Goal: Information Seeking & Learning: Learn about a topic

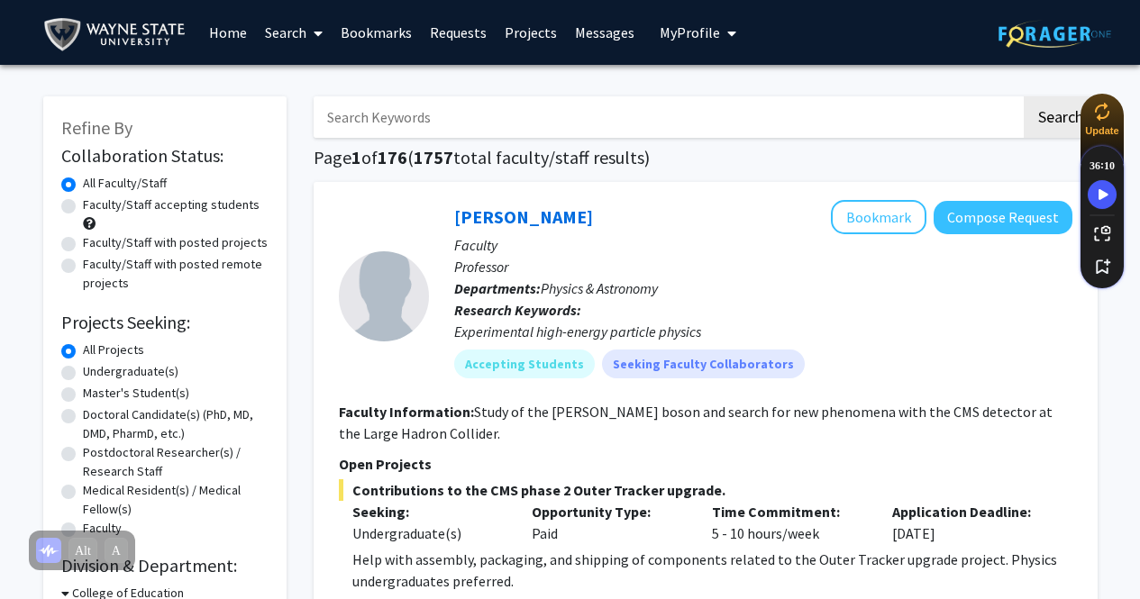
click at [83, 393] on label "Master's Student(s)" at bounding box center [136, 393] width 106 height 19
click at [83, 393] on input "Master's Student(s)" at bounding box center [89, 390] width 12 height 12
radio input "true"
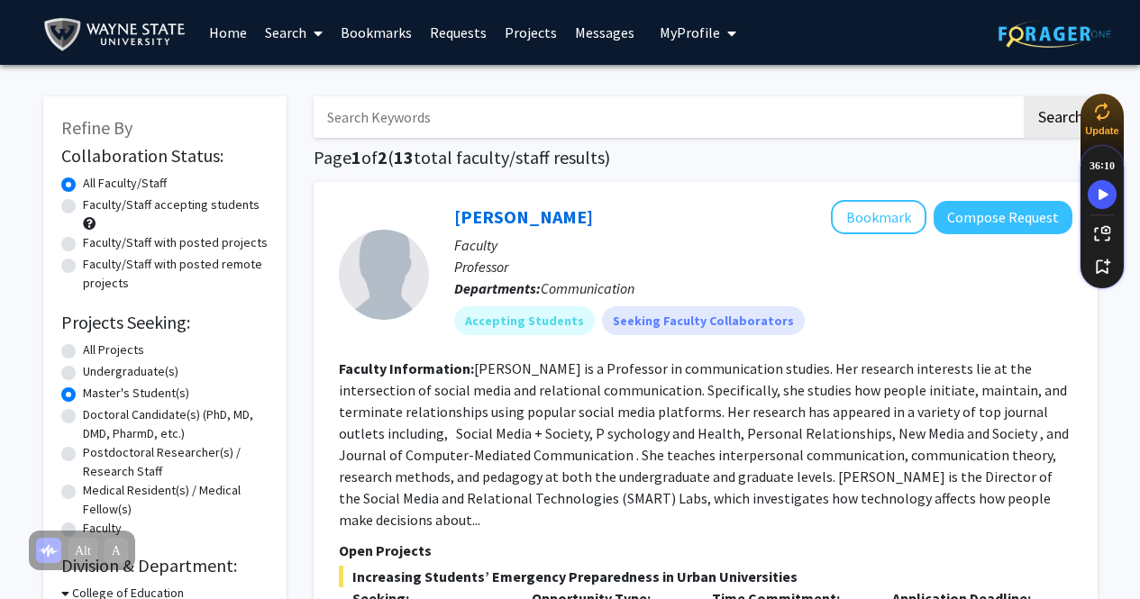
click at [83, 205] on label "Faculty/Staff accepting students" at bounding box center [171, 205] width 177 height 19
click at [83, 205] on input "Faculty/Staff accepting students" at bounding box center [89, 202] width 12 height 12
radio input "true"
click at [83, 183] on label "All Faculty/Staff" at bounding box center [125, 183] width 84 height 19
click at [83, 183] on input "All Faculty/Staff" at bounding box center [89, 180] width 12 height 12
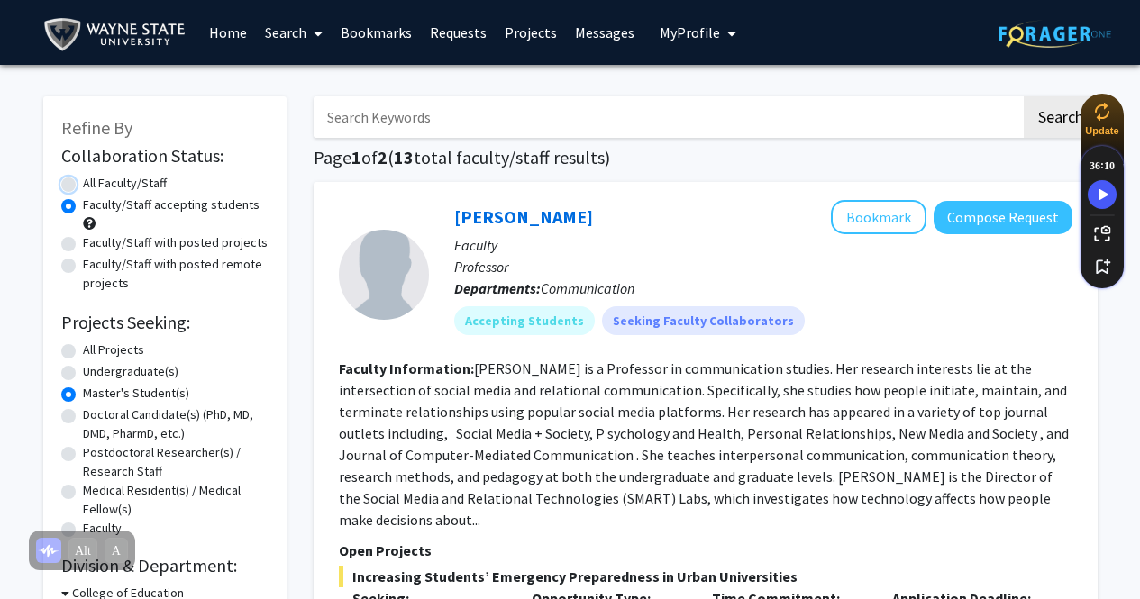
radio input "true"
click at [539, 113] on input "Search Keywords" at bounding box center [668, 116] width 708 height 41
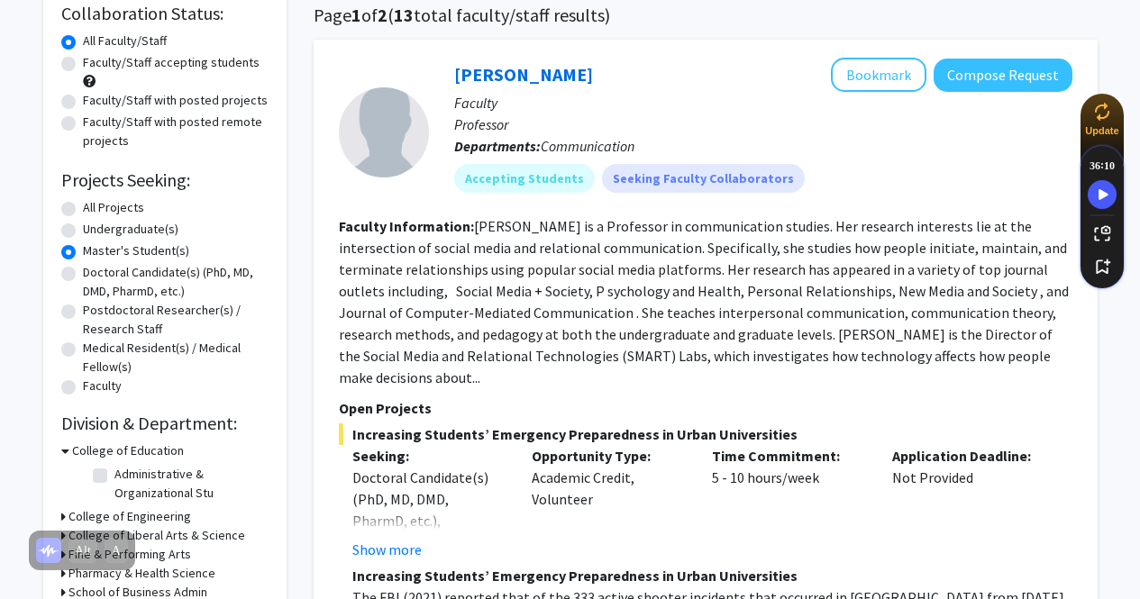
scroll to position [361, 0]
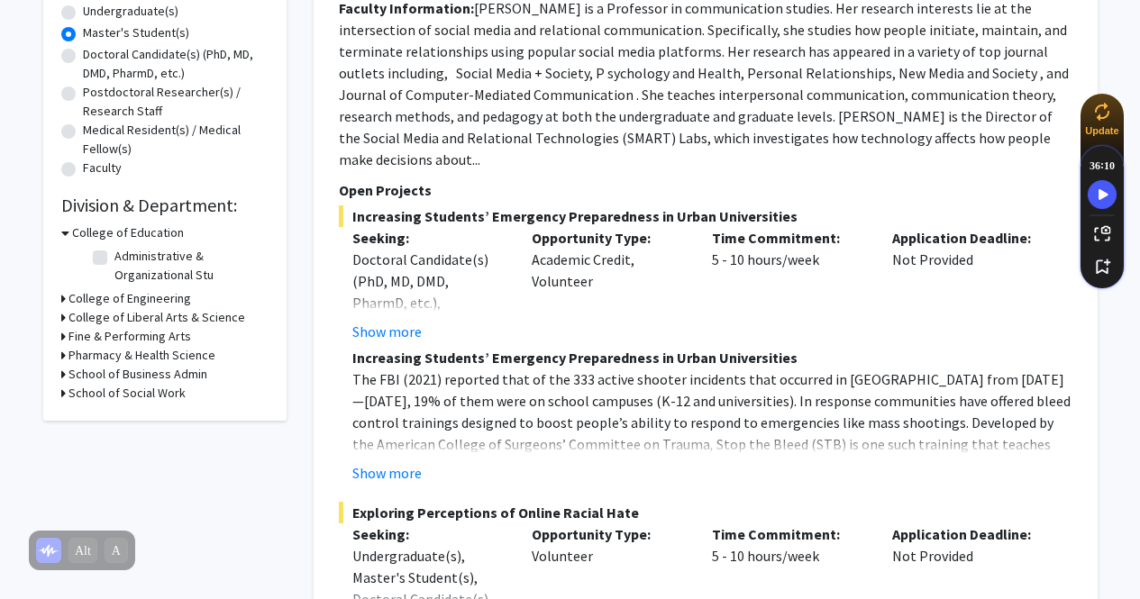
click at [62, 233] on icon at bounding box center [65, 233] width 8 height 19
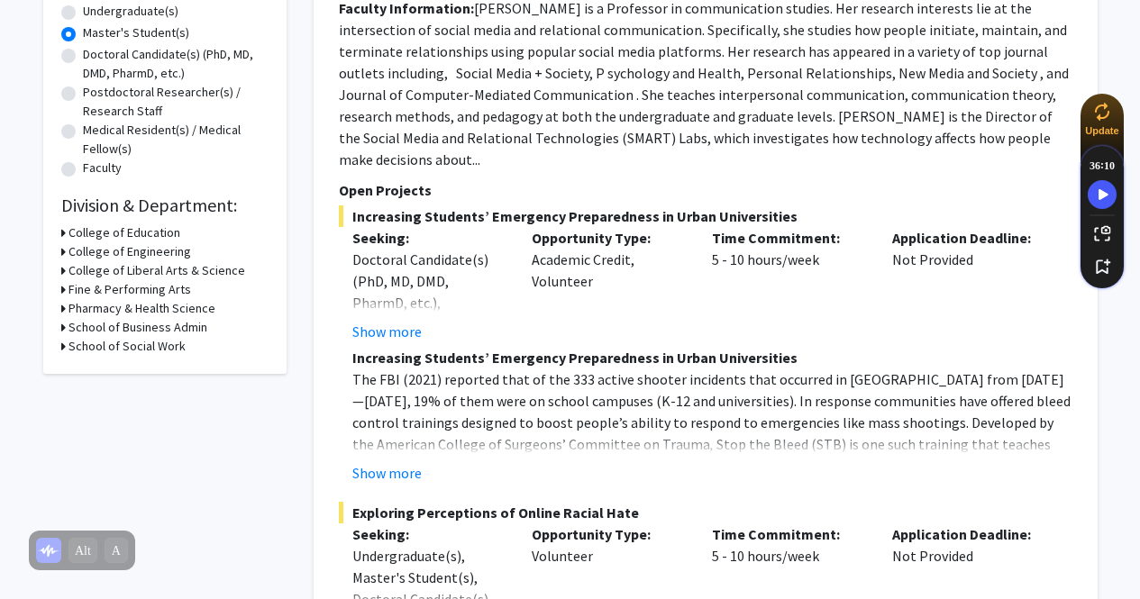
click at [62, 269] on icon at bounding box center [63, 270] width 5 height 19
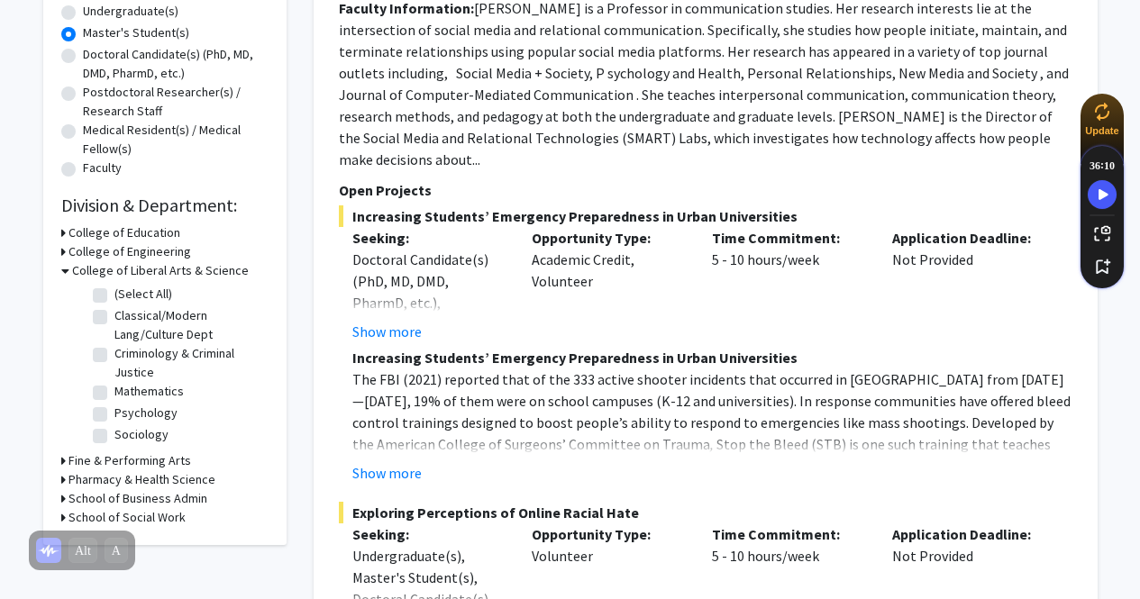
click at [114, 388] on label "Mathematics" at bounding box center [148, 391] width 69 height 19
click at [114, 388] on input "Mathematics" at bounding box center [120, 388] width 12 height 12
checkbox input "true"
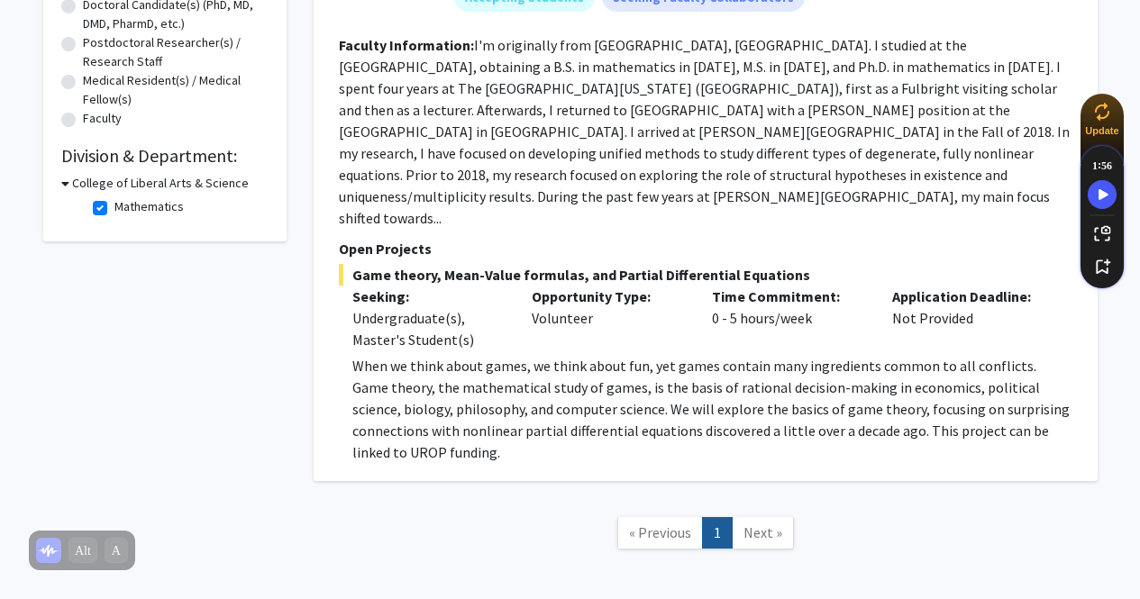
scroll to position [426, 0]
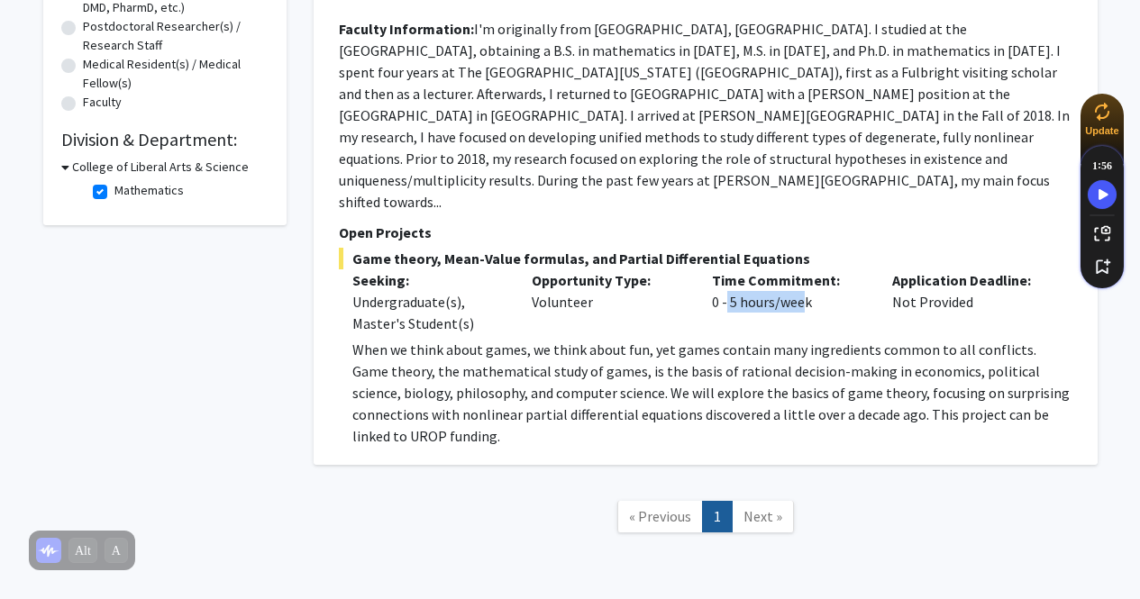
drag, startPoint x: 721, startPoint y: 232, endPoint x: 805, endPoint y: 242, distance: 84.4
click at [805, 269] on div "Time Commitment: 0 - 5 hours/week" at bounding box center [789, 301] width 180 height 65
drag, startPoint x: 805, startPoint y: 242, endPoint x: 689, endPoint y: 246, distance: 115.5
click at [689, 269] on div "Seeking: Undergraduate(s), Master's Student(s) Opportunity Type: Volunteer Time…" at bounding box center [692, 301] width 734 height 65
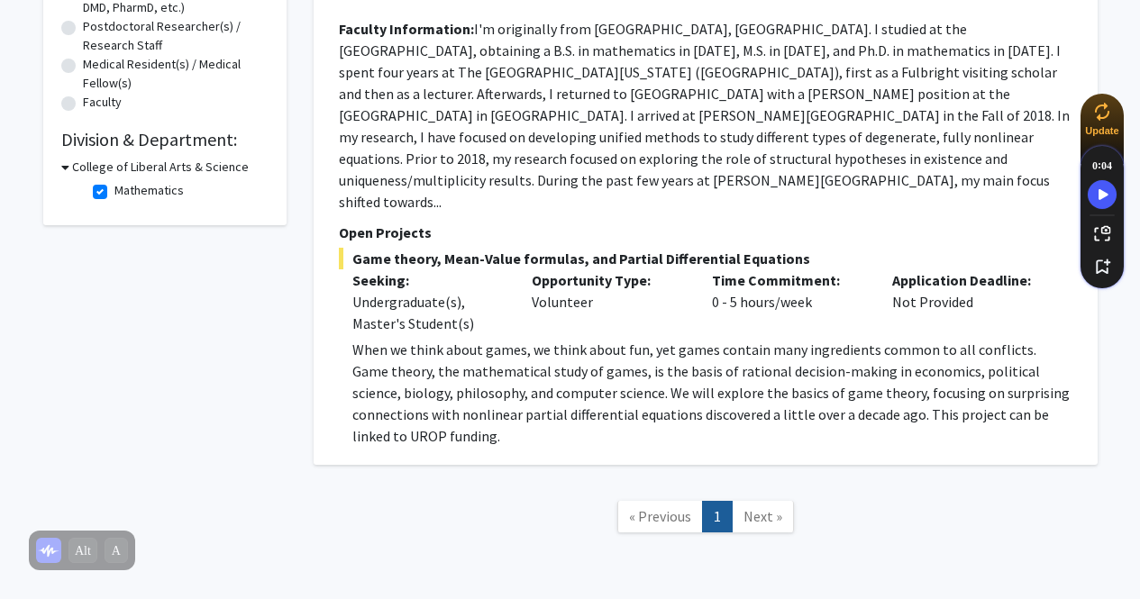
click at [688, 269] on div "Opportunity Type: Volunteer" at bounding box center [608, 301] width 180 height 65
drag, startPoint x: 458, startPoint y: 200, endPoint x: 637, endPoint y: 200, distance: 179.4
click at [637, 248] on span "Game theory, Mean-Value formulas, and Partial Differential Equations" at bounding box center [706, 259] width 734 height 22
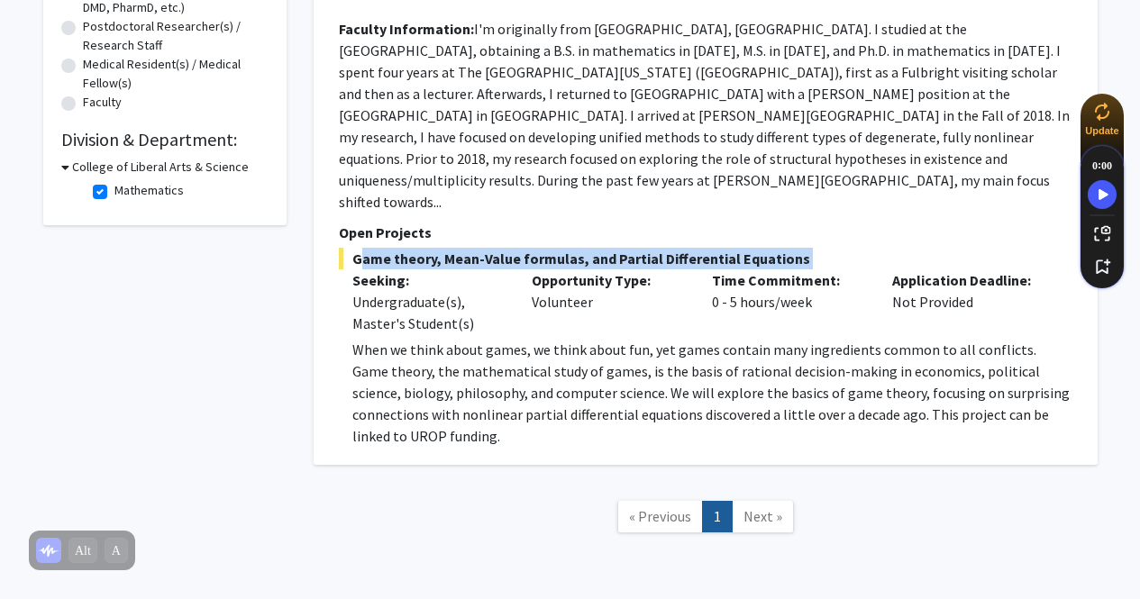
click at [637, 248] on span "Game theory, Mean-Value formulas, and Partial Differential Equations" at bounding box center [706, 259] width 734 height 22
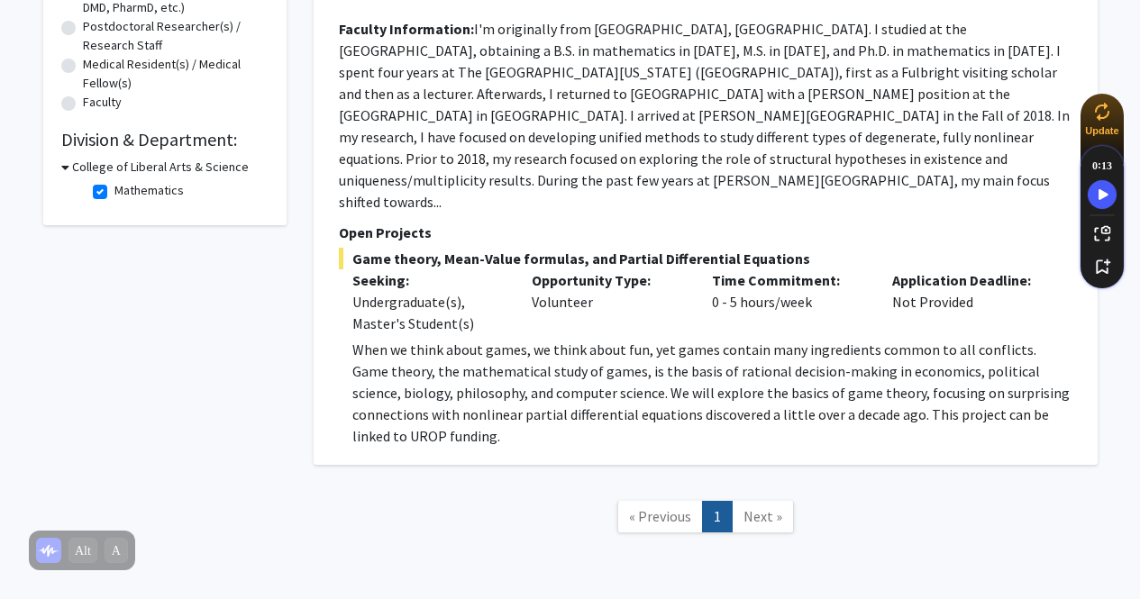
click at [637, 269] on p "Opportunity Type:" at bounding box center [608, 280] width 153 height 22
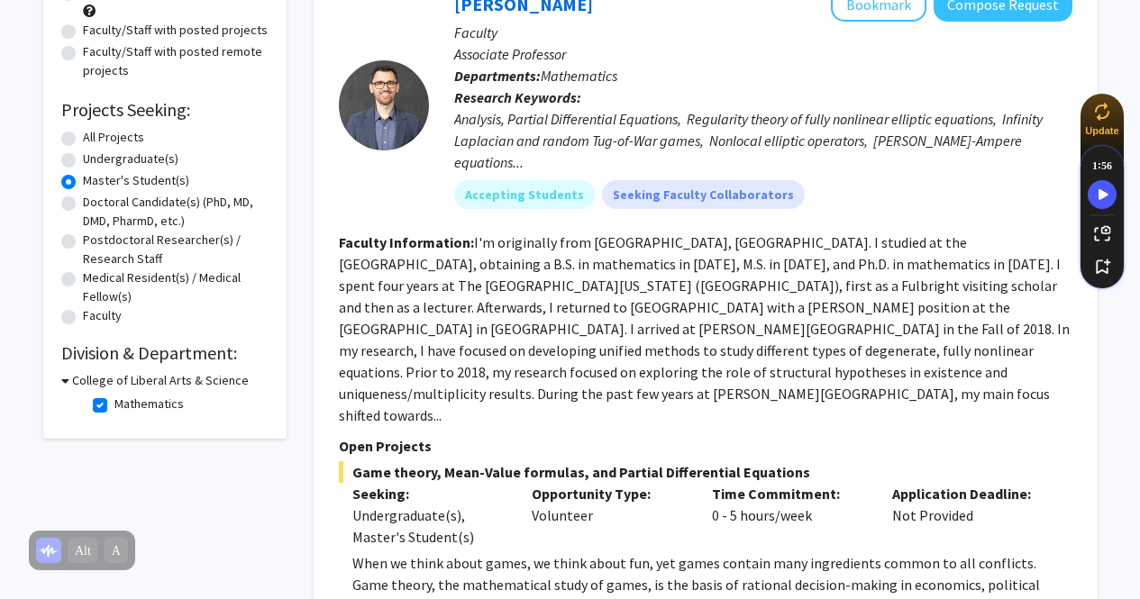
scroll to position [156, 0]
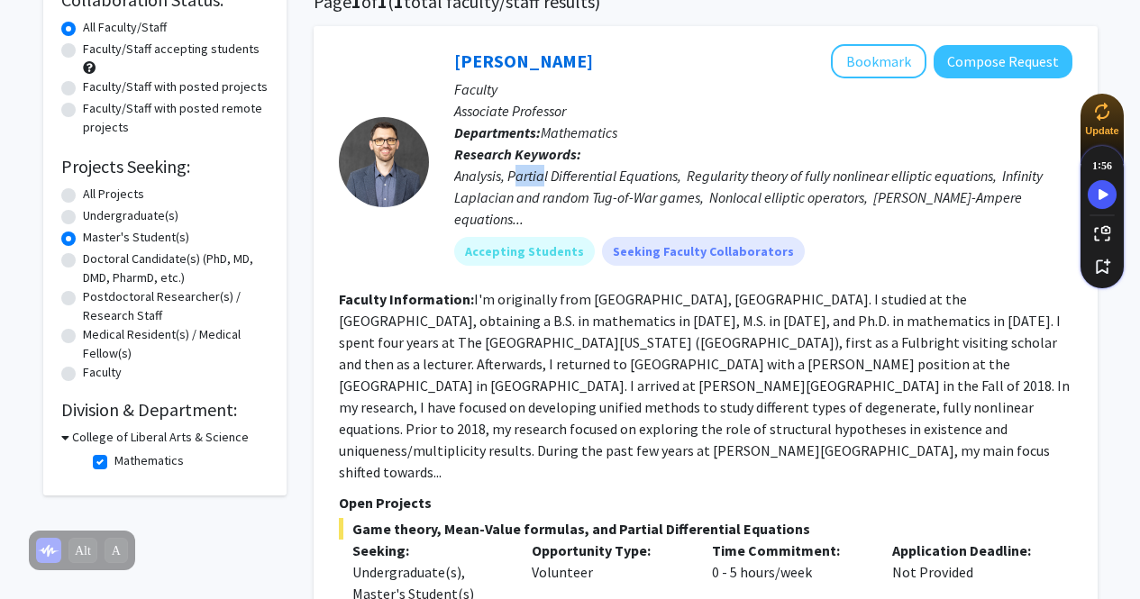
drag, startPoint x: 526, startPoint y: 179, endPoint x: 684, endPoint y: 189, distance: 158.0
click at [552, 185] on div "Analysis, Partial Differential Equations, Regularity theory of fully nonlinear …" at bounding box center [763, 197] width 618 height 65
click at [687, 189] on div "Analysis, Partial Differential Equations, Regularity theory of fully nonlinear …" at bounding box center [763, 197] width 618 height 65
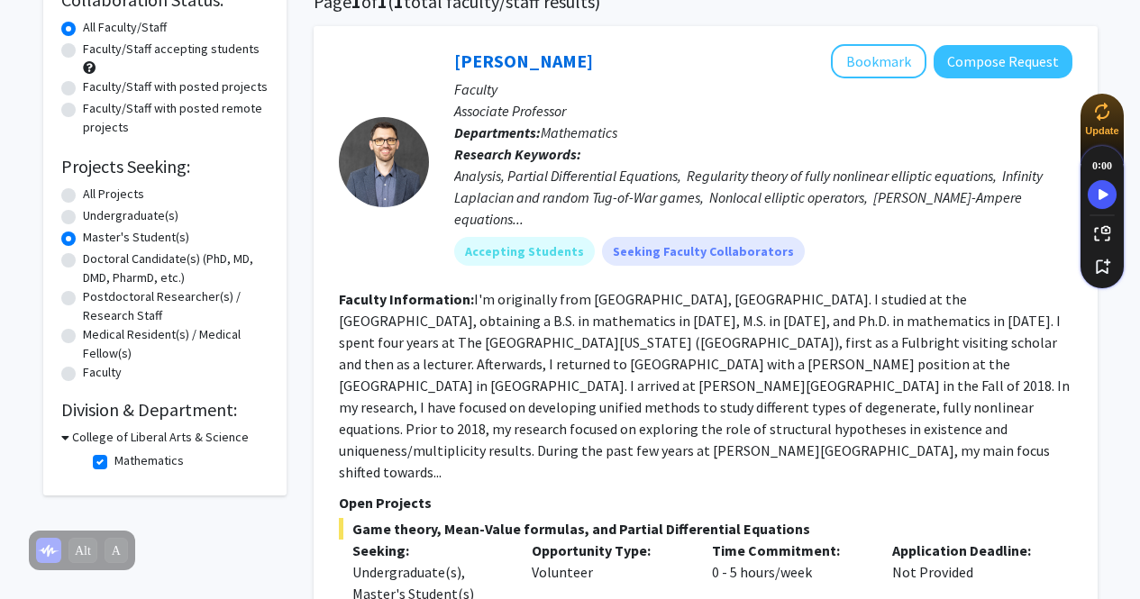
click at [501, 342] on fg-read-more "I'm originally from [GEOGRAPHIC_DATA], [GEOGRAPHIC_DATA]. I studied at the [GEO…" at bounding box center [704, 385] width 731 height 191
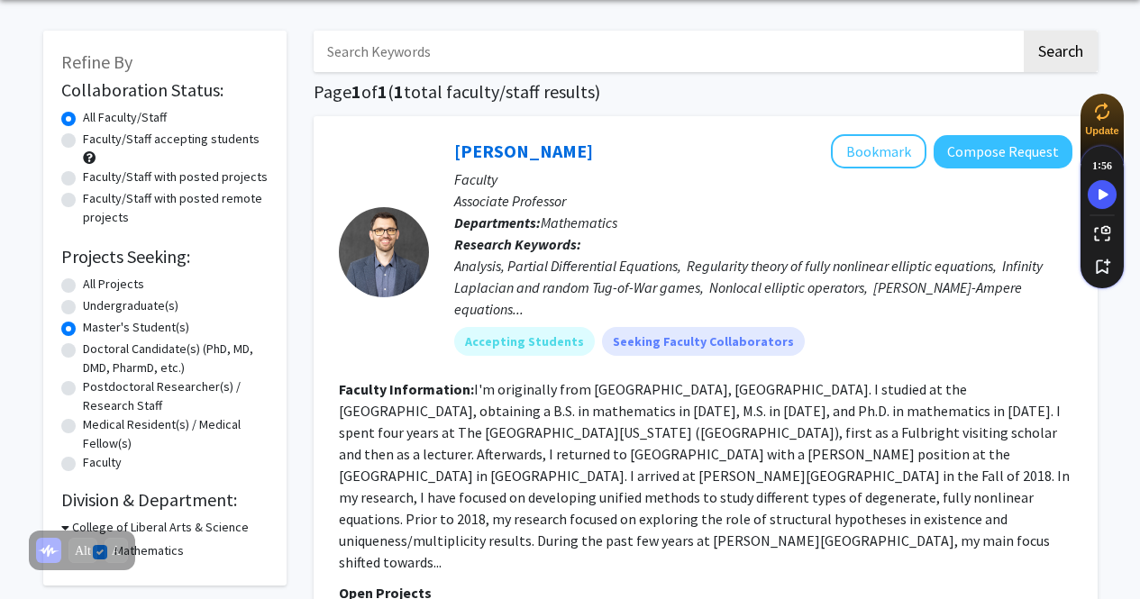
scroll to position [0, 0]
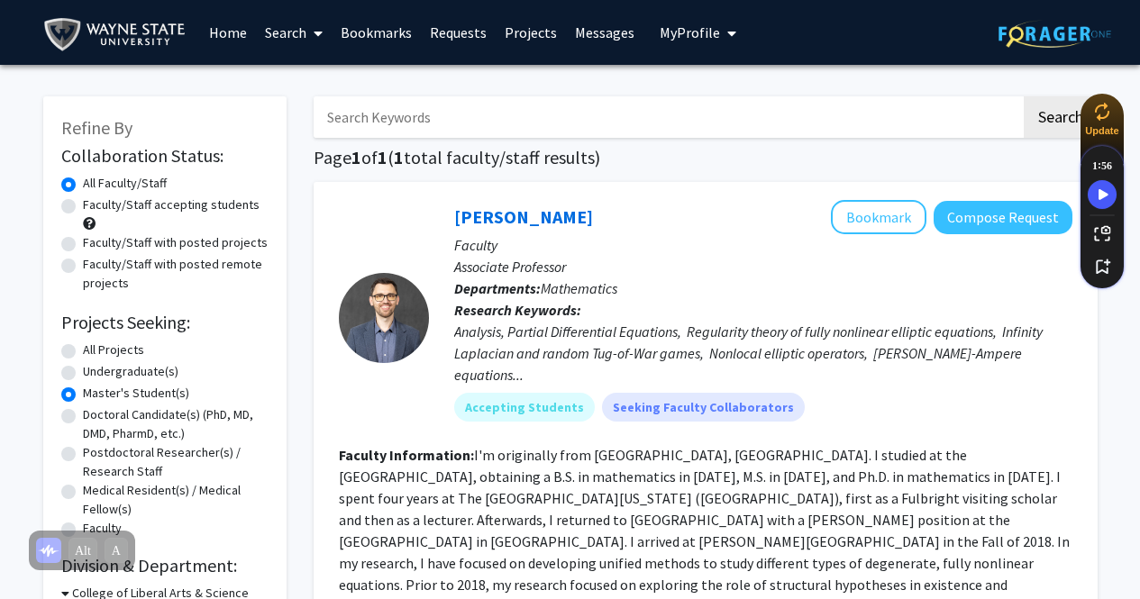
click at [83, 211] on label "Faculty/Staff accepting students" at bounding box center [171, 205] width 177 height 19
click at [83, 207] on input "Faculty/Staff accepting students" at bounding box center [89, 202] width 12 height 12
radio input "true"
click at [83, 242] on label "Faculty/Staff with posted projects" at bounding box center [175, 242] width 185 height 19
click at [83, 242] on input "Faculty/Staff with posted projects" at bounding box center [89, 239] width 12 height 12
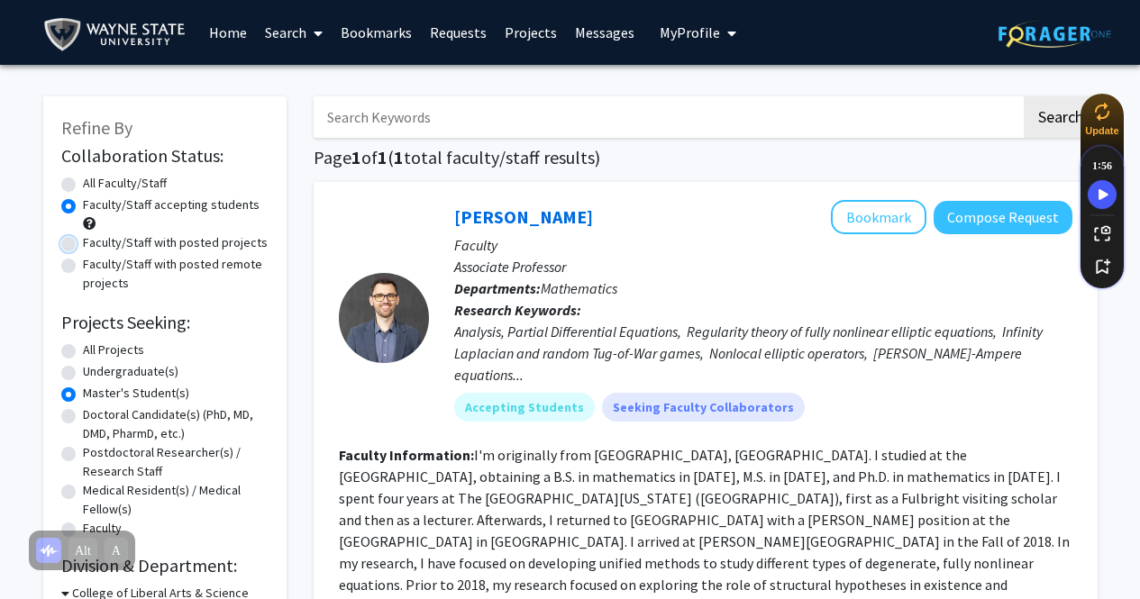
radio input "true"
click at [76, 274] on div "Faculty/Staff with posted remote projects" at bounding box center [164, 274] width 207 height 38
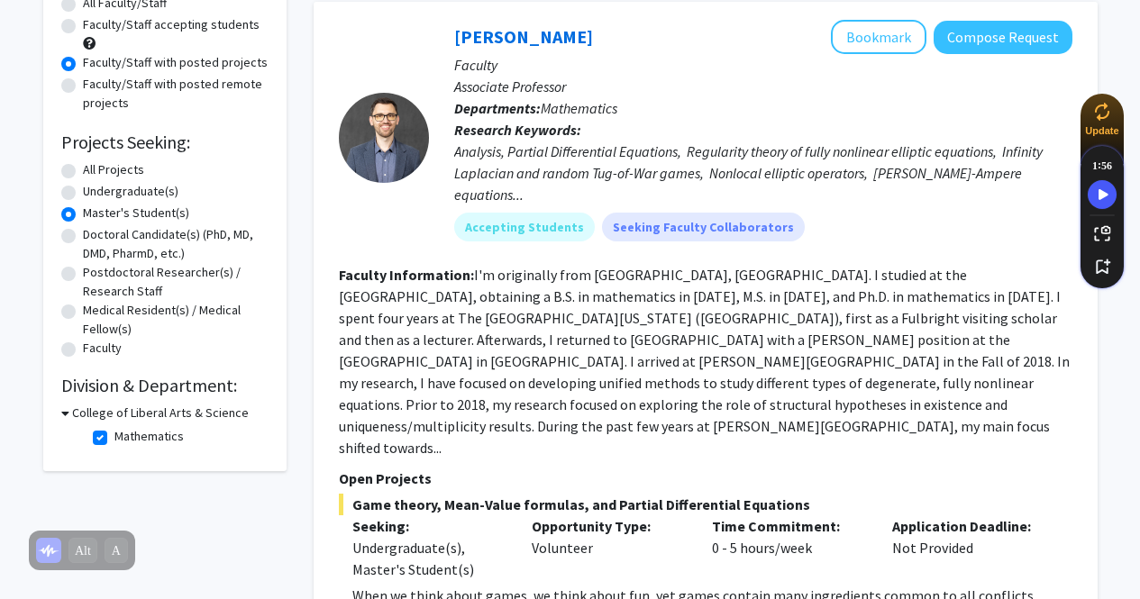
scroll to position [361, 0]
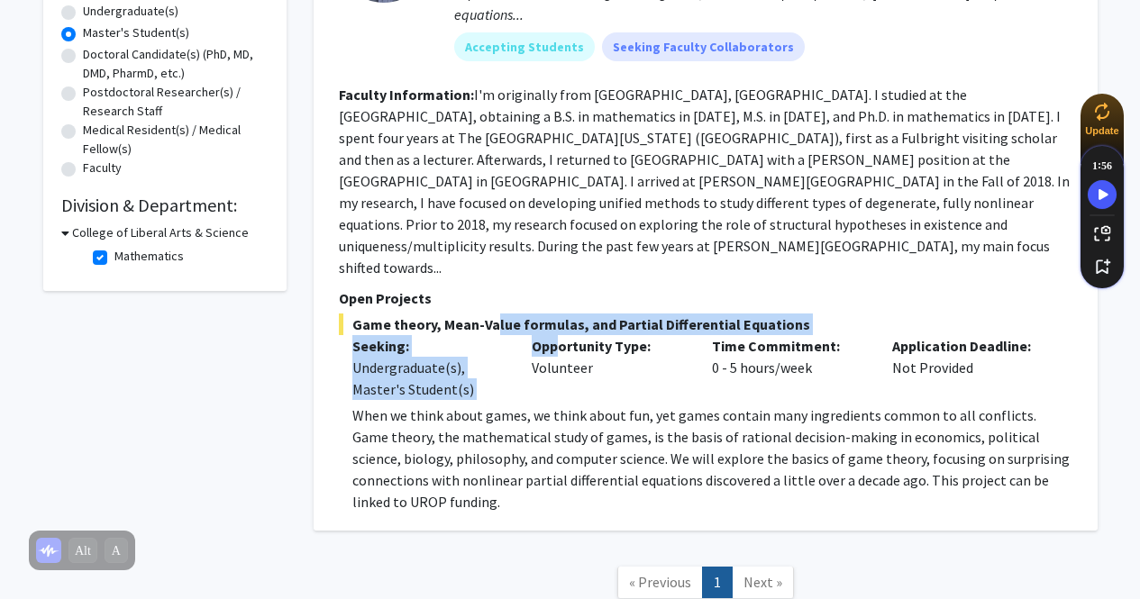
drag, startPoint x: 483, startPoint y: 256, endPoint x: 564, endPoint y: 279, distance: 84.4
click at [564, 314] on div "Game theory, Mean-Value formulas, and Partial Differential Equations Seeking: U…" at bounding box center [706, 413] width 734 height 199
click at [564, 335] on p "Opportunity Type:" at bounding box center [608, 346] width 153 height 22
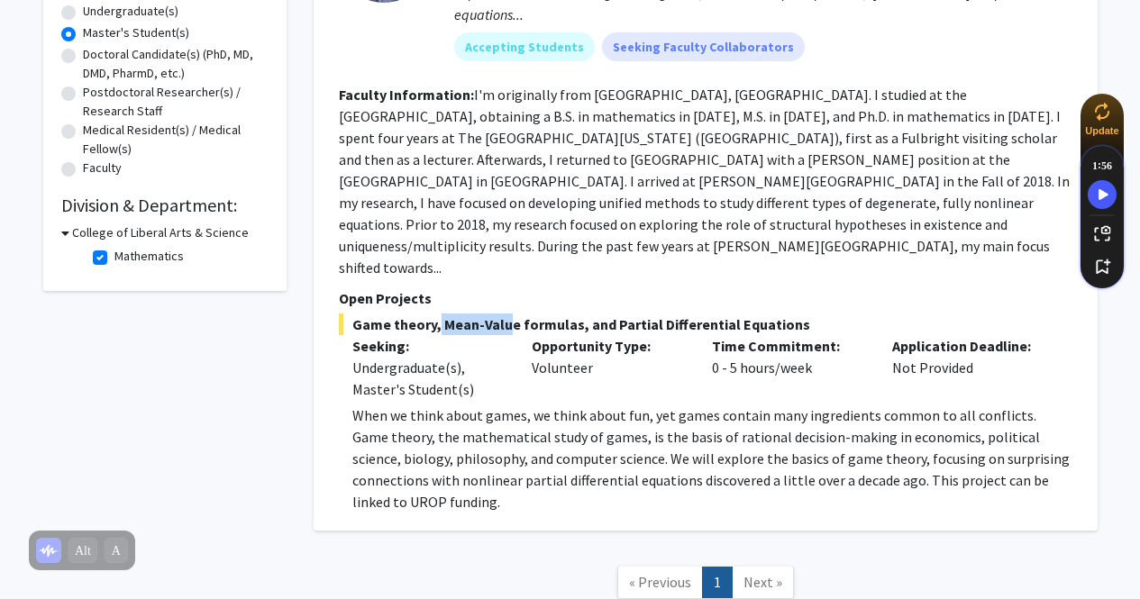
drag, startPoint x: 499, startPoint y: 253, endPoint x: 431, endPoint y: 252, distance: 68.5
click at [431, 314] on span "Game theory, Mean-Value formulas, and Partial Differential Equations" at bounding box center [706, 325] width 734 height 22
drag, startPoint x: 431, startPoint y: 251, endPoint x: 487, endPoint y: 263, distance: 57.1
click at [488, 314] on span "Game theory, Mean-Value formulas, and Partial Differential Equations" at bounding box center [706, 325] width 734 height 22
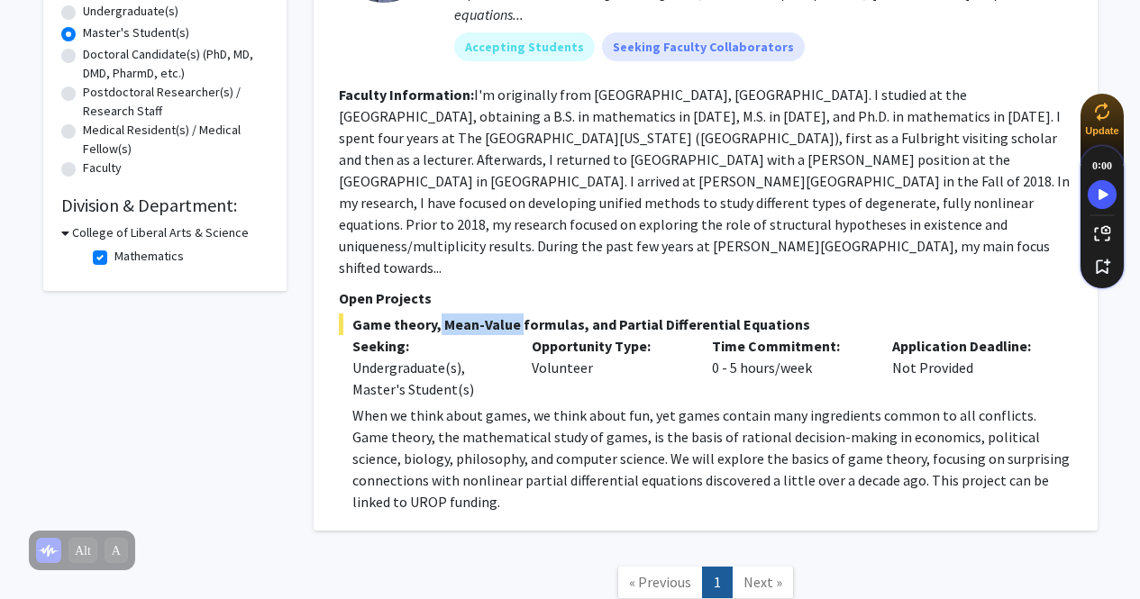
click at [486, 314] on span "Game theory, Mean-Value formulas, and Partial Differential Equations" at bounding box center [706, 325] width 734 height 22
click at [437, 335] on p "Seeking:" at bounding box center [428, 346] width 153 height 22
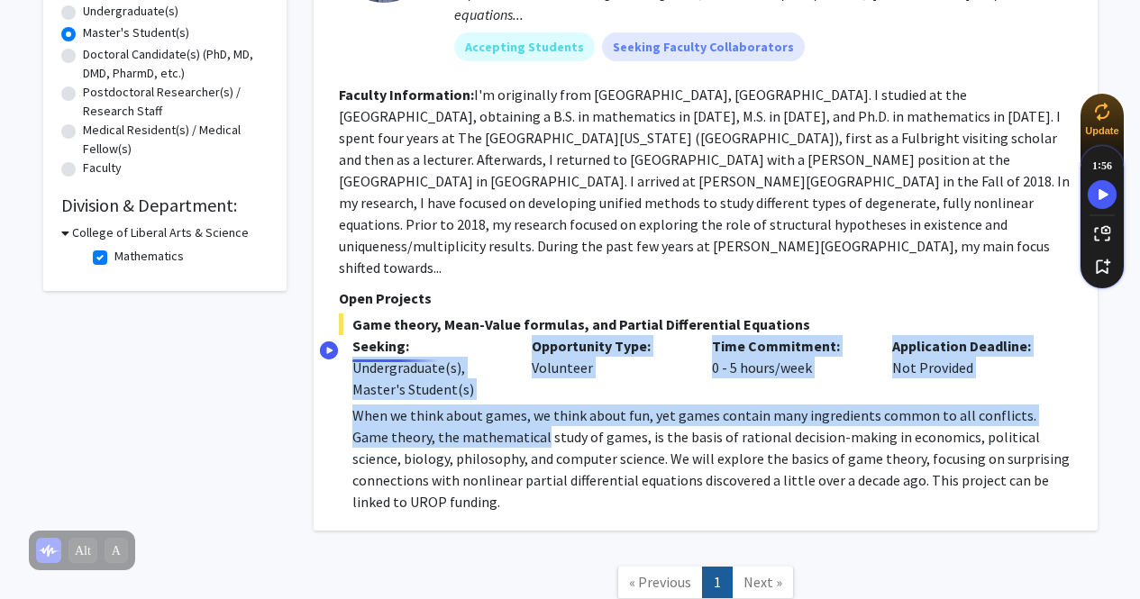
drag, startPoint x: 437, startPoint y: 282, endPoint x: 443, endPoint y: 375, distance: 93.0
click at [443, 375] on div "Game theory, Mean-Value formulas, and Partial Differential Equations Seeking: U…" at bounding box center [706, 413] width 734 height 199
click at [446, 406] on span "When we think about games, we think about fun, yet games contain many ingredien…" at bounding box center [710, 458] width 717 height 105
click at [543, 335] on div "Opportunity Type: Volunteer" at bounding box center [608, 367] width 180 height 65
drag, startPoint x: 425, startPoint y: 331, endPoint x: 515, endPoint y: 378, distance: 101.6
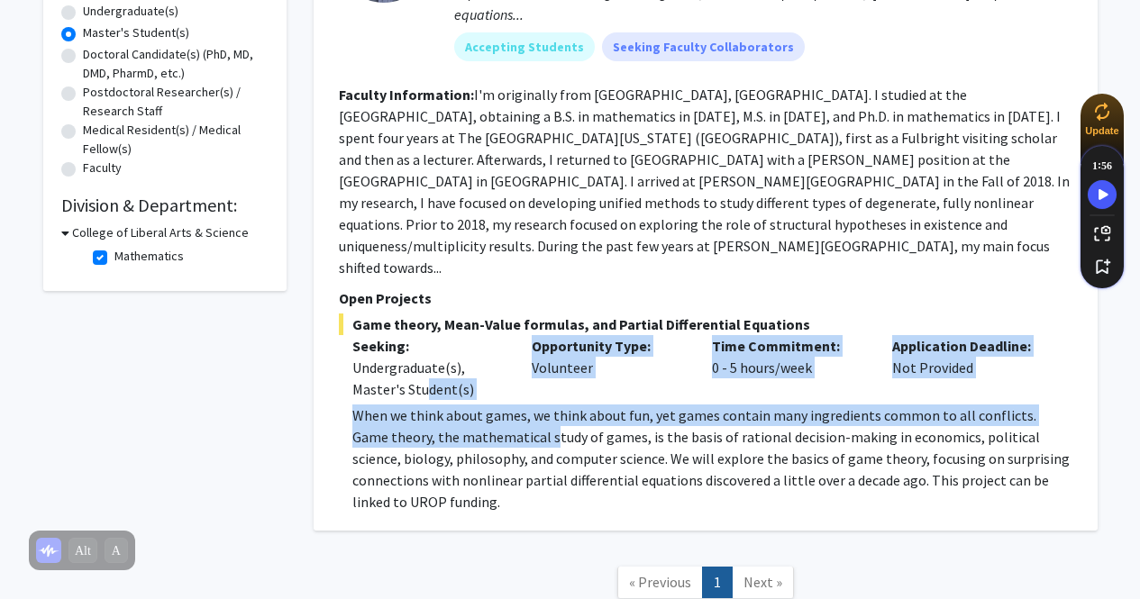
click at [515, 378] on div "Game theory, Mean-Value formulas, and Partial Differential Equations Seeking: U…" at bounding box center [706, 413] width 734 height 199
click at [513, 406] on span "When we think about games, we think about fun, yet games contain many ingredien…" at bounding box center [710, 458] width 717 height 105
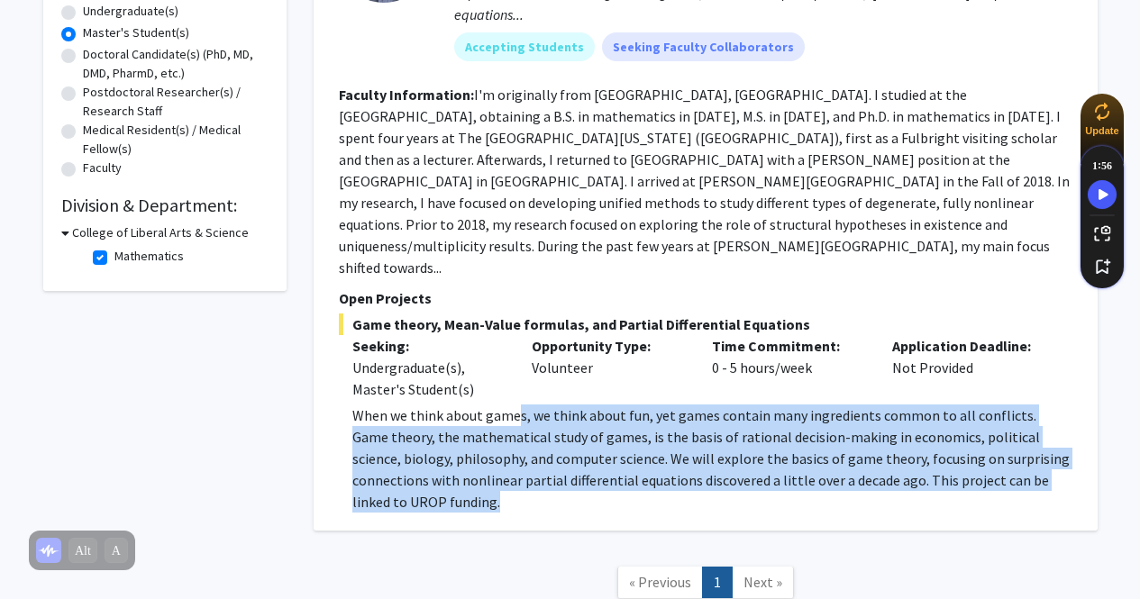
drag, startPoint x: 516, startPoint y: 342, endPoint x: 824, endPoint y: 435, distance: 321.3
click at [824, 435] on p "When we think about games, we think about fun, yet games contain many ingredien…" at bounding box center [712, 459] width 720 height 108
click at [858, 419] on span "When we think about games, we think about fun, yet games contain many ingredien…" at bounding box center [710, 458] width 717 height 105
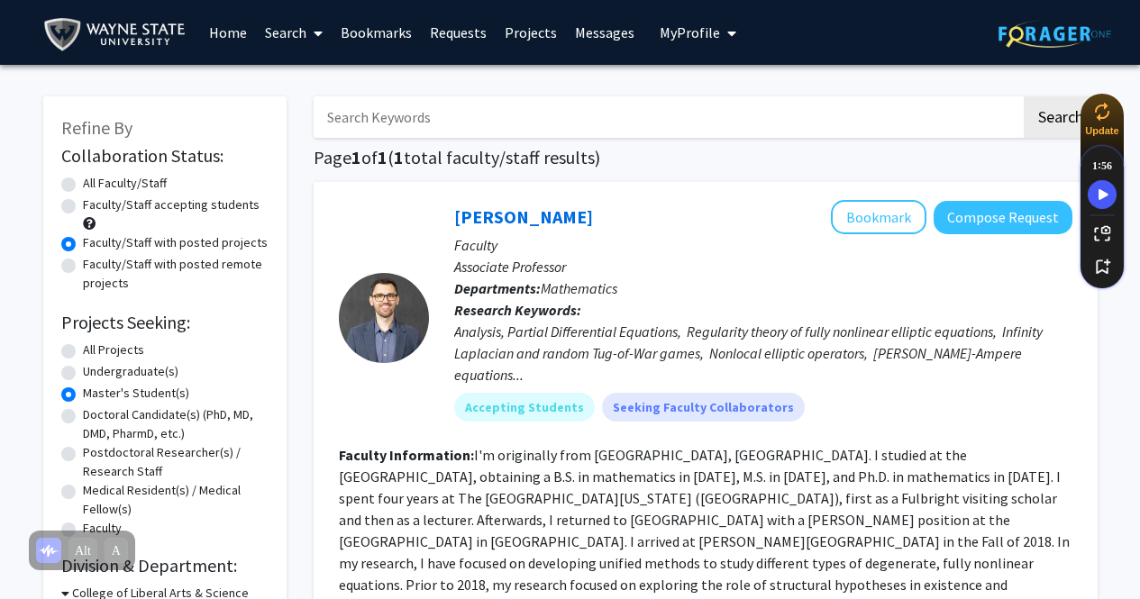
scroll to position [90, 0]
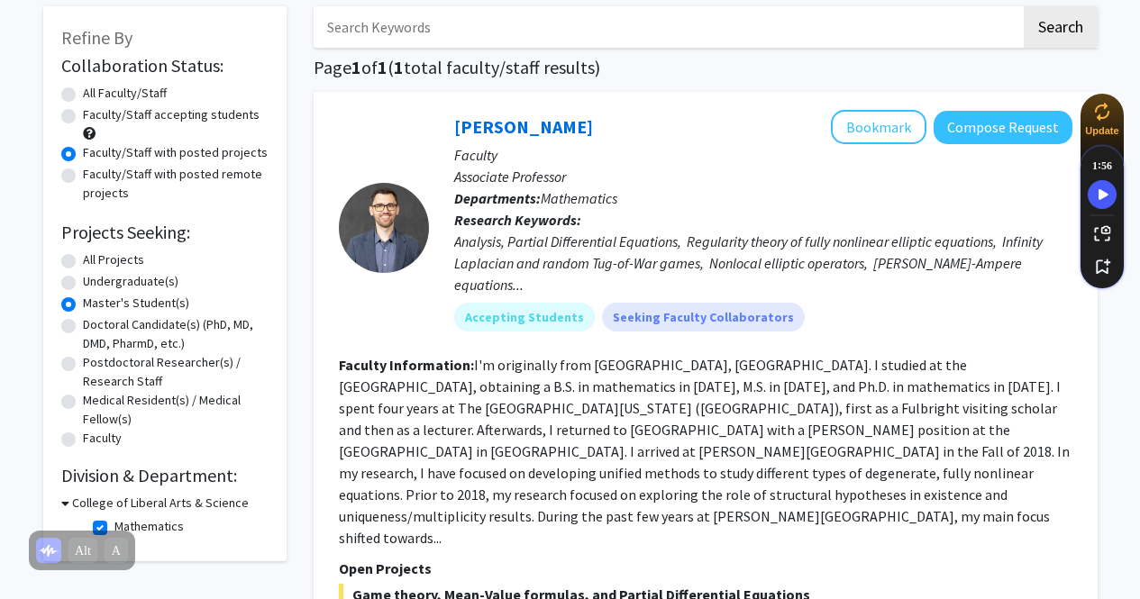
click at [83, 284] on label "Undergraduate(s)" at bounding box center [131, 281] width 96 height 19
click at [83, 284] on input "Undergraduate(s)" at bounding box center [89, 278] width 12 height 12
radio input "true"
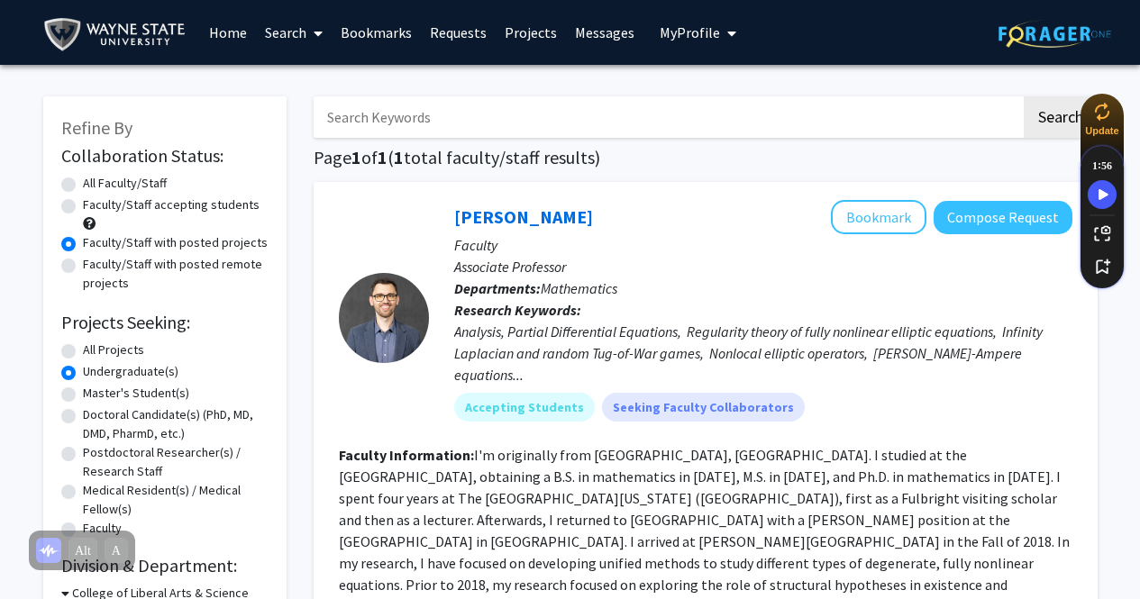
click at [83, 357] on label "All Projects" at bounding box center [113, 350] width 61 height 19
click at [83, 352] on input "All Projects" at bounding box center [89, 347] width 12 height 12
radio input "true"
click at [83, 178] on label "All Faculty/Staff" at bounding box center [125, 183] width 84 height 19
click at [83, 178] on input "All Faculty/Staff" at bounding box center [89, 180] width 12 height 12
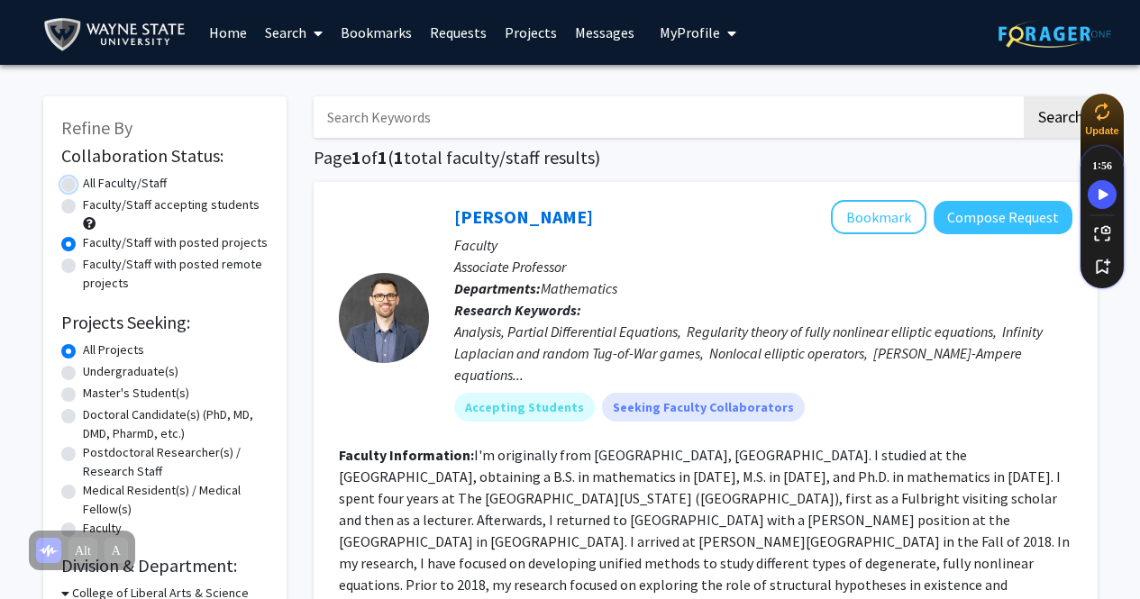
radio input "true"
click at [611, 105] on input "Search Keywords" at bounding box center [668, 116] width 708 height 41
drag, startPoint x: 562, startPoint y: 305, endPoint x: 616, endPoint y: 248, distance: 79.0
click at [562, 301] on b "Research Keywords:" at bounding box center [517, 310] width 127 height 18
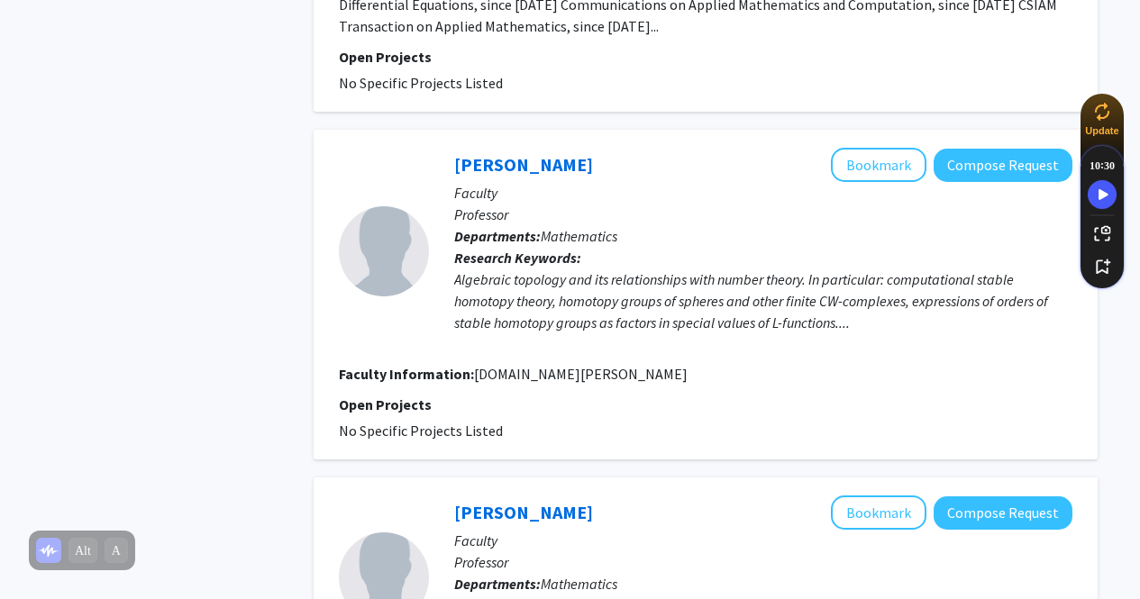
scroll to position [1262, 0]
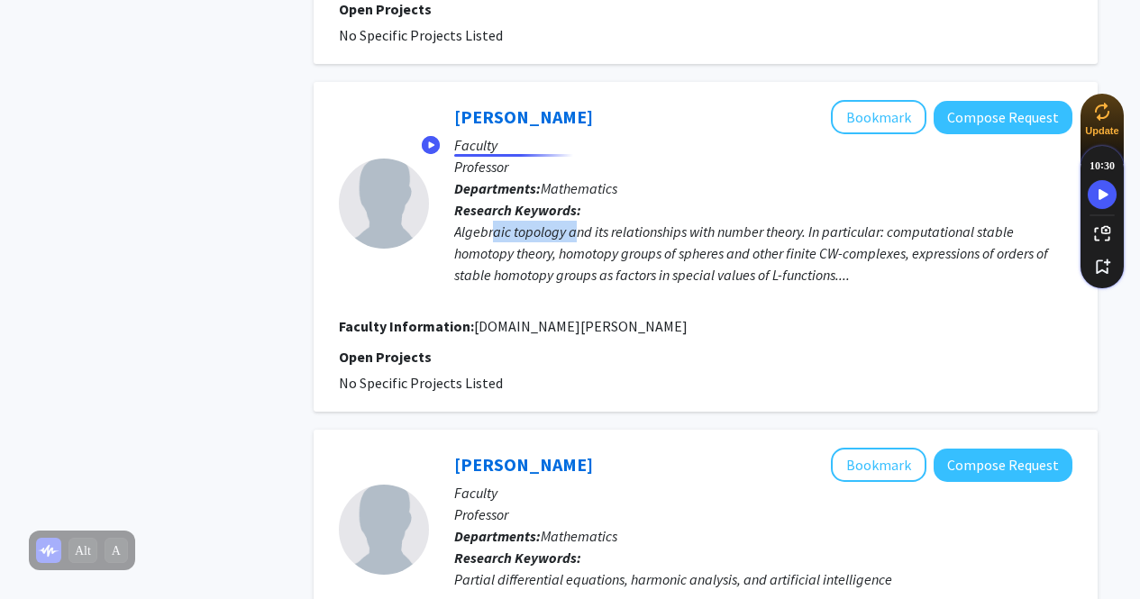
drag, startPoint x: 493, startPoint y: 164, endPoint x: 586, endPoint y: 161, distance: 92.9
click at [585, 221] on div "Algebraic topology and its relationships with number theory. In particular: com…" at bounding box center [763, 253] width 618 height 65
click at [574, 221] on div "Algebraic topology and its relationships with number theory. In particular: com…" at bounding box center [763, 253] width 618 height 65
drag, startPoint x: 394, startPoint y: 298, endPoint x: 500, endPoint y: 320, distance: 108.5
click at [500, 346] on section "Open Projects No Specific Projects Listed" at bounding box center [706, 370] width 734 height 48
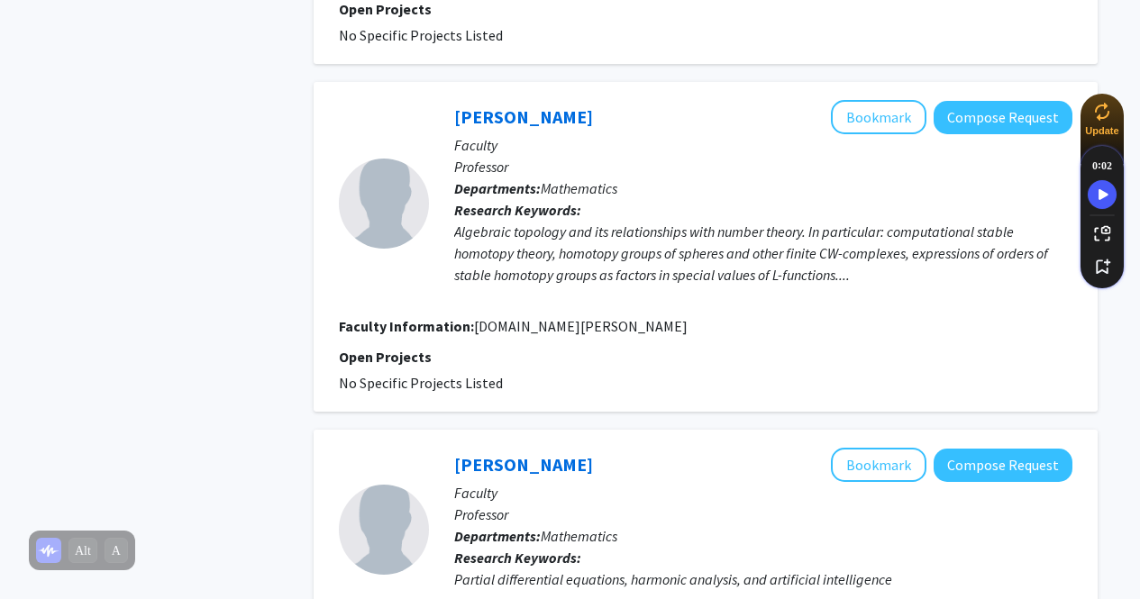
click at [500, 372] on fg-project-list "No Specific Projects Listed" at bounding box center [706, 383] width 734 height 22
drag, startPoint x: 472, startPoint y: 273, endPoint x: 536, endPoint y: 266, distance: 64.4
click at [535, 267] on fg-search-faculty "[PERSON_NAME] Bookmark Compose Request Faculty Professor Departments: Mathemati…" at bounding box center [706, 247] width 734 height 294
click at [536, 317] on fg-read-more "[DOMAIN_NAME][PERSON_NAME]" at bounding box center [581, 326] width 214 height 18
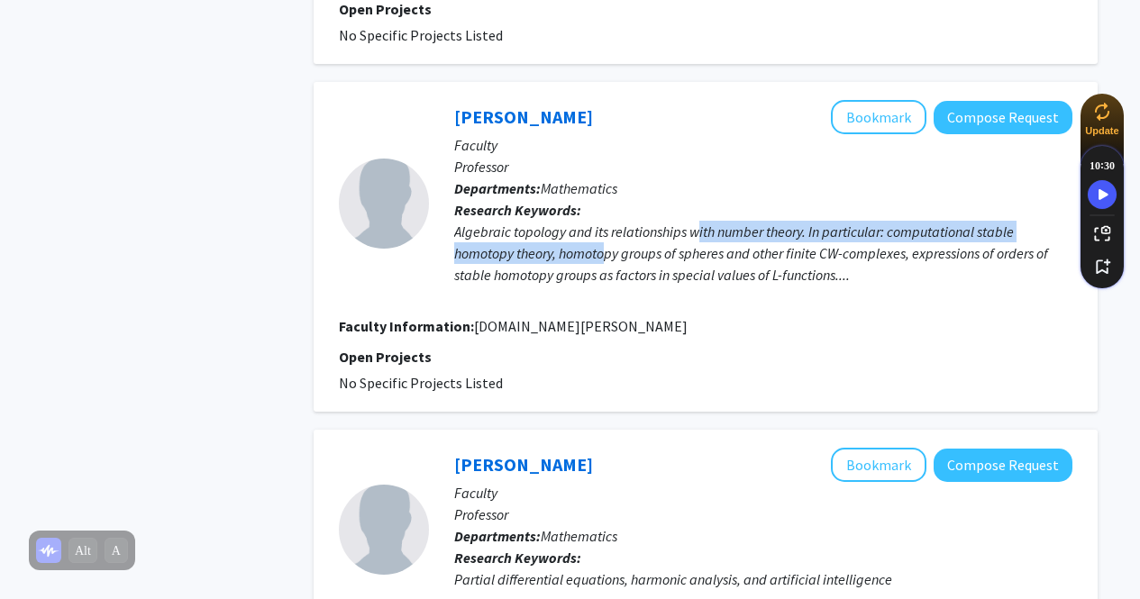
drag, startPoint x: 695, startPoint y: 171, endPoint x: 771, endPoint y: 195, distance: 79.3
click at [755, 221] on div "Algebraic topology and its relationships with number theory. In particular: com…" at bounding box center [763, 253] width 618 height 65
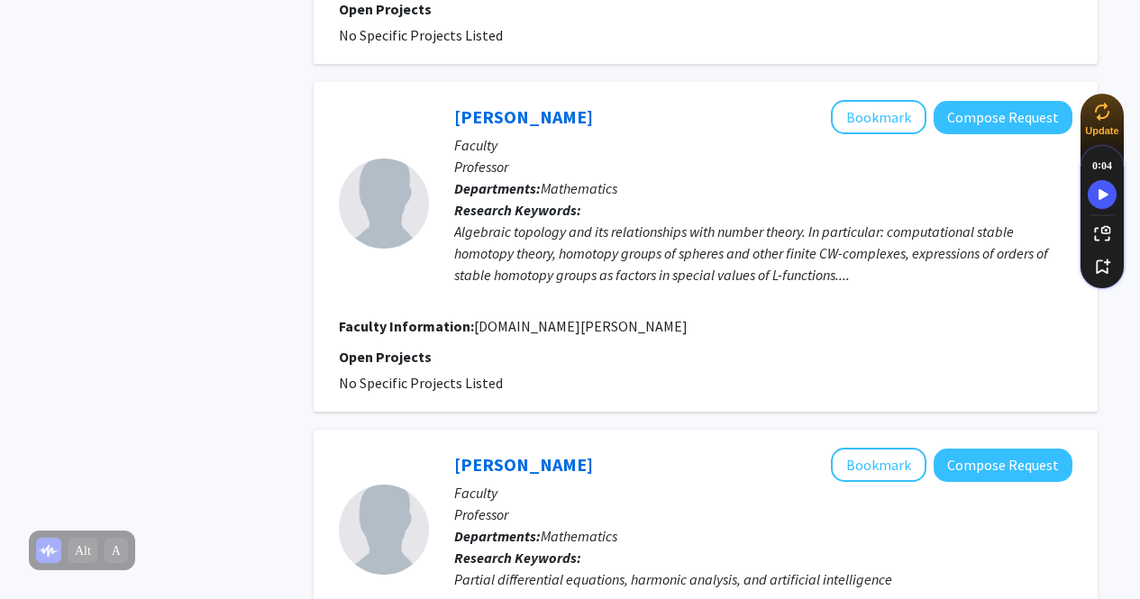
click at [734, 221] on div "Algebraic topology and its relationships with number theory. In particular: com…" at bounding box center [763, 253] width 618 height 65
drag, startPoint x: 896, startPoint y: 160, endPoint x: 938, endPoint y: 160, distance: 42.4
click at [938, 221] on div "Algebraic topology and its relationships with number theory. In particular: com…" at bounding box center [763, 253] width 618 height 65
click at [921, 221] on div "Algebraic topology and its relationships with number theory. In particular: com…" at bounding box center [763, 253] width 618 height 65
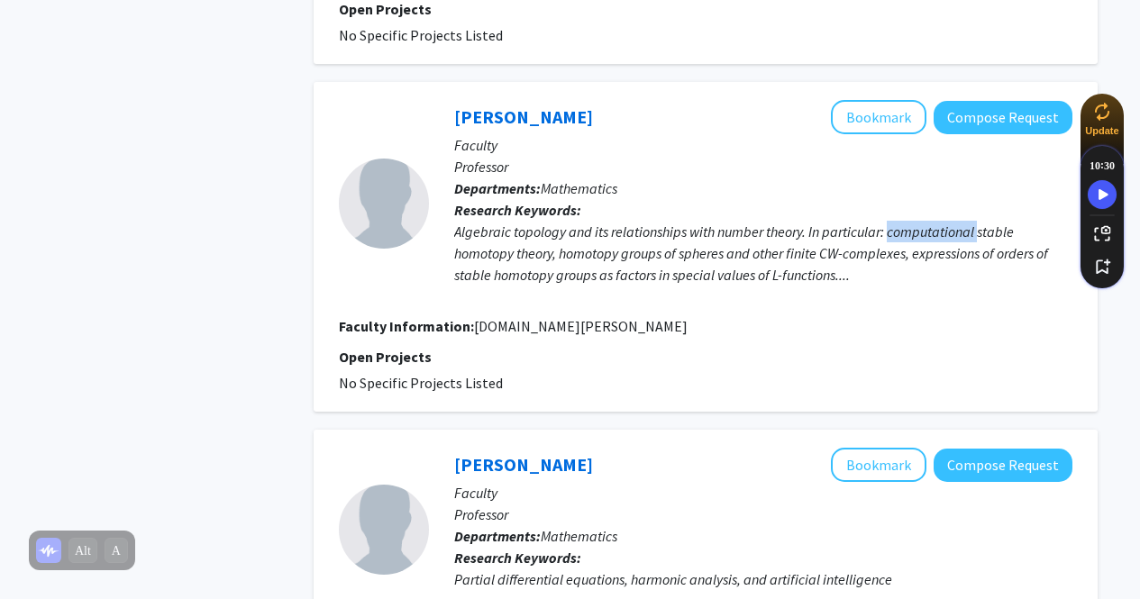
click at [921, 221] on div "Algebraic topology and its relationships with number theory. In particular: com…" at bounding box center [763, 253] width 618 height 65
click at [822, 221] on div "Algebraic topology and its relationships with number theory. In particular: com…" at bounding box center [763, 253] width 618 height 65
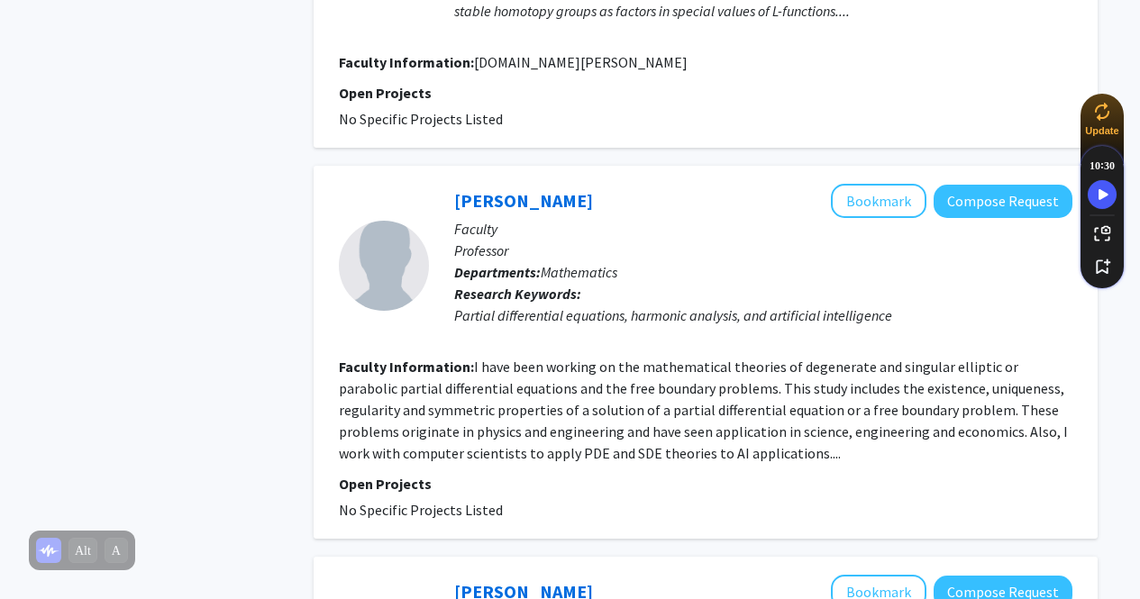
scroll to position [1532, 0]
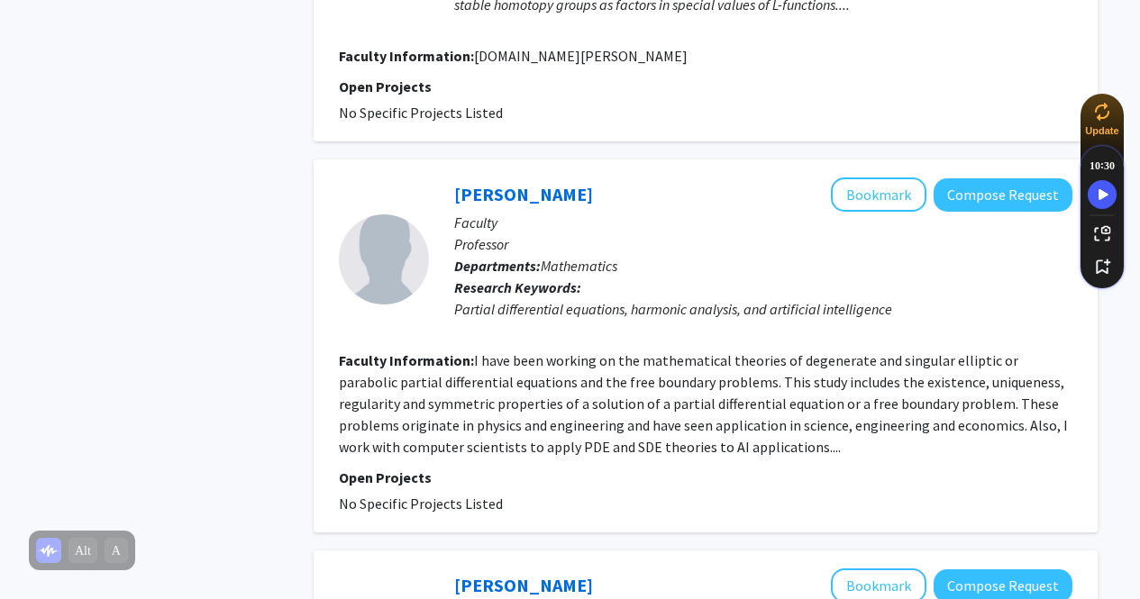
drag, startPoint x: 490, startPoint y: 269, endPoint x: 737, endPoint y: 255, distance: 247.3
click at [737, 255] on div "[PERSON_NAME] Bookmark Compose Request Faculty Professor Departments: Mathemati…" at bounding box center [751, 259] width 644 height 163
drag, startPoint x: 737, startPoint y: 251, endPoint x: 888, endPoint y: 246, distance: 150.6
click at [888, 298] on div "Partial differential equations, harmonic analysis, and artificial intelligence" at bounding box center [763, 309] width 618 height 22
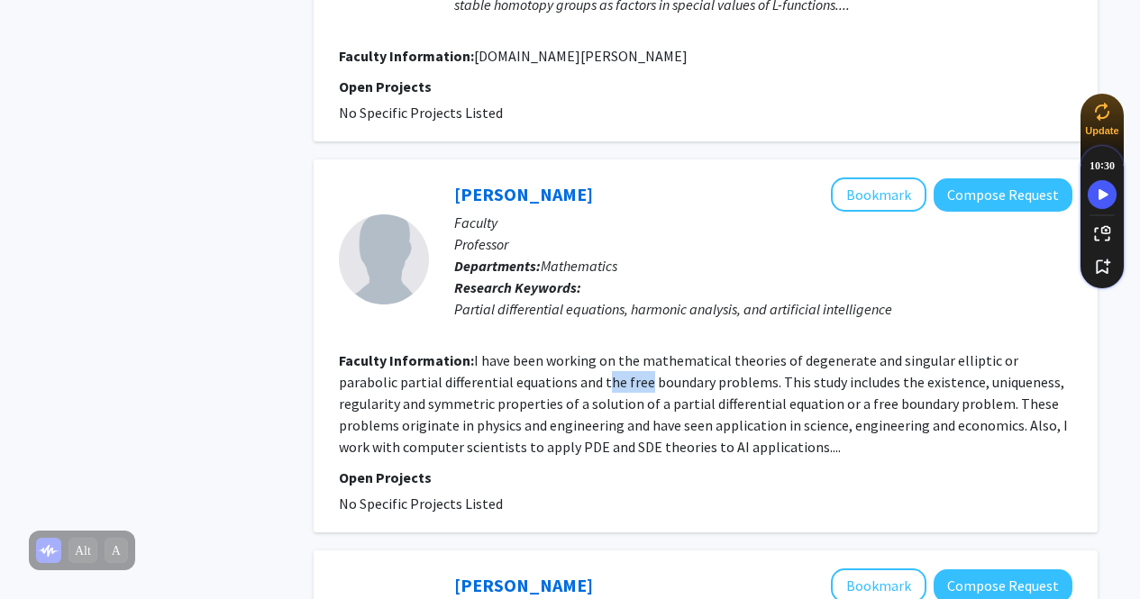
drag, startPoint x: 582, startPoint y: 308, endPoint x: 687, endPoint y: 306, distance: 104.6
click at [593, 352] on fg-read-more "I have been working on the mathematical theories of degenerate and singular ell…" at bounding box center [703, 404] width 729 height 105
click at [692, 350] on section "Faculty Information: I have been working on the mathematical theories of degene…" at bounding box center [706, 404] width 734 height 108
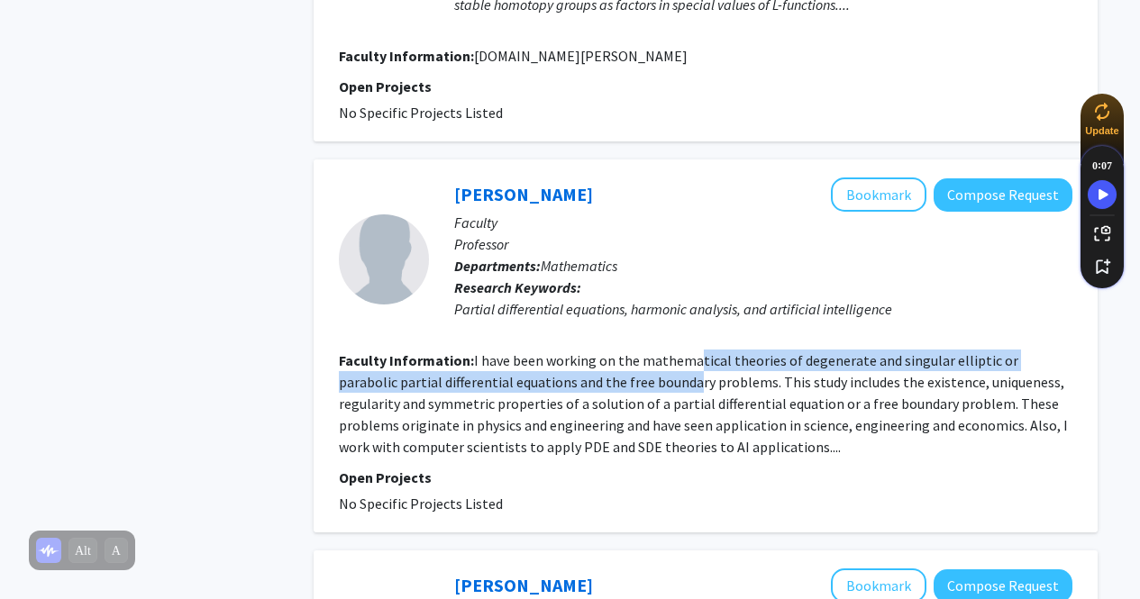
click at [695, 352] on fg-read-more "I have been working on the mathematical theories of degenerate and singular ell…" at bounding box center [703, 404] width 729 height 105
click at [806, 352] on fg-read-more "I have been working on the mathematical theories of degenerate and singular ell…" at bounding box center [703, 404] width 729 height 105
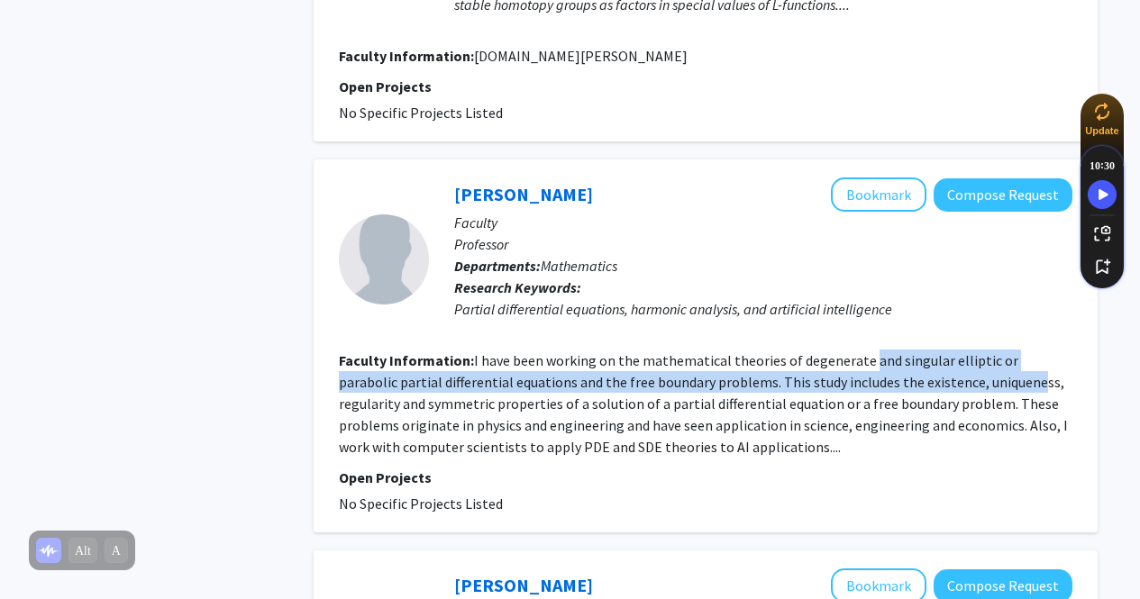
drag, startPoint x: 864, startPoint y: 290, endPoint x: 973, endPoint y: 307, distance: 110.4
click at [973, 350] on section "Faculty Information: I have been working on the mathematical theories of degene…" at bounding box center [706, 404] width 734 height 108
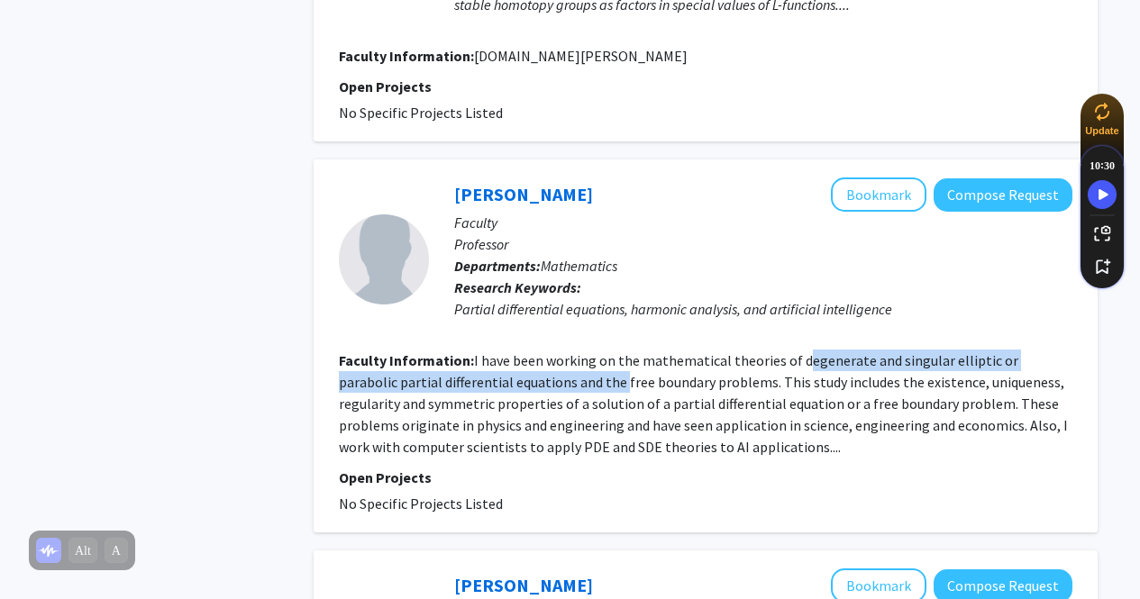
drag, startPoint x: 795, startPoint y: 306, endPoint x: 562, endPoint y: 313, distance: 233.5
click at [562, 350] on section "Faculty Information: I have been working on the mathematical theories of degene…" at bounding box center [706, 404] width 734 height 108
click at [562, 352] on fg-read-more "I have been working on the mathematical theories of degenerate and singular ell…" at bounding box center [703, 404] width 729 height 105
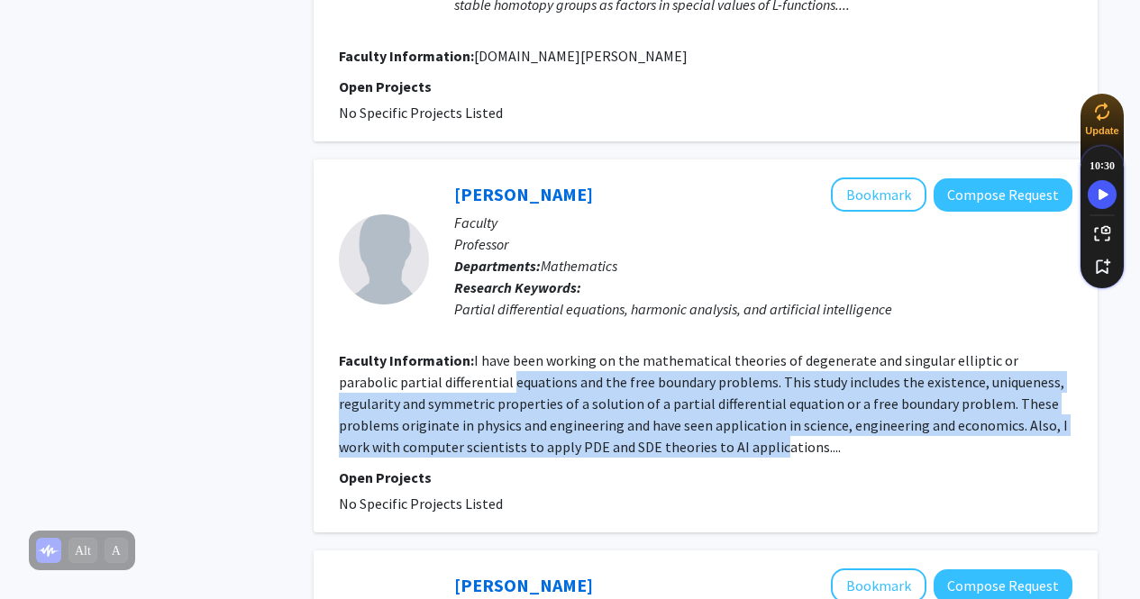
drag, startPoint x: 453, startPoint y: 315, endPoint x: 718, endPoint y: 394, distance: 276.6
click at [717, 394] on fg-search-faculty "[PERSON_NAME] Bookmark Compose Request Faculty Professor Departments: Mathemati…" at bounding box center [706, 346] width 734 height 337
click at [691, 387] on fg-read-more "I have been working on the mathematical theories of degenerate and singular ell…" at bounding box center [703, 404] width 729 height 105
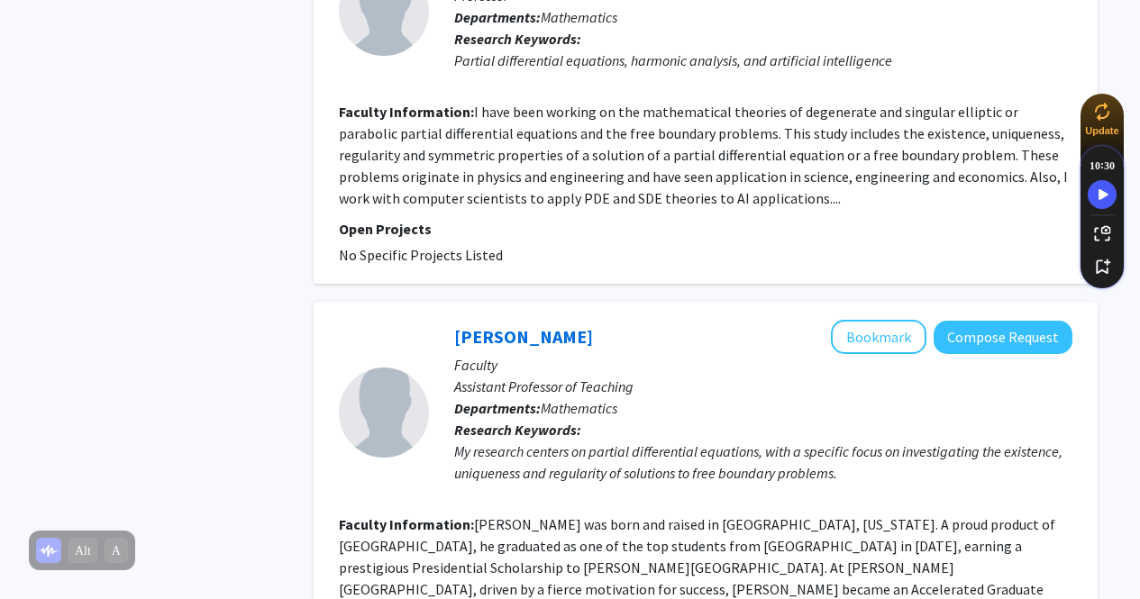
scroll to position [1803, 0]
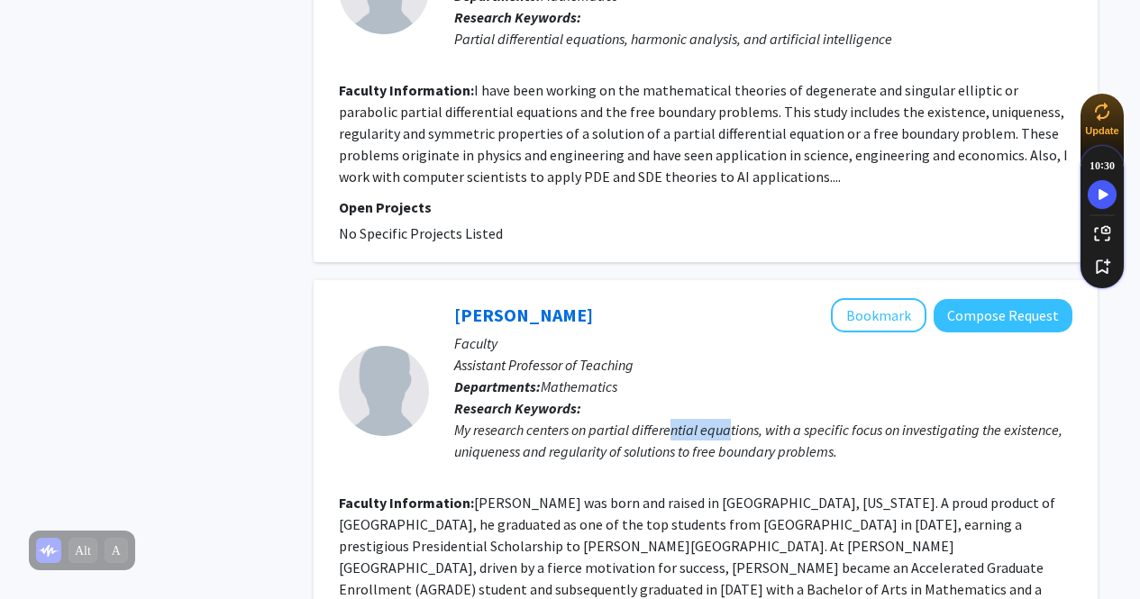
drag, startPoint x: 716, startPoint y: 369, endPoint x: 736, endPoint y: 369, distance: 20.7
click at [736, 419] on div "My research centers on partial differential equations, with a specific focus on…" at bounding box center [763, 440] width 618 height 43
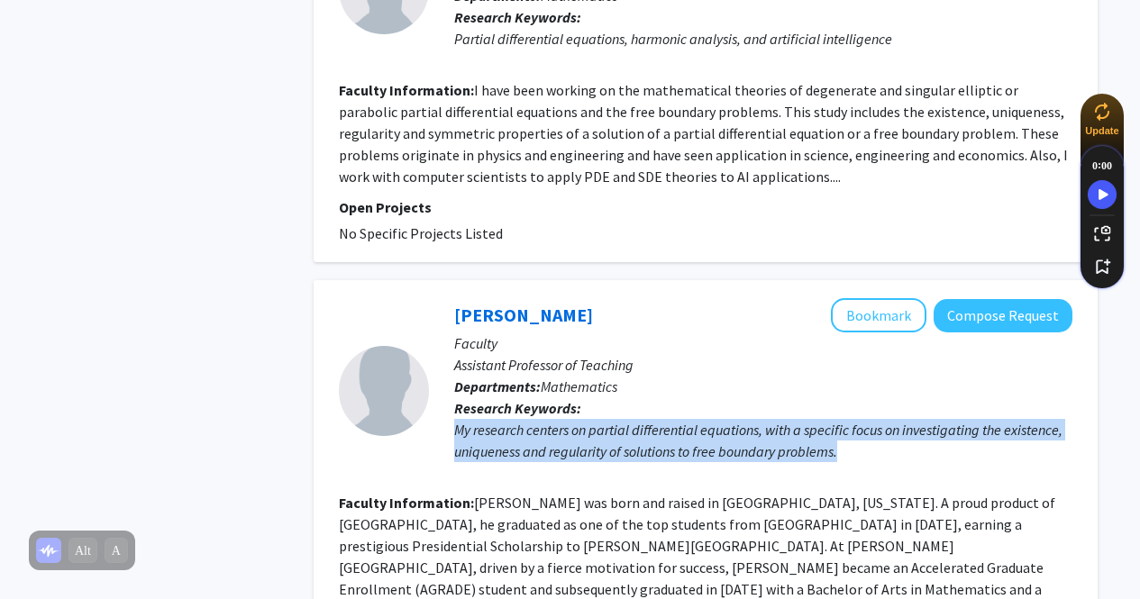
click at [736, 419] on div "My research centers on partial differential equations, with a specific focus on…" at bounding box center [763, 440] width 618 height 43
click at [735, 419] on div "My research centers on partial differential equations, with a specific focus on…" at bounding box center [763, 440] width 618 height 43
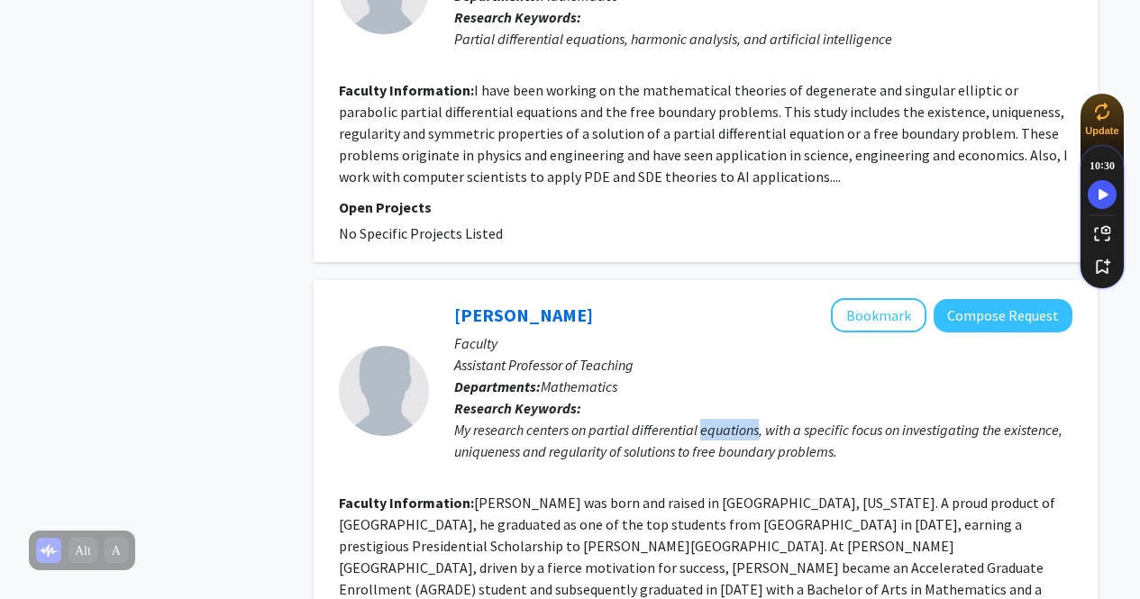
click at [735, 419] on div "My research centers on partial differential equations, with a specific focus on…" at bounding box center [763, 440] width 618 height 43
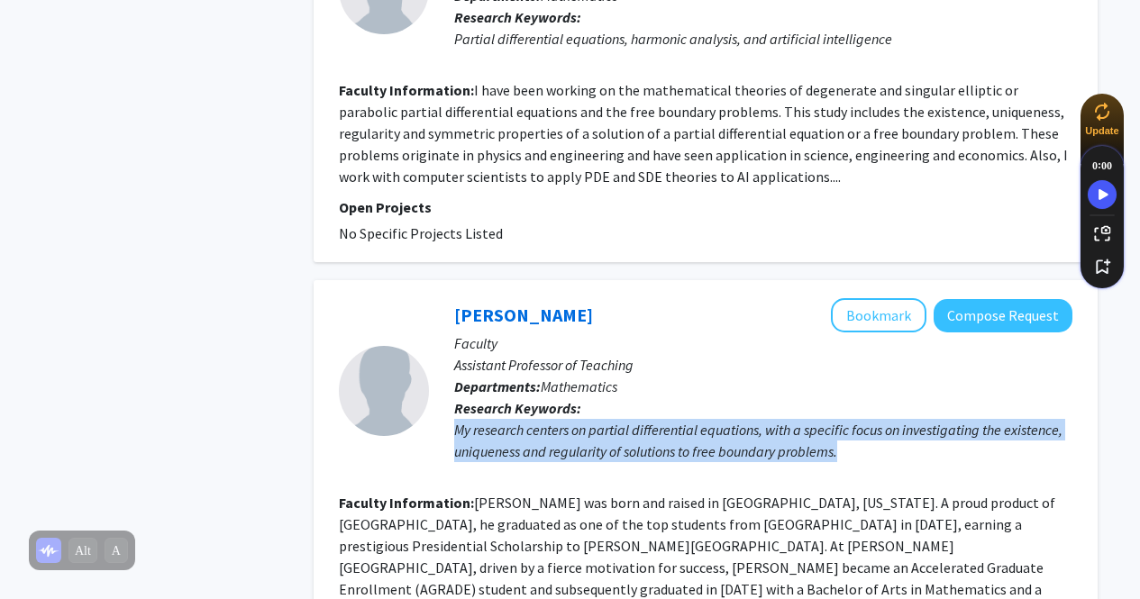
click at [735, 419] on div "My research centers on partial differential equations, with a specific focus on…" at bounding box center [763, 440] width 618 height 43
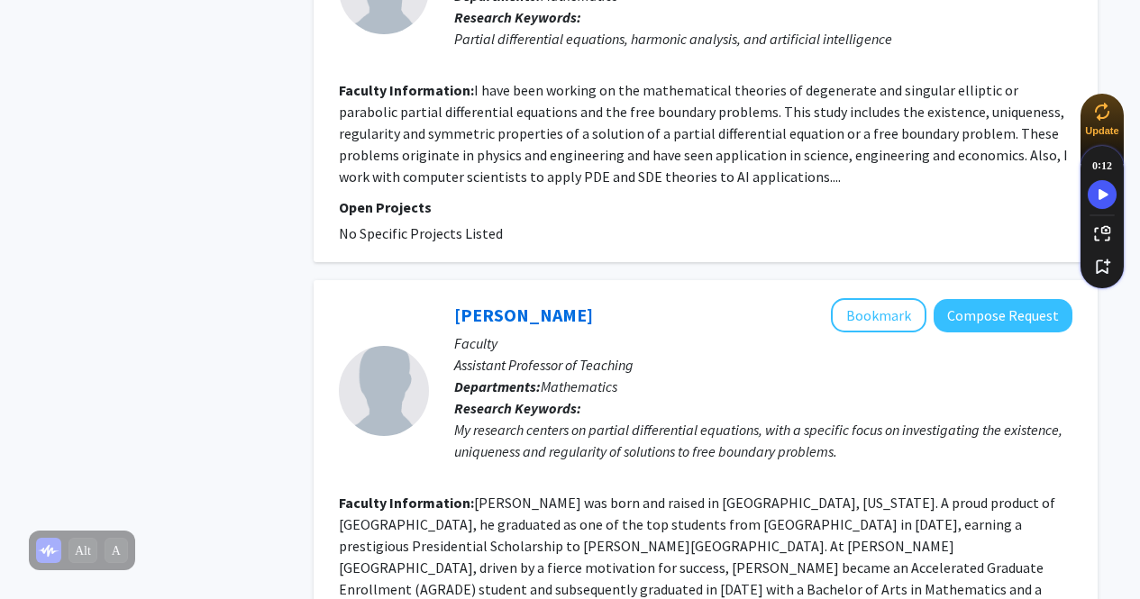
click at [735, 415] on div "[PERSON_NAME] Bookmark Compose Request Faculty Assistant Professor of Teaching …" at bounding box center [751, 390] width 644 height 185
click at [726, 419] on div "My research centers on partial differential equations, with a specific focus on…" at bounding box center [763, 440] width 618 height 43
click at [739, 419] on div "My research centers on partial differential equations, with a specific focus on…" at bounding box center [763, 440] width 618 height 43
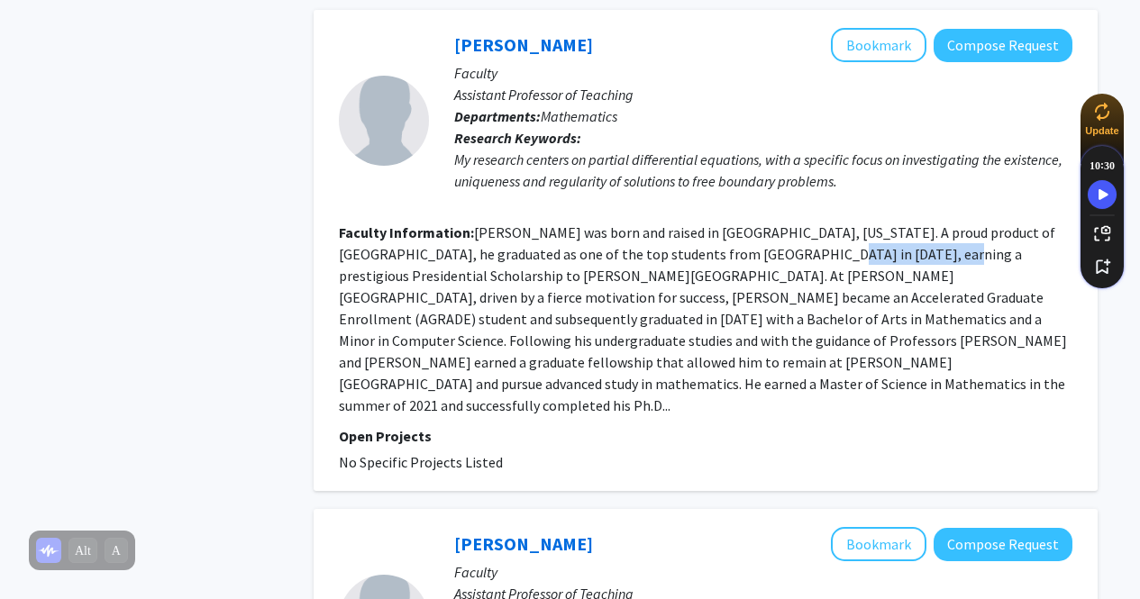
drag, startPoint x: 726, startPoint y: 184, endPoint x: 854, endPoint y: 188, distance: 128.1
click at [854, 224] on fg-read-more "[PERSON_NAME] was born and raised in [GEOGRAPHIC_DATA], [US_STATE]. A proud pro…" at bounding box center [703, 319] width 728 height 191
click at [855, 224] on fg-read-more "[PERSON_NAME] was born and raised in [GEOGRAPHIC_DATA], [US_STATE]. A proud pro…" at bounding box center [703, 319] width 728 height 191
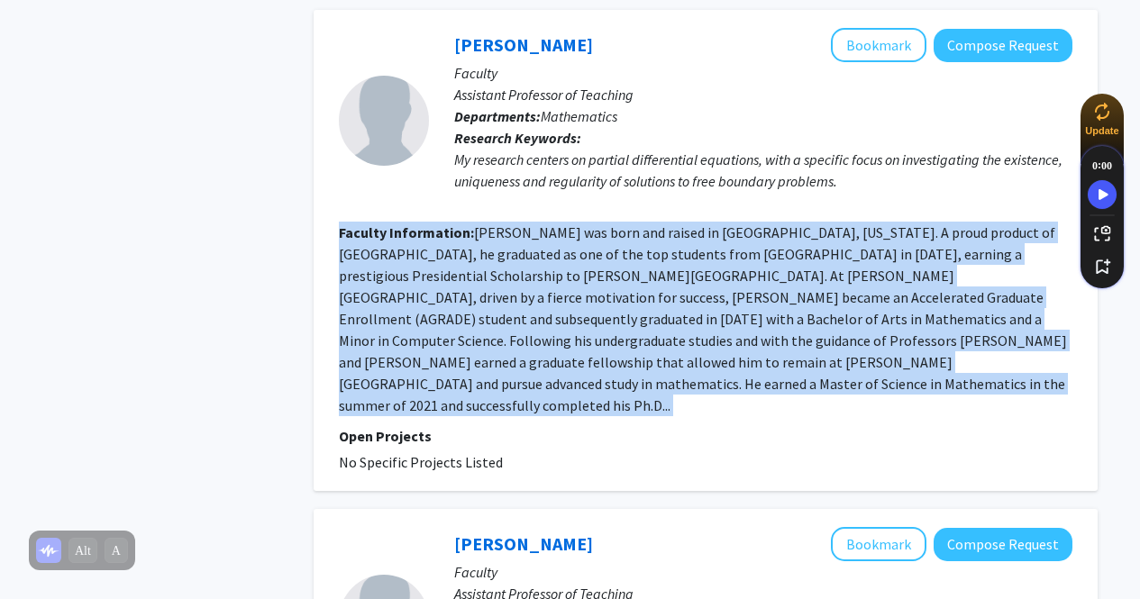
click at [855, 224] on fg-read-more "[PERSON_NAME] was born and raised in [GEOGRAPHIC_DATA], [US_STATE]. A proud pro…" at bounding box center [703, 319] width 728 height 191
click at [771, 236] on fg-read-more "[PERSON_NAME] was born and raised in [GEOGRAPHIC_DATA], [US_STATE]. A proud pro…" at bounding box center [703, 319] width 728 height 191
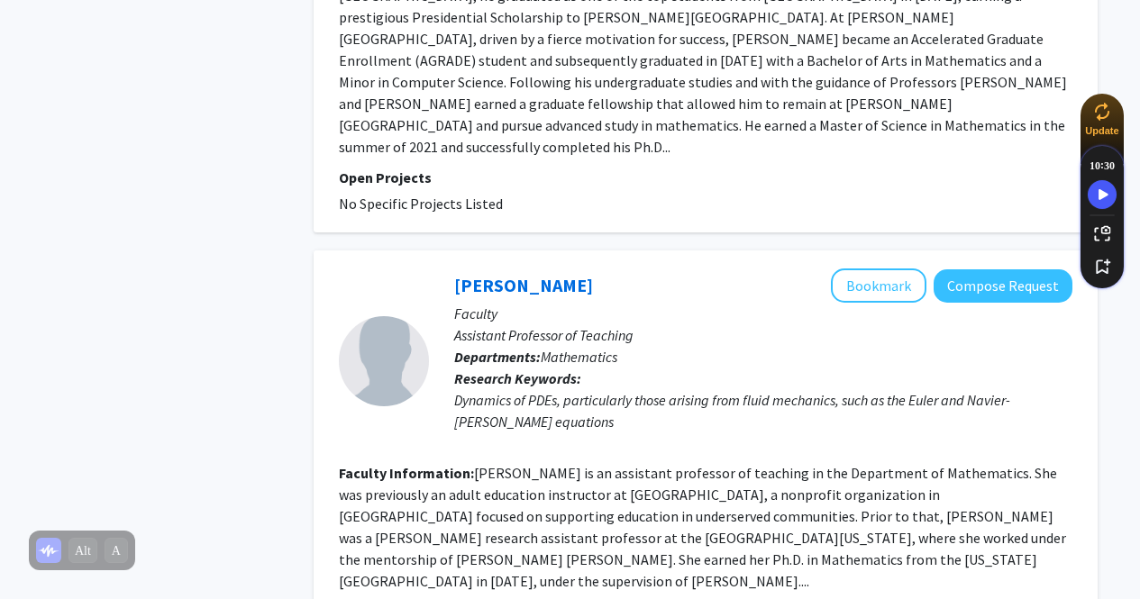
scroll to position [2343, 0]
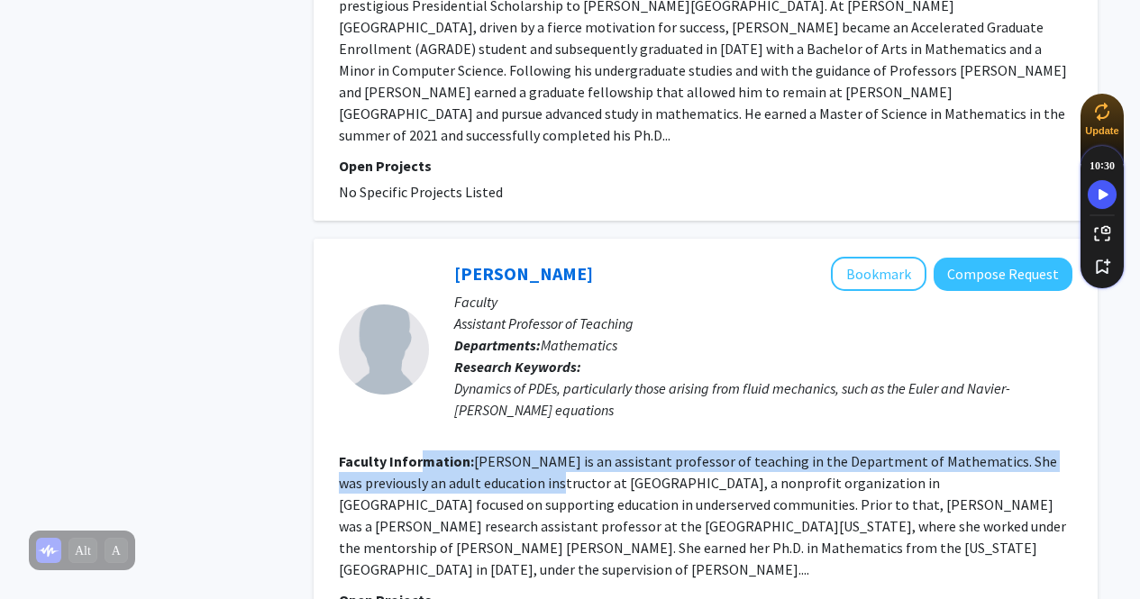
drag, startPoint x: 422, startPoint y: 385, endPoint x: 501, endPoint y: 388, distance: 79.4
click at [501, 451] on section "Faculty Information: [PERSON_NAME] is an assistant professor of teaching in the…" at bounding box center [706, 516] width 734 height 130
click at [501, 452] on fg-read-more "[PERSON_NAME] is an assistant professor of teaching in the Department of Mathem…" at bounding box center [702, 515] width 727 height 126
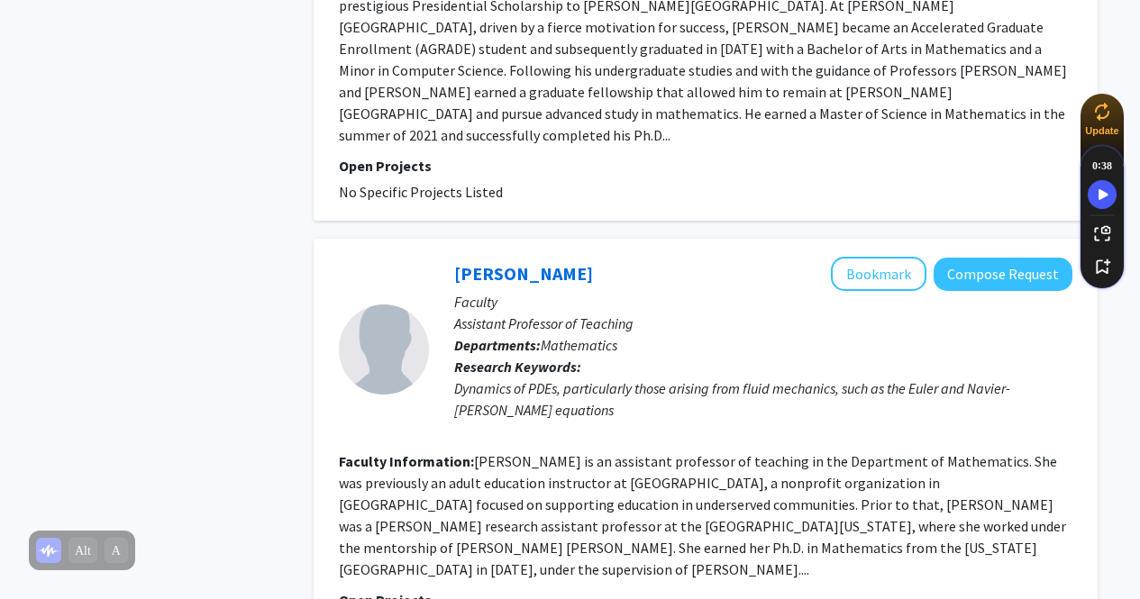
click at [501, 452] on fg-read-more "[PERSON_NAME] is an assistant professor of teaching in the Department of Mathem…" at bounding box center [702, 515] width 727 height 126
click at [498, 452] on fg-read-more "[PERSON_NAME] is an assistant professor of teaching in the Department of Mathem…" at bounding box center [702, 515] width 727 height 126
click at [497, 452] on fg-read-more "[PERSON_NAME] is an assistant professor of teaching in the Department of Mathem…" at bounding box center [702, 515] width 727 height 126
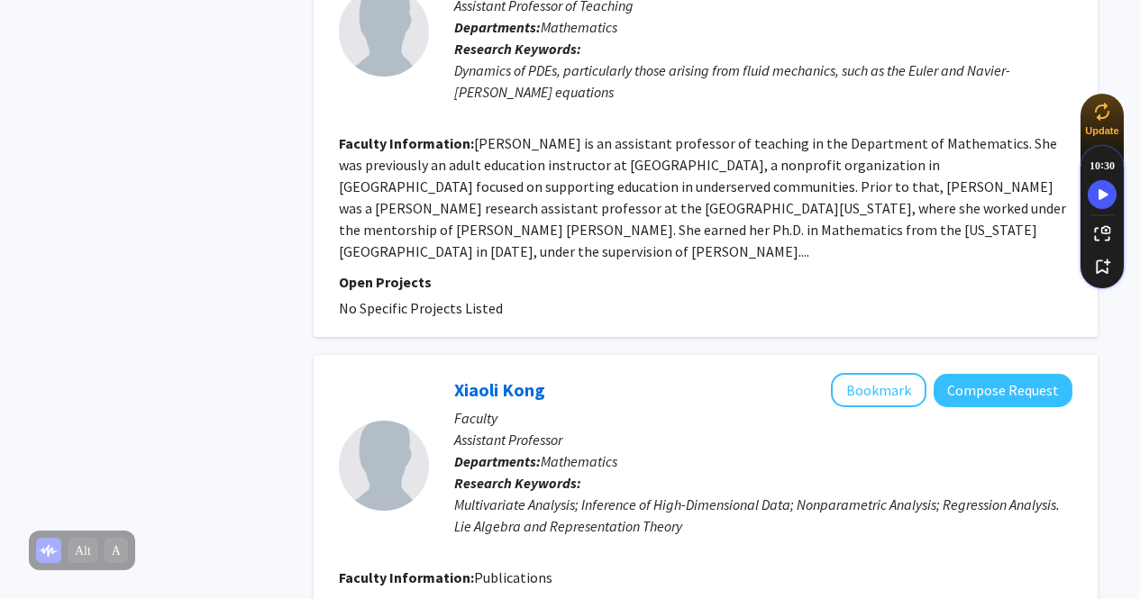
scroll to position [2794, 0]
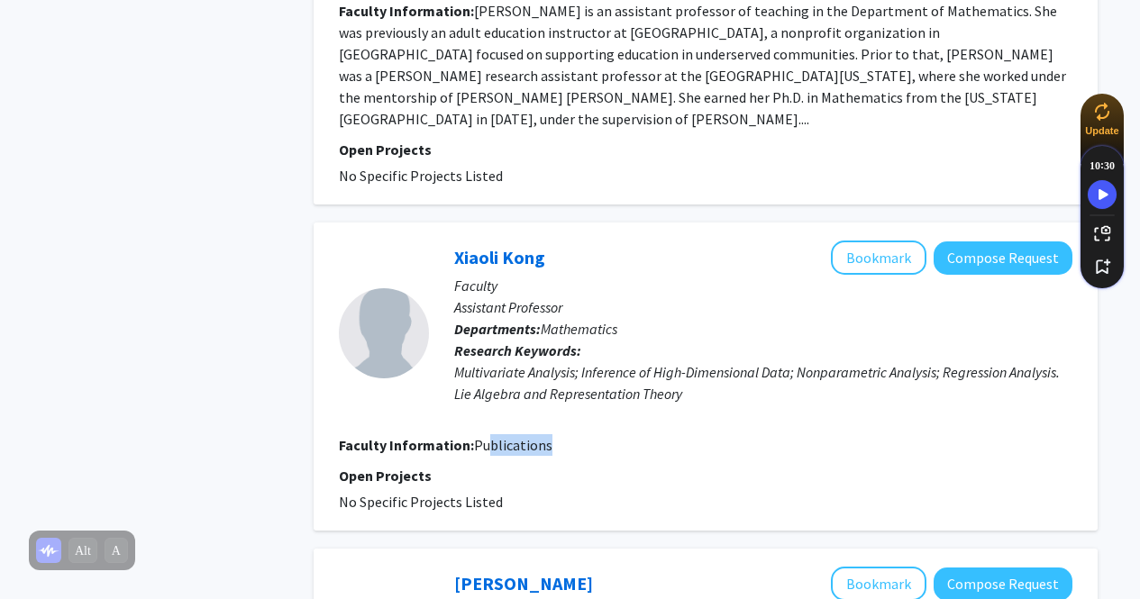
drag, startPoint x: 490, startPoint y: 333, endPoint x: 604, endPoint y: 338, distance: 113.7
click at [604, 434] on section "Faculty Information: Publications" at bounding box center [706, 445] width 734 height 22
click at [646, 323] on fg-search-faculty "Xiaoli Kong Bookmark Compose Request Faculty Assistant Professor Departments: M…" at bounding box center [706, 377] width 734 height 272
drag, startPoint x: 631, startPoint y: 277, endPoint x: 656, endPoint y: 276, distance: 25.3
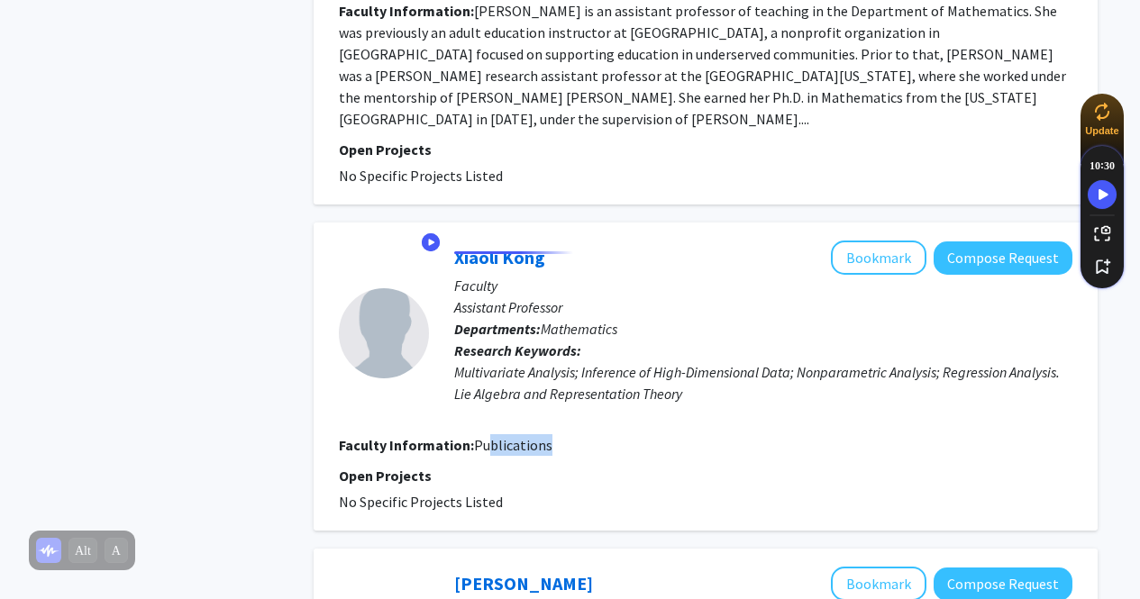
click at [656, 361] on div "Multivariate Analysis; Inference of High-Dimensional Data; Nonparametric Analys…" at bounding box center [763, 382] width 618 height 43
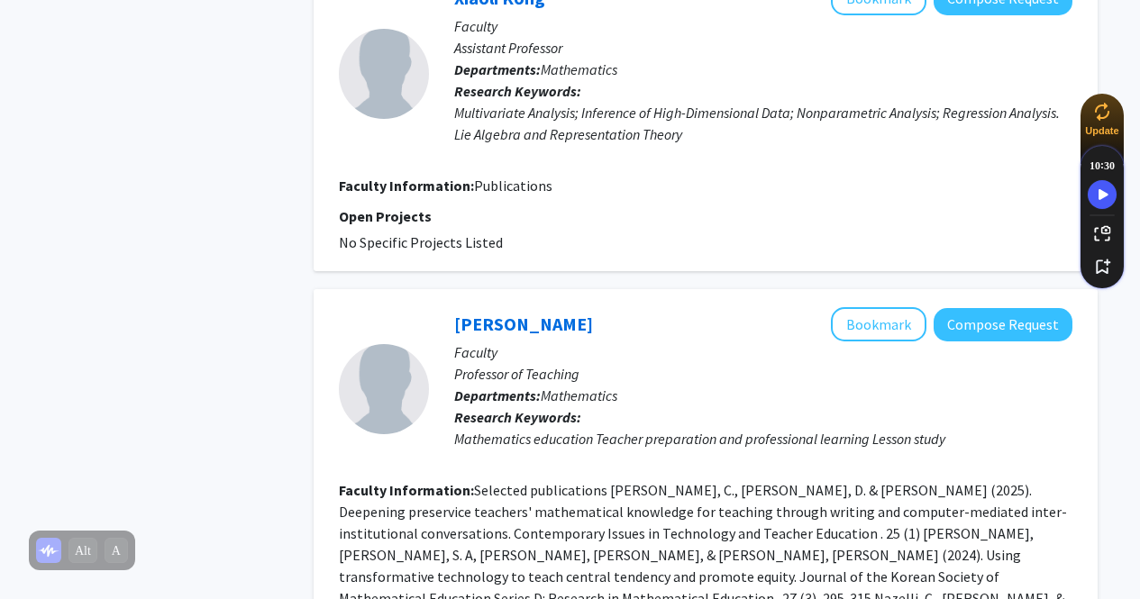
scroll to position [3064, 0]
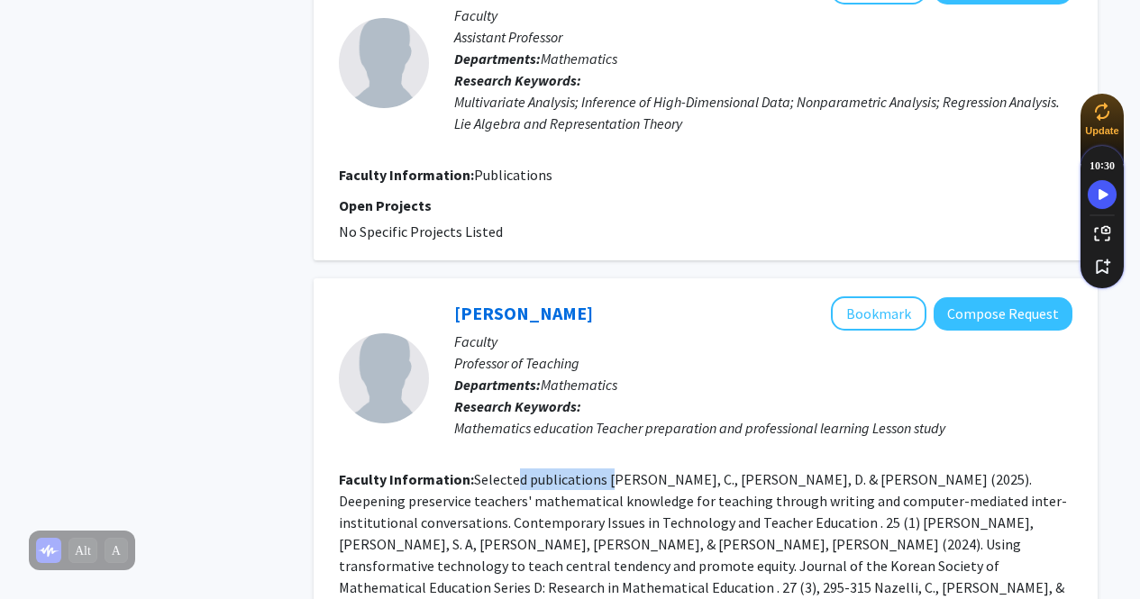
drag, startPoint x: 513, startPoint y: 370, endPoint x: 614, endPoint y: 364, distance: 101.1
click at [612, 470] on fg-read-more "Selected publications [PERSON_NAME], C., [PERSON_NAME], D. & [PERSON_NAME] (202…" at bounding box center [703, 554] width 728 height 169
click at [615, 470] on fg-read-more "Selected publications [PERSON_NAME], C., [PERSON_NAME], D. & [PERSON_NAME] (202…" at bounding box center [703, 554] width 728 height 169
click at [639, 417] on div "Mathematics education Teacher preparation and professional learning Lesson study" at bounding box center [763, 428] width 618 height 22
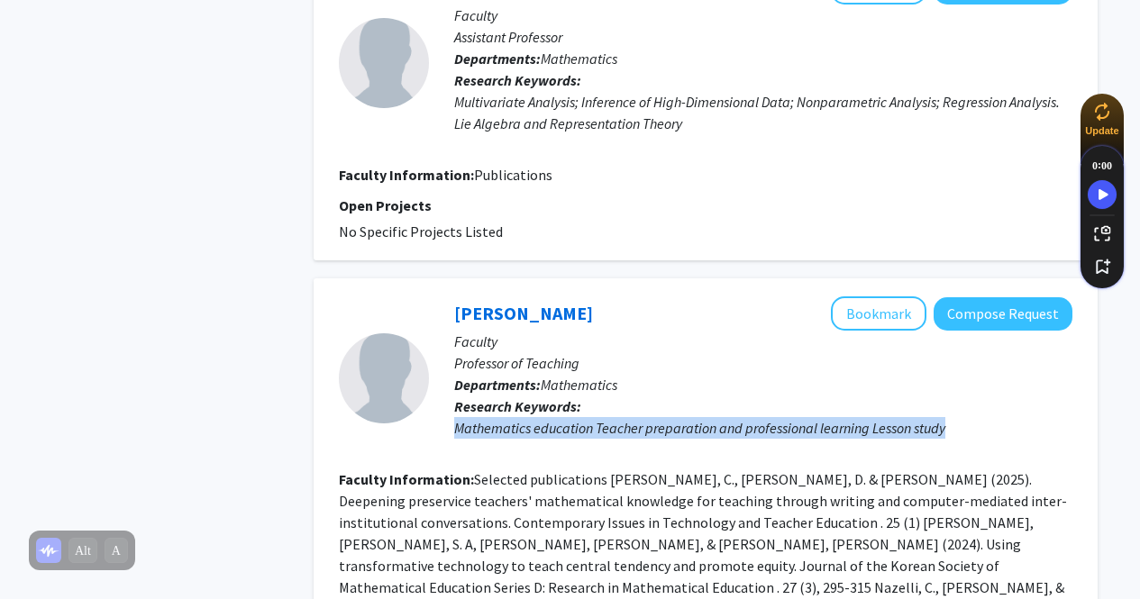
click at [639, 417] on div "Mathematics education Teacher preparation and professional learning Lesson study" at bounding box center [763, 428] width 618 height 22
click at [646, 417] on div "Mathematics education Teacher preparation and professional learning Lesson study" at bounding box center [763, 428] width 618 height 22
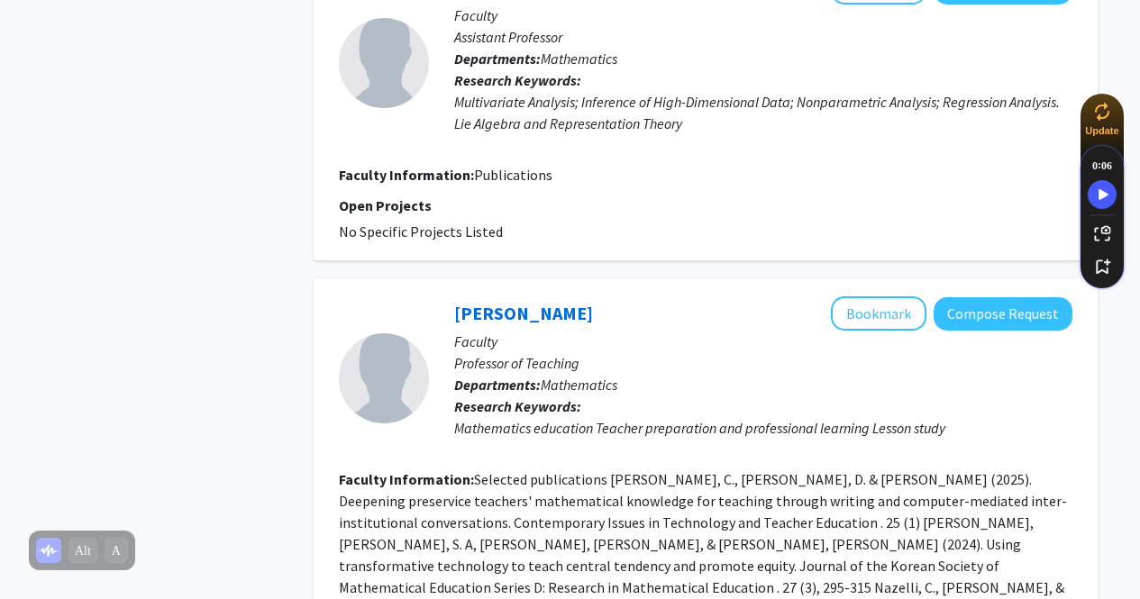
click at [801, 396] on p "Research Keywords: Mathematics education Teacher preparation and professional l…" at bounding box center [763, 417] width 618 height 43
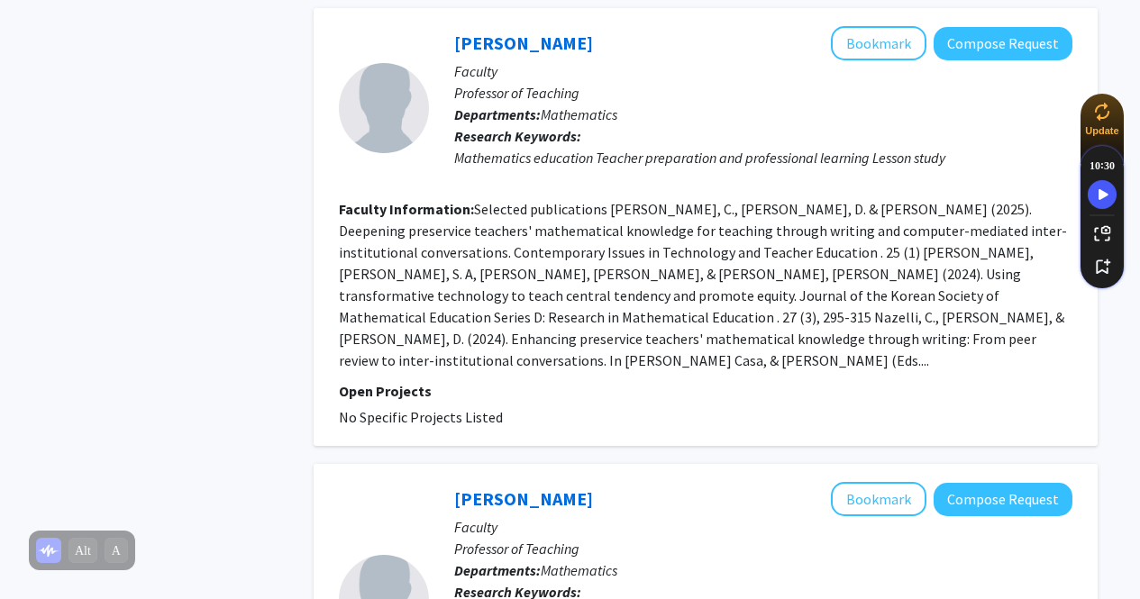
scroll to position [3515, 0]
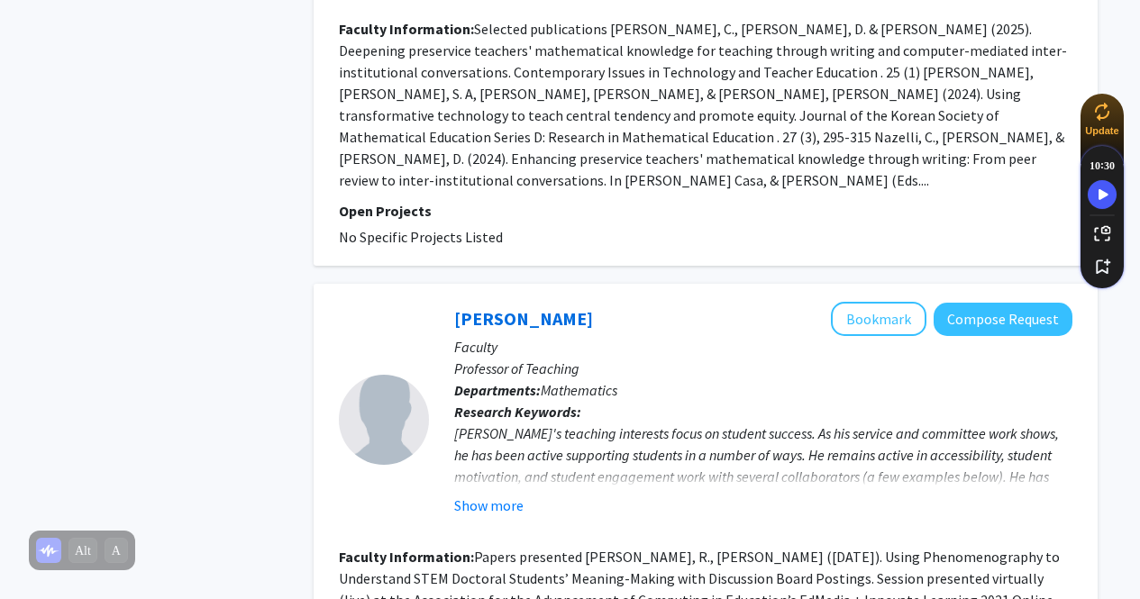
click at [557, 423] on div "[PERSON_NAME]'s teaching interests focus on student success. As his service and…" at bounding box center [763, 520] width 618 height 195
click at [502, 495] on button "Show more" at bounding box center [488, 506] width 69 height 22
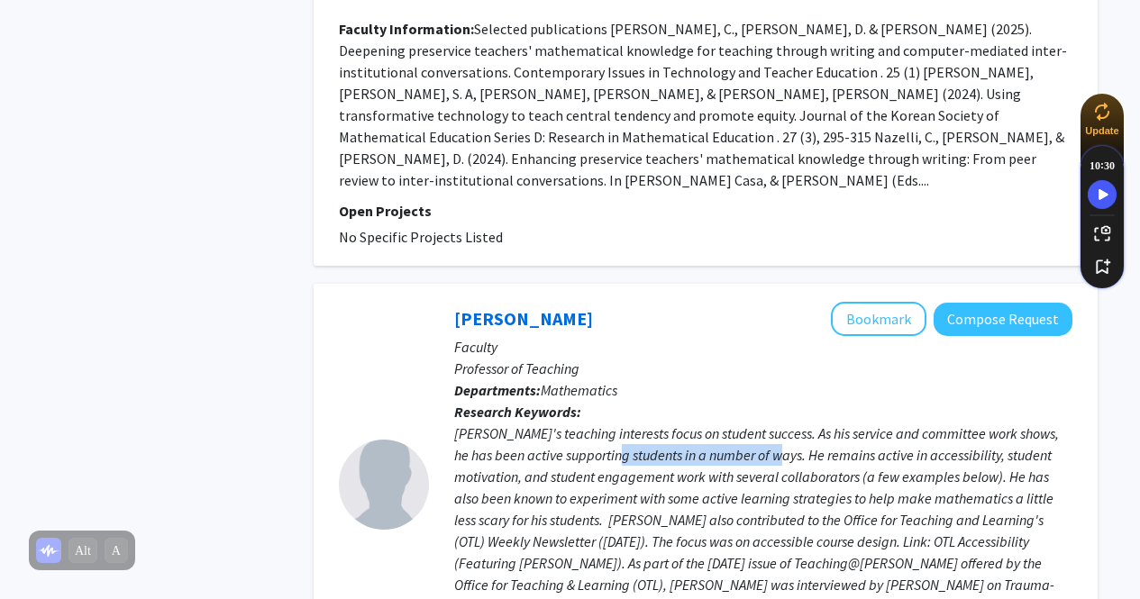
drag, startPoint x: 632, startPoint y: 321, endPoint x: 785, endPoint y: 323, distance: 153.2
click at [785, 423] on div "[PERSON_NAME]'s teaching interests focus on student success. As his service and…" at bounding box center [763, 520] width 618 height 195
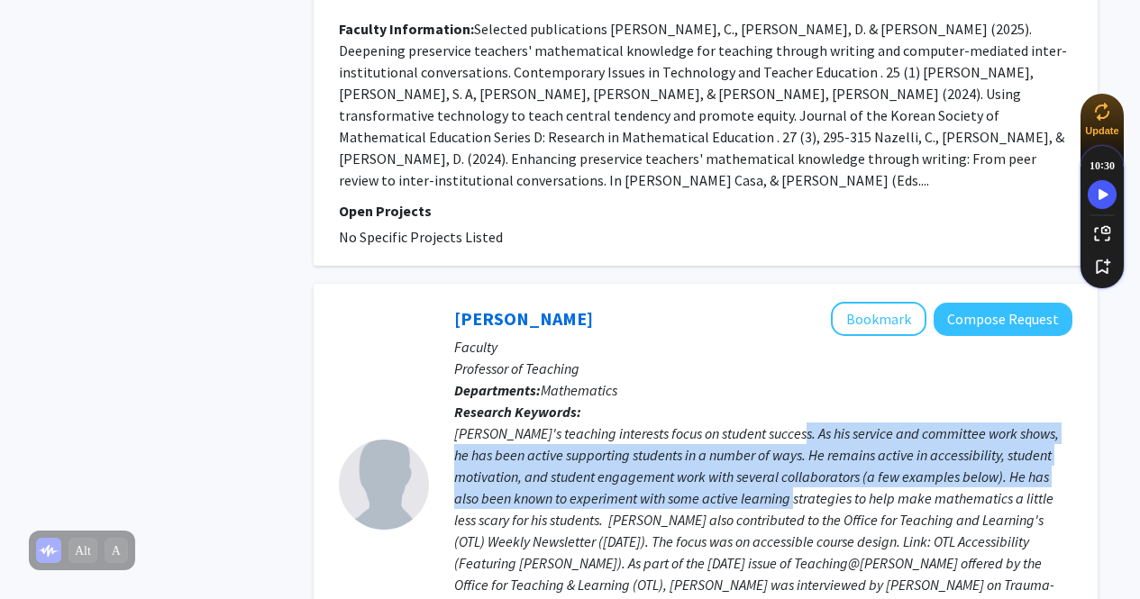
drag, startPoint x: 786, startPoint y: 310, endPoint x: 829, endPoint y: 359, distance: 65.1
click at [829, 423] on div "[PERSON_NAME]'s teaching interests focus on student success. As his service and…" at bounding box center [763, 520] width 618 height 195
click at [825, 423] on div "[PERSON_NAME]'s teaching interests focus on student success. As his service and…" at bounding box center [763, 520] width 618 height 195
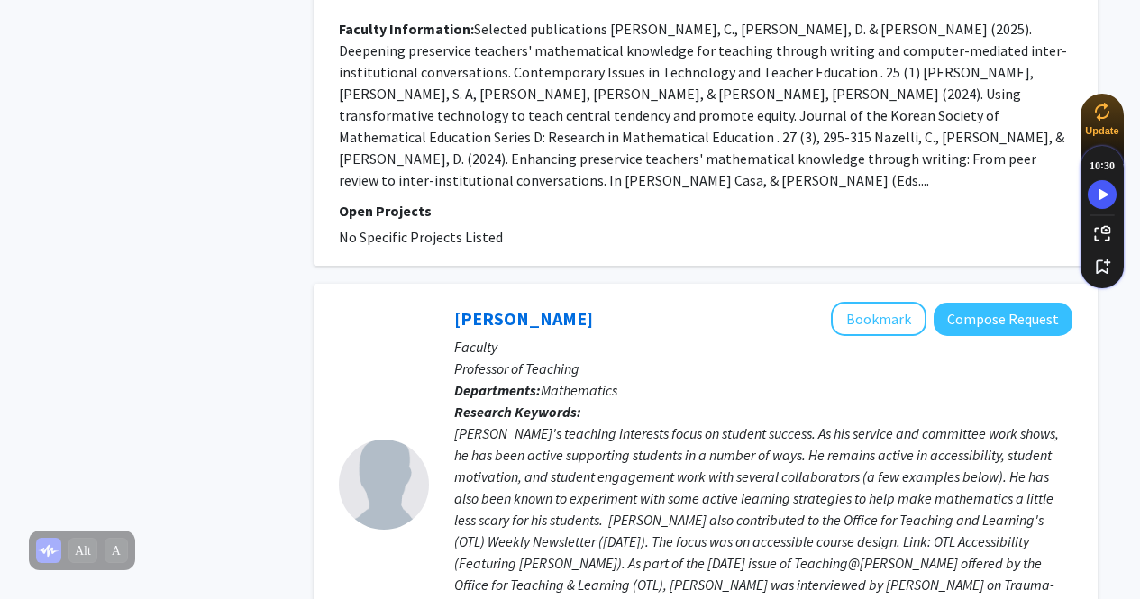
click at [853, 423] on div "[PERSON_NAME]'s teaching interests focus on student success. As his service and…" at bounding box center [763, 520] width 618 height 195
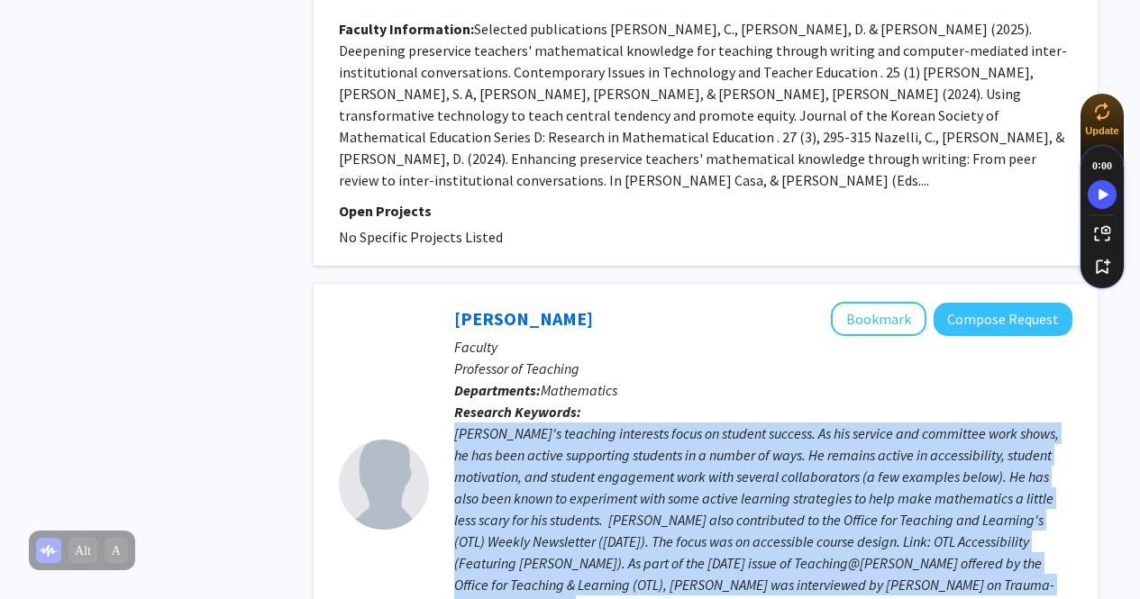
click at [853, 423] on div "[PERSON_NAME]'s teaching interests focus on student success. As his service and…" at bounding box center [763, 520] width 618 height 195
click at [824, 423] on div "[PERSON_NAME]'s teaching interests focus on student success. As his service and…" at bounding box center [763, 520] width 618 height 195
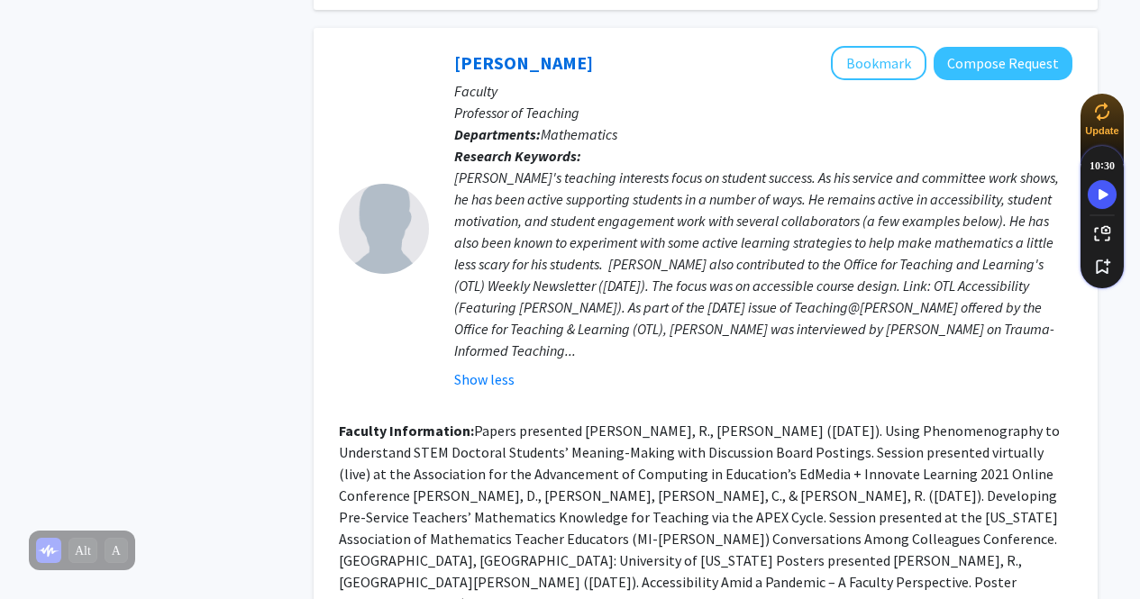
scroll to position [3785, 0]
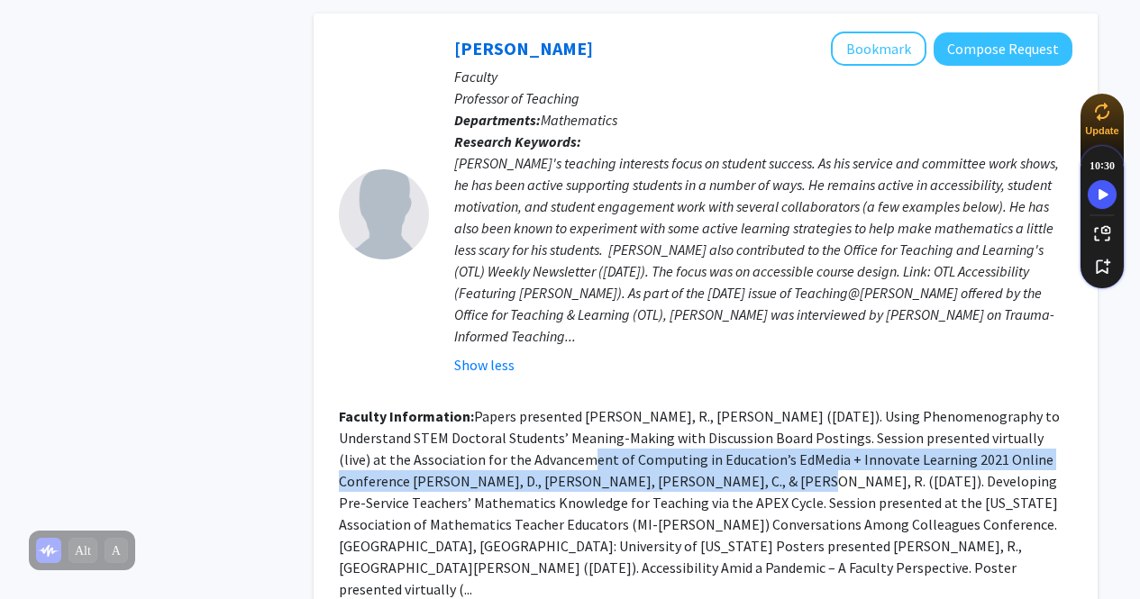
drag, startPoint x: 475, startPoint y: 311, endPoint x: 608, endPoint y: 333, distance: 135.1
click at [608, 407] on fg-read-more "Papers presented [PERSON_NAME], R., [PERSON_NAME] ([DATE]). Using Phenomenograp…" at bounding box center [699, 502] width 721 height 191
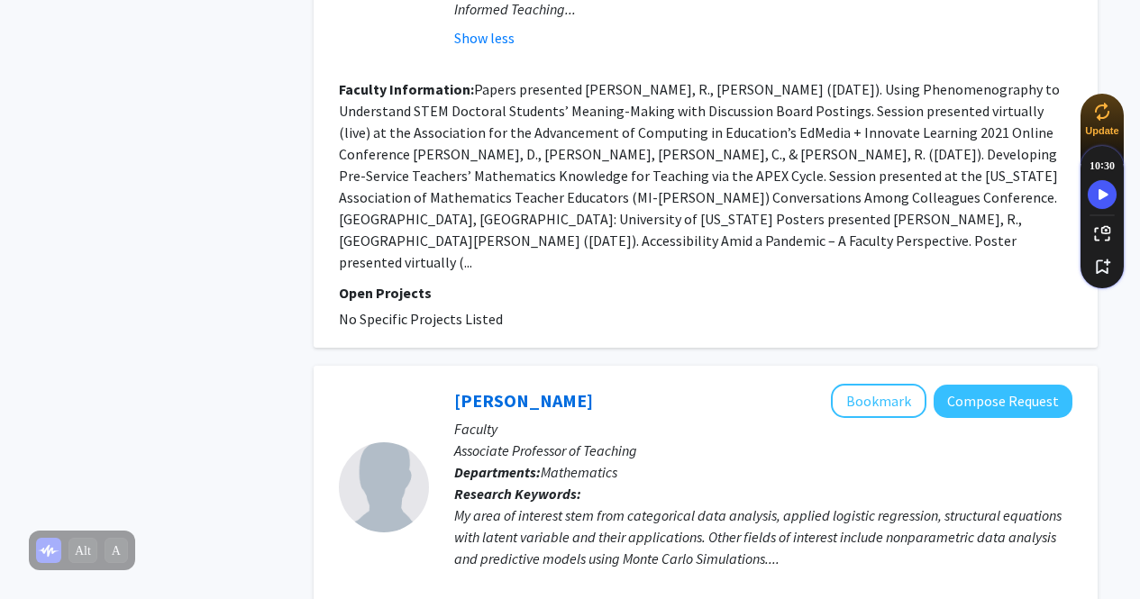
scroll to position [4146, 0]
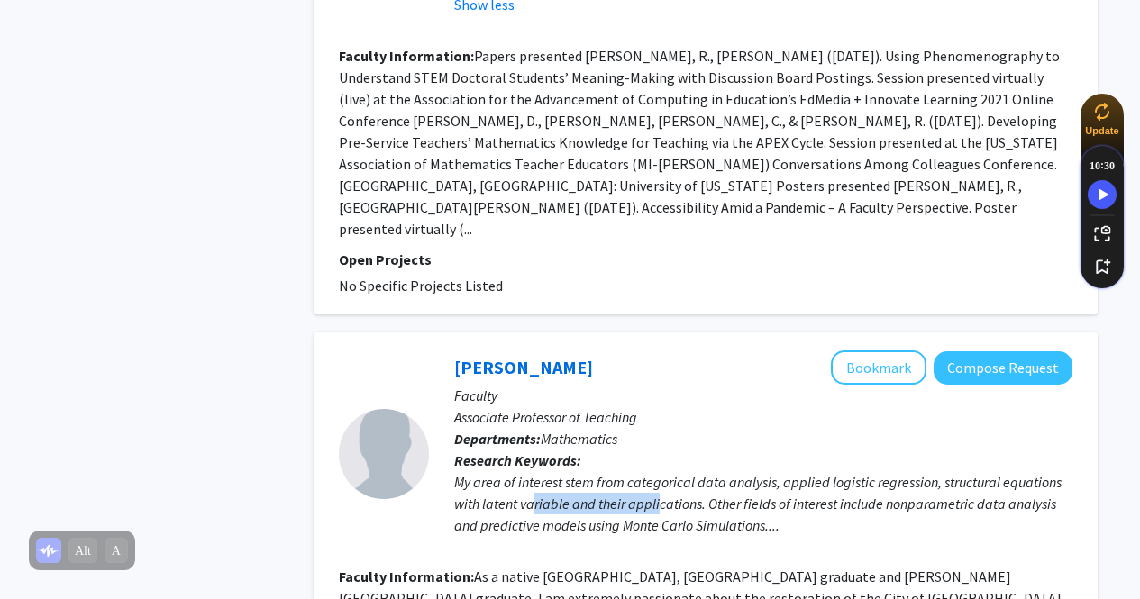
drag, startPoint x: 574, startPoint y: 306, endPoint x: 678, endPoint y: 305, distance: 103.7
click at [669, 471] on div "My area of interest stem from categorical data analysis, applied logistic regre…" at bounding box center [763, 503] width 618 height 65
click at [694, 471] on div "My area of interest stem from categorical data analysis, applied logistic regre…" at bounding box center [763, 503] width 618 height 65
drag, startPoint x: 835, startPoint y: 297, endPoint x: 885, endPoint y: 297, distance: 50.5
click at [885, 471] on div "My area of interest stem from categorical data analysis, applied logistic regre…" at bounding box center [763, 503] width 618 height 65
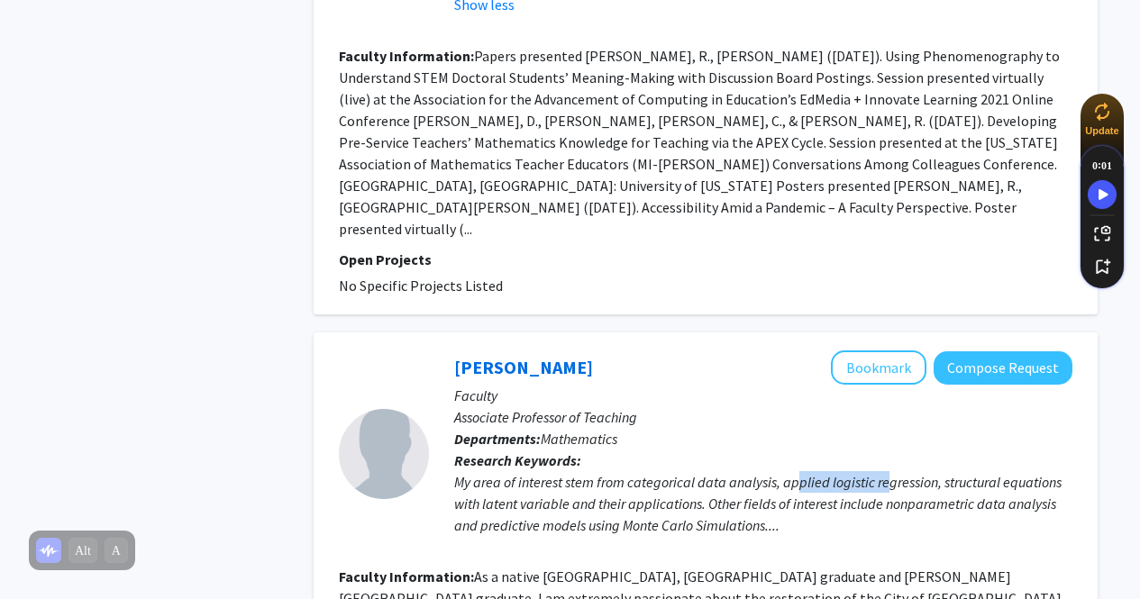
click at [885, 471] on div "My area of interest stem from categorical data analysis, applied logistic regre…" at bounding box center [763, 503] width 618 height 65
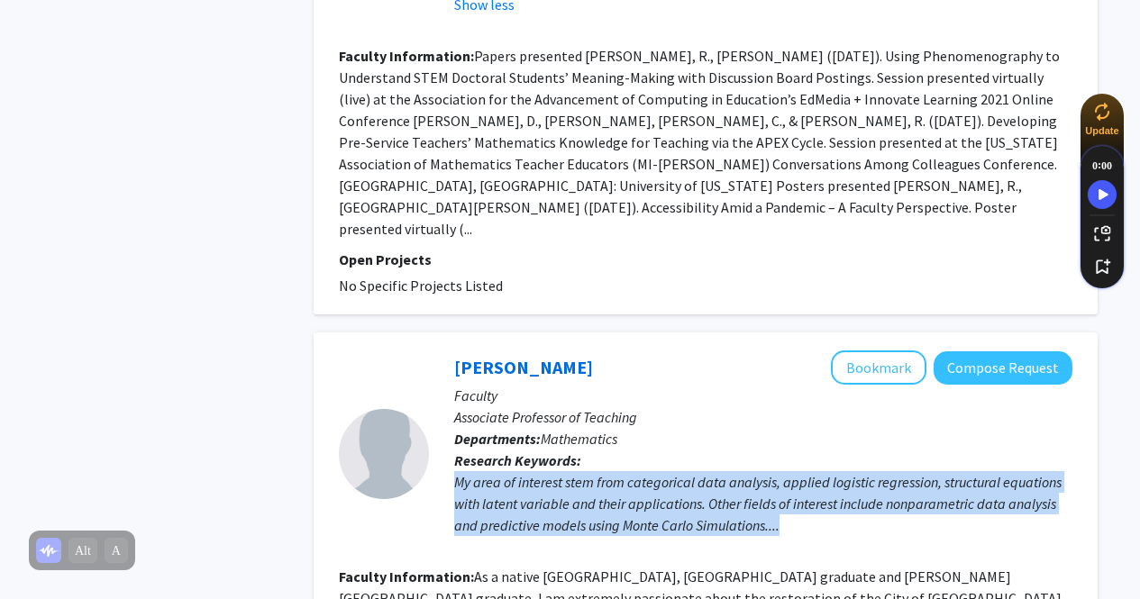
click at [885, 471] on div "My area of interest stem from categorical data analysis, applied logistic regre…" at bounding box center [763, 503] width 618 height 65
click at [877, 471] on div "My area of interest stem from categorical data analysis, applied logistic regre…" at bounding box center [763, 503] width 618 height 65
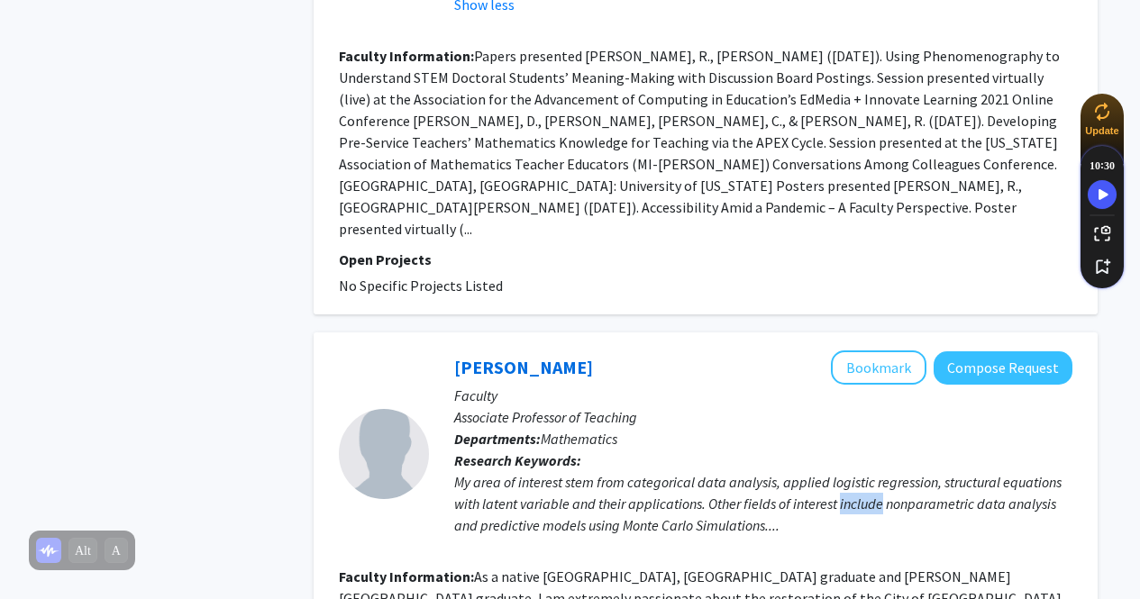
click at [877, 471] on div "My area of interest stem from categorical data analysis, applied logistic regre…" at bounding box center [763, 503] width 618 height 65
click at [873, 471] on div "My area of interest stem from categorical data analysis, applied logistic regre…" at bounding box center [763, 503] width 618 height 65
click at [872, 471] on div "My area of interest stem from categorical data analysis, applied logistic regre…" at bounding box center [763, 503] width 618 height 65
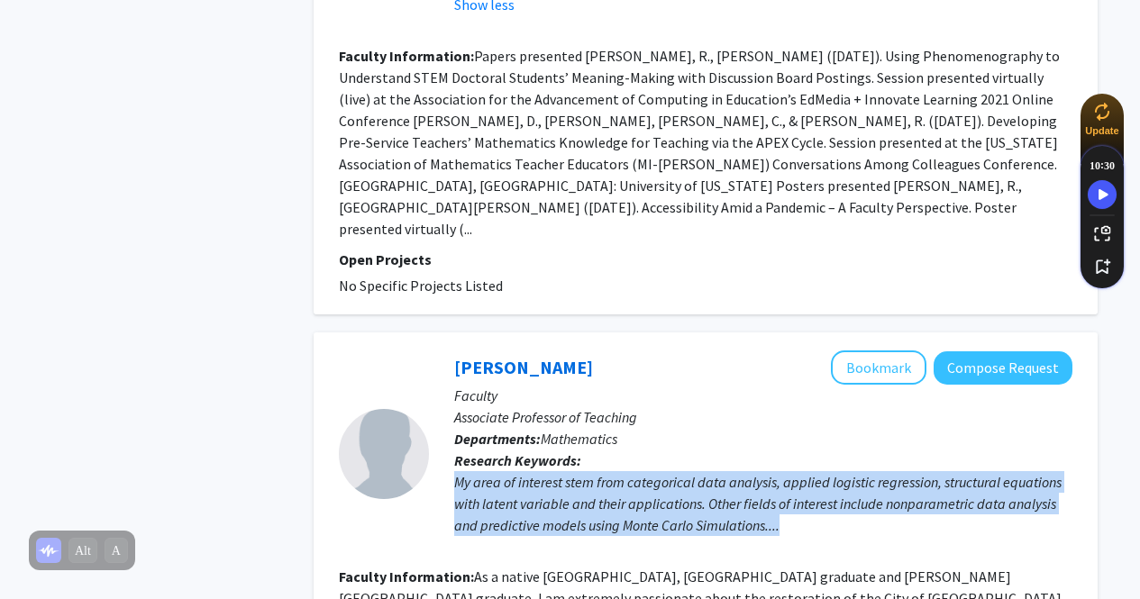
click at [872, 471] on div "My area of interest stem from categorical data analysis, applied logistic regre…" at bounding box center [763, 503] width 618 height 65
click at [868, 471] on div "My area of interest stem from categorical data analysis, applied logistic regre…" at bounding box center [763, 503] width 618 height 65
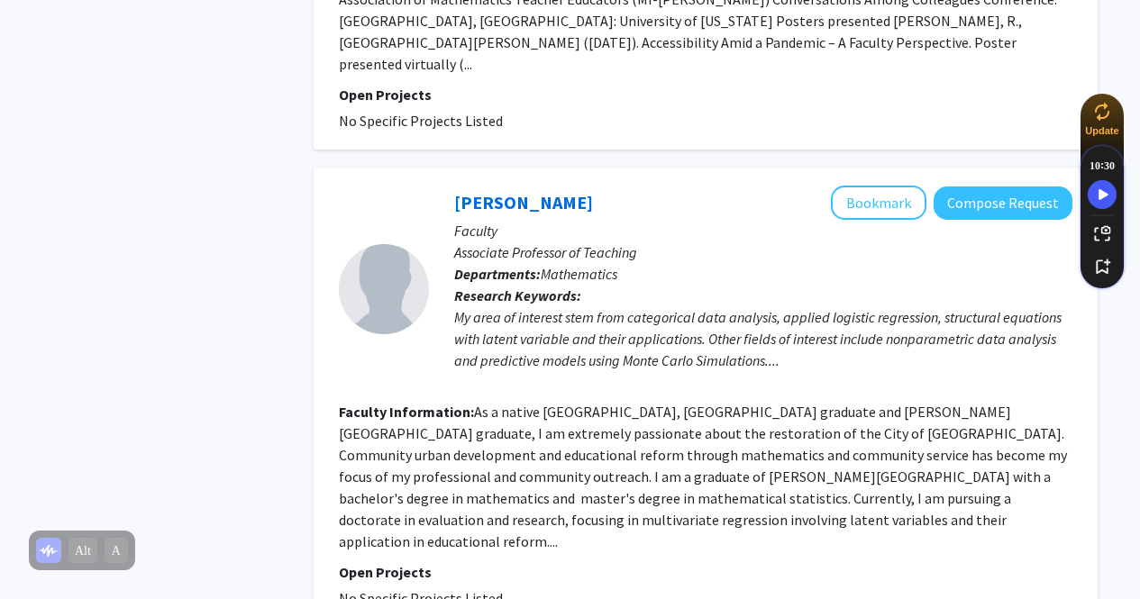
scroll to position [4322, 0]
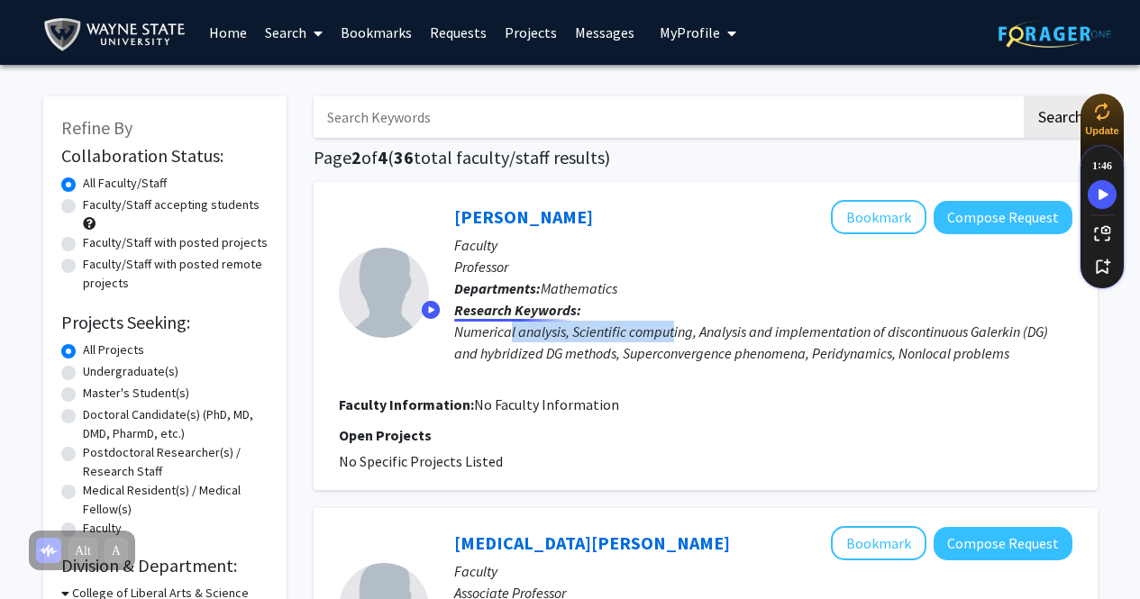
click at [673, 321] on div "Numerical analysis, Scientific computing, Analysis and implementation of discon…" at bounding box center [763, 342] width 618 height 43
click at [674, 321] on div "Numerical analysis, Scientific computing, Analysis and implementation of discon…" at bounding box center [763, 342] width 618 height 43
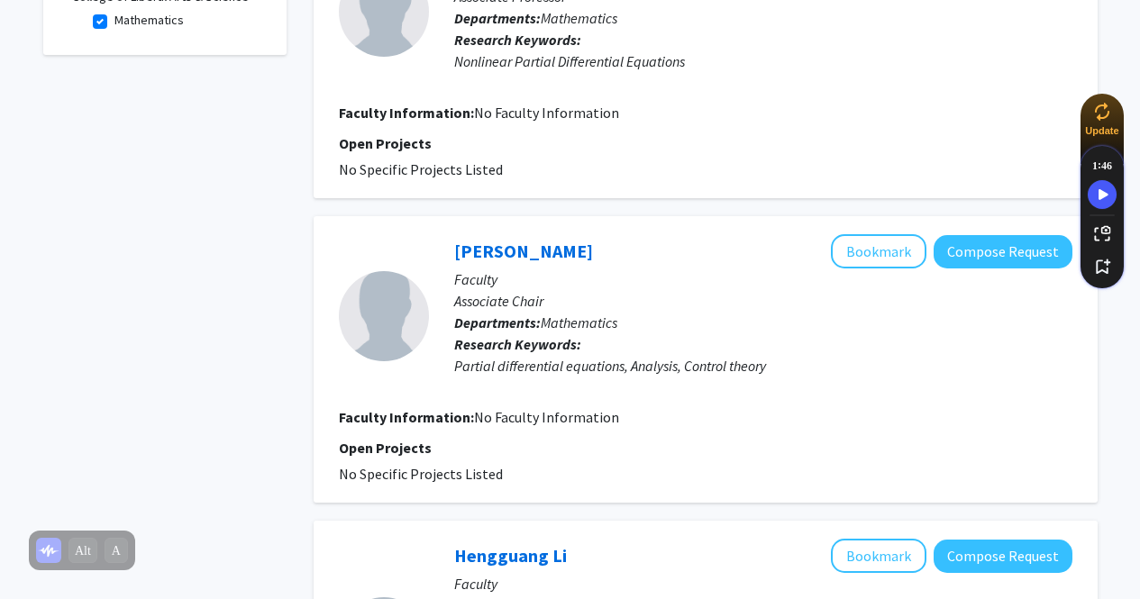
scroll to position [631, 0]
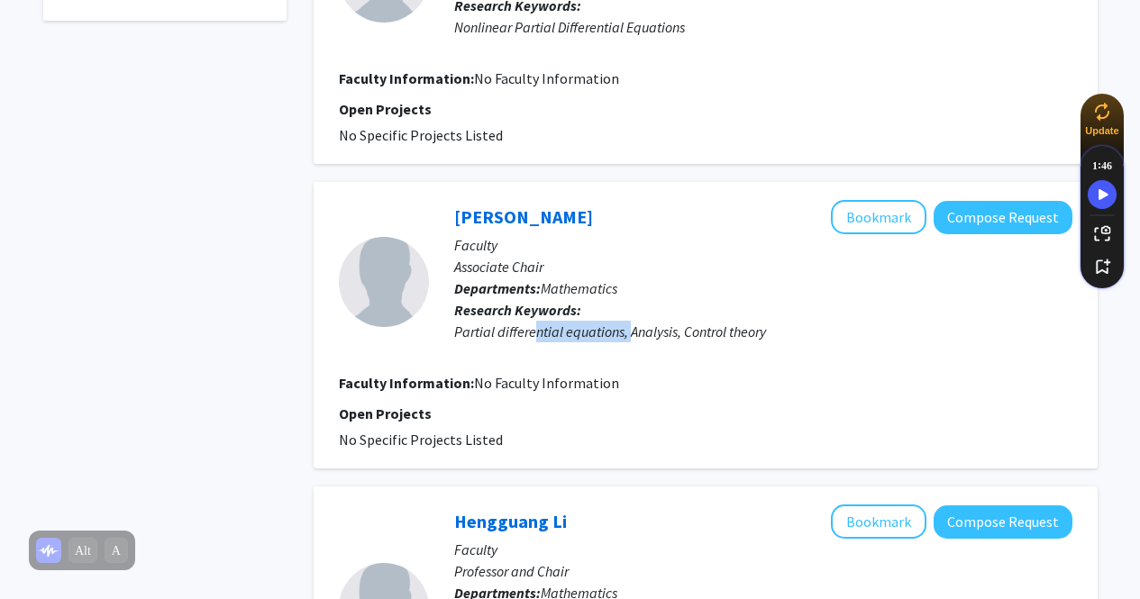
drag, startPoint x: 538, startPoint y: 333, endPoint x: 652, endPoint y: 336, distance: 113.6
click at [652, 336] on div "Partial differential equations, Analysis, Control theory" at bounding box center [763, 332] width 618 height 22
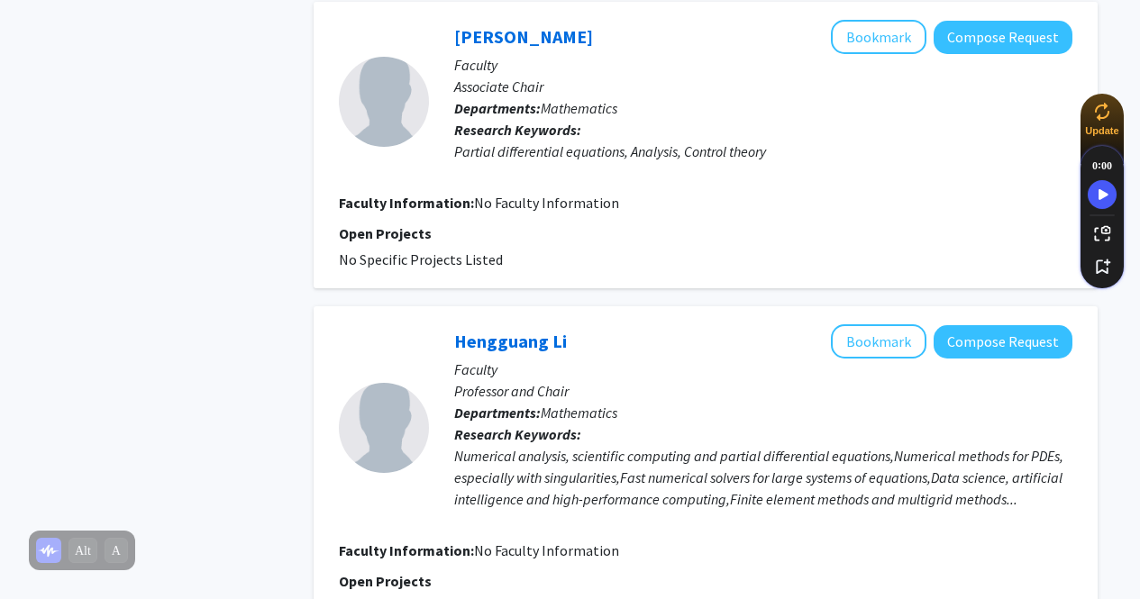
click at [651, 333] on div "Hengguang Li Bookmark Compose Request" at bounding box center [763, 341] width 618 height 34
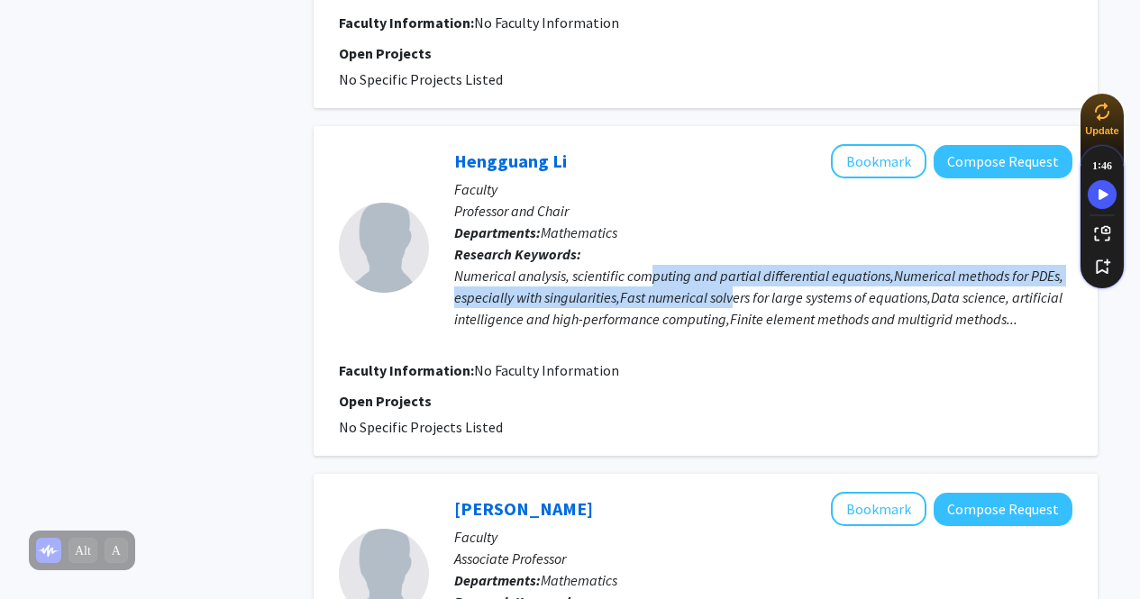
drag, startPoint x: 708, startPoint y: 292, endPoint x: 743, endPoint y: 293, distance: 35.2
click at [742, 293] on div "Numerical analysis, scientific computing and partial differential equations,Num…" at bounding box center [763, 297] width 618 height 65
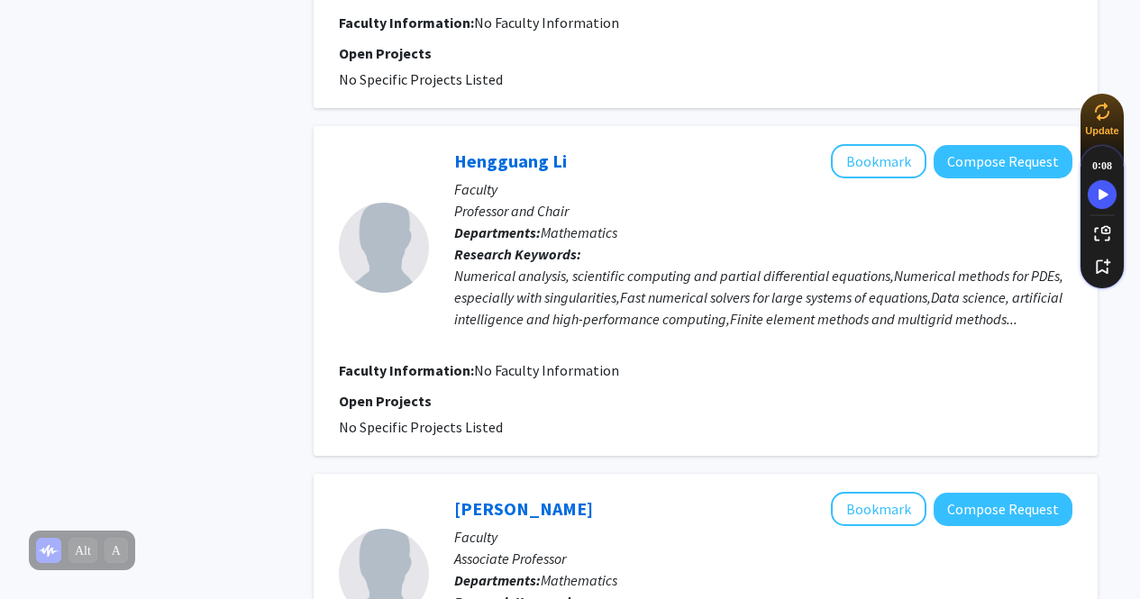
click at [743, 296] on div "Numerical analysis, scientific computing and partial differential equations,Num…" at bounding box center [763, 297] width 618 height 65
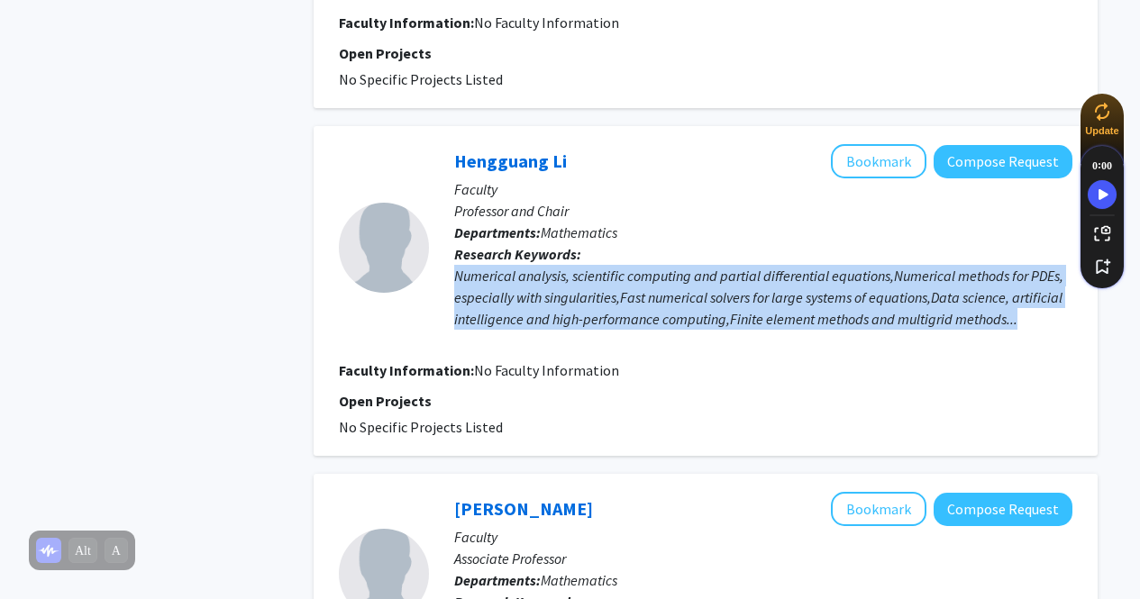
click at [743, 296] on div "Numerical analysis, scientific computing and partial differential equations,Num…" at bounding box center [763, 297] width 618 height 65
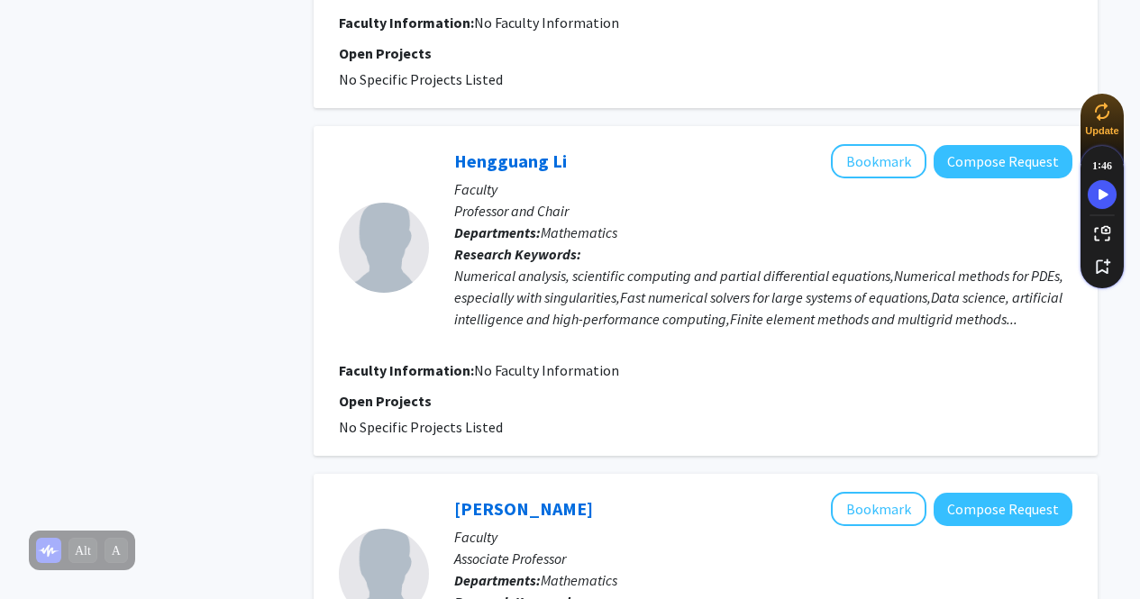
scroll to position [1262, 0]
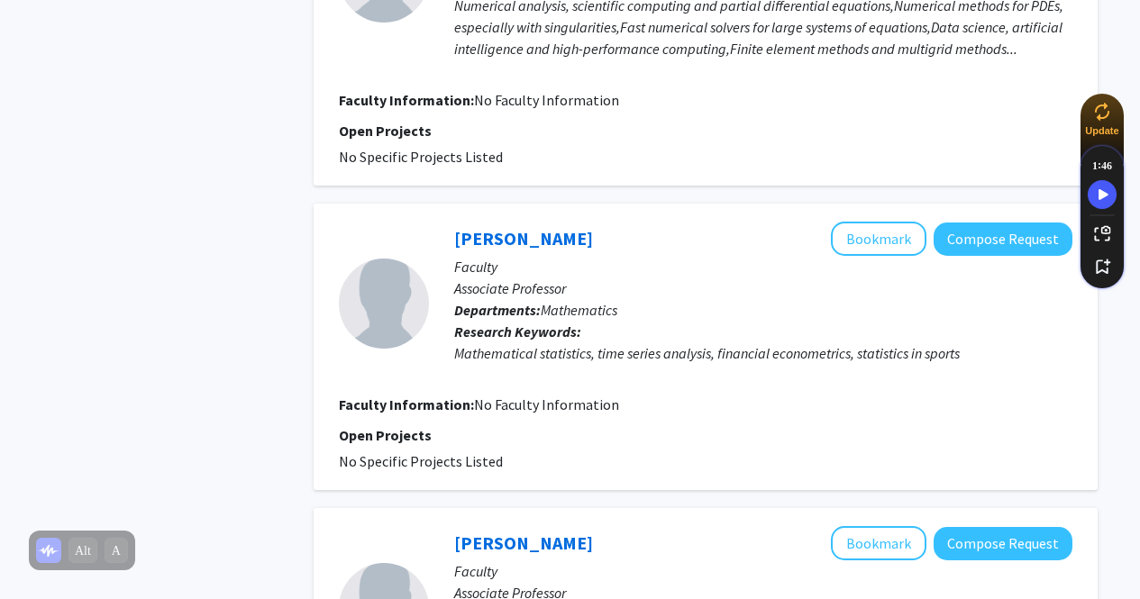
drag, startPoint x: 571, startPoint y: 374, endPoint x: 669, endPoint y: 357, distance: 99.7
click at [643, 361] on div "[PERSON_NAME] Bookmark Compose Request Faculty Associate Professor Departments:…" at bounding box center [751, 303] width 644 height 163
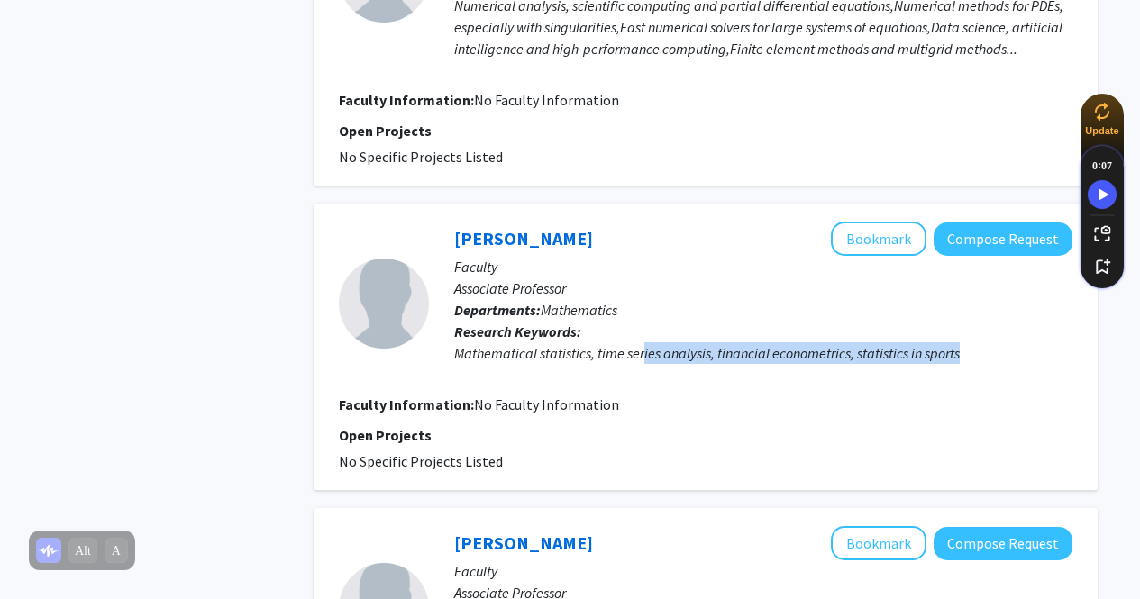
click at [672, 356] on div "Mathematical statistics, time series analysis, financial econometrics, statisti…" at bounding box center [763, 353] width 618 height 22
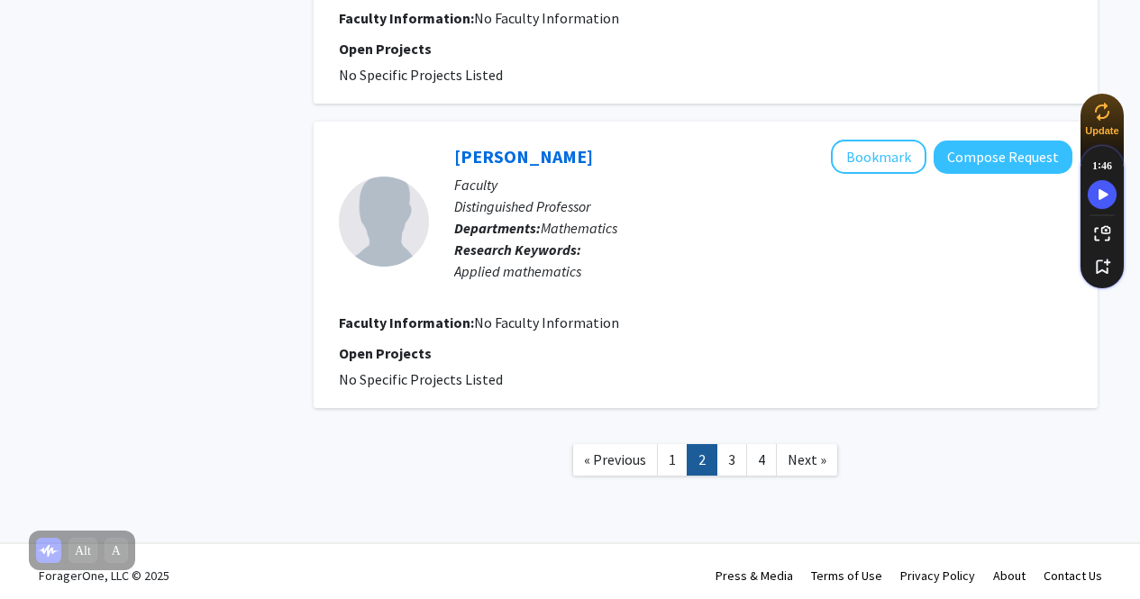
scroll to position [2875, 0]
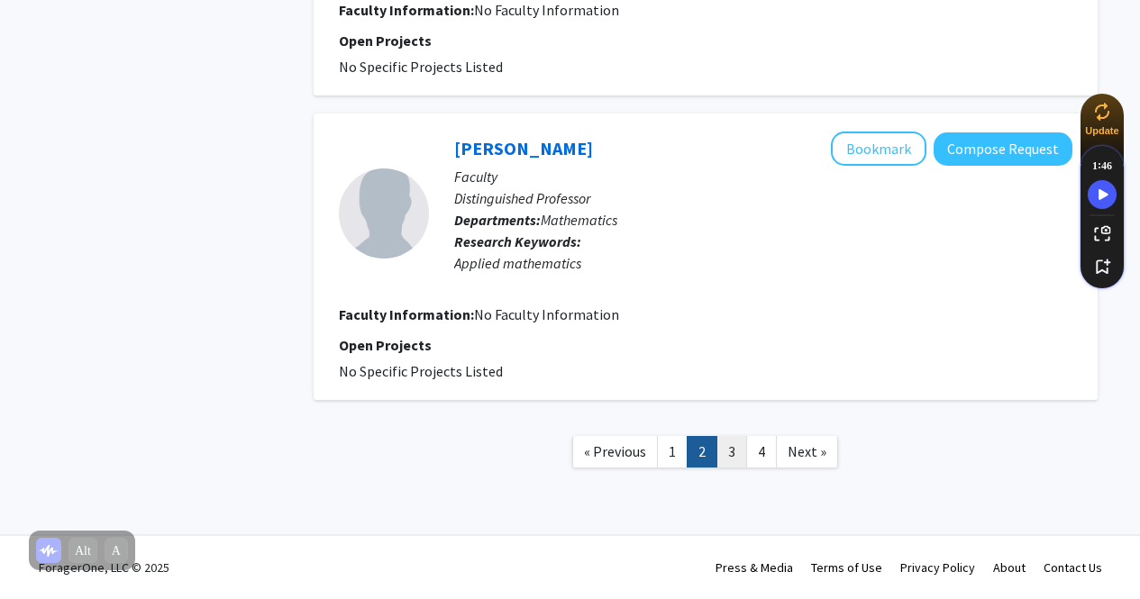
click at [731, 446] on link "3" at bounding box center [732, 452] width 31 height 32
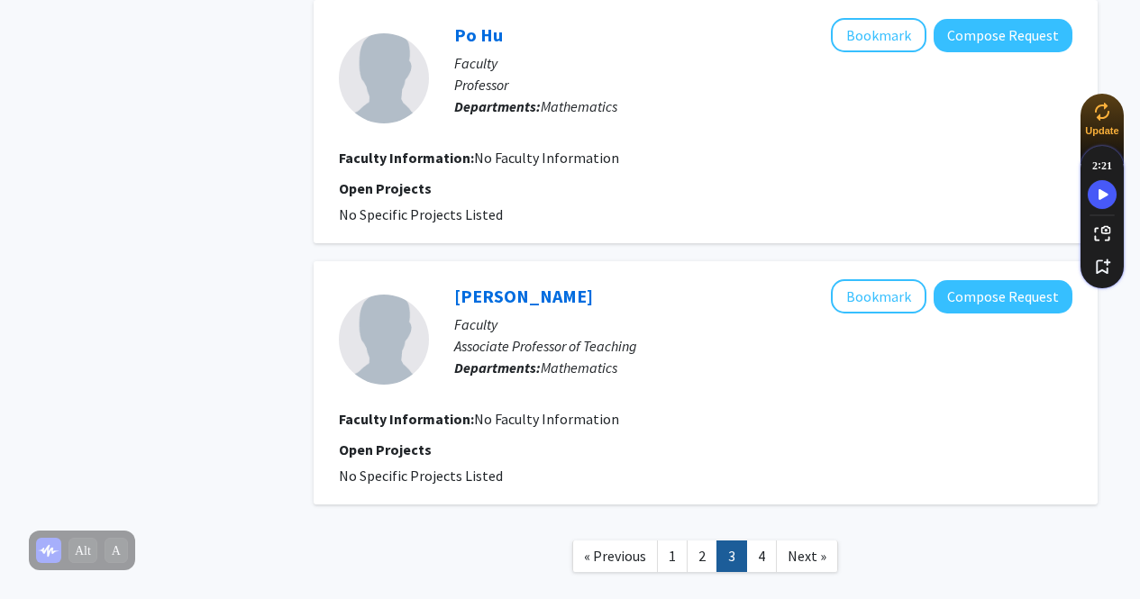
scroll to position [2253, 0]
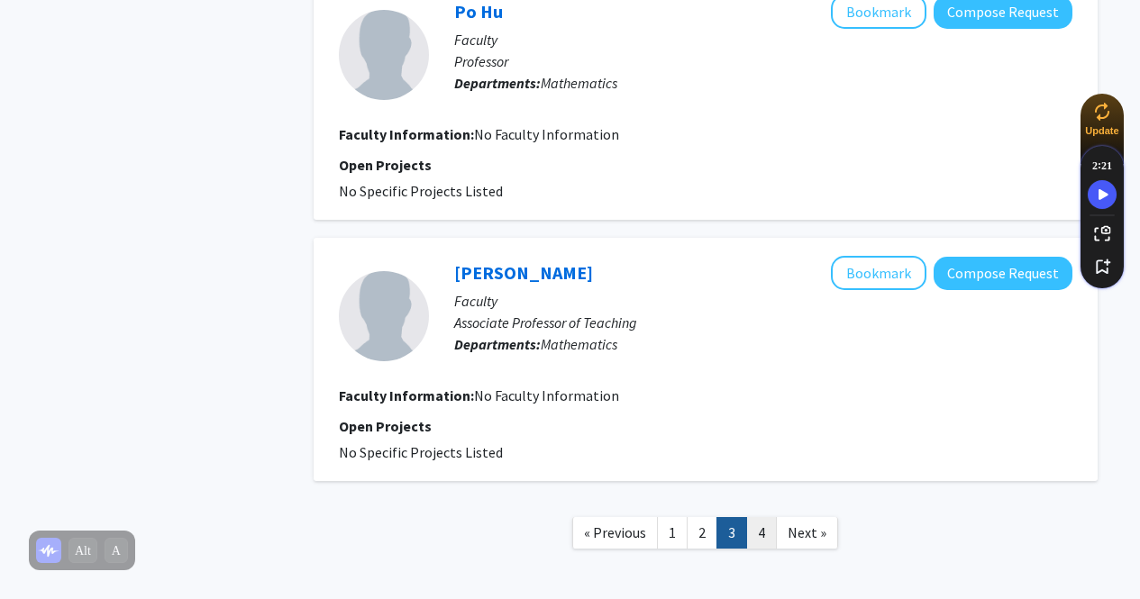
click at [750, 538] on link "4" at bounding box center [761, 533] width 31 height 32
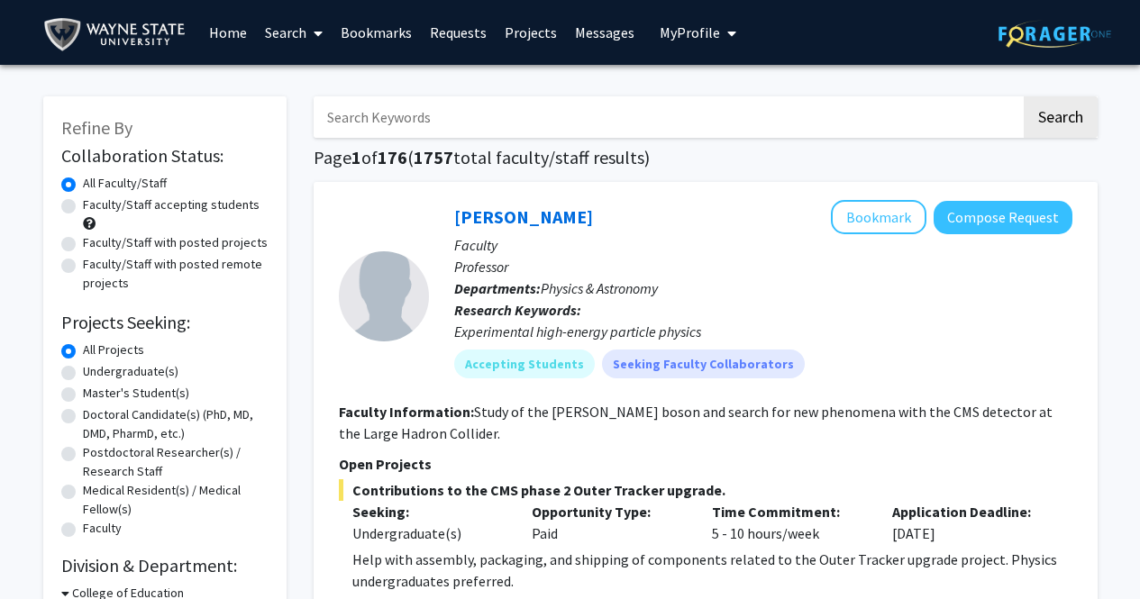
click at [843, 114] on input "Search Keywords" at bounding box center [668, 116] width 708 height 41
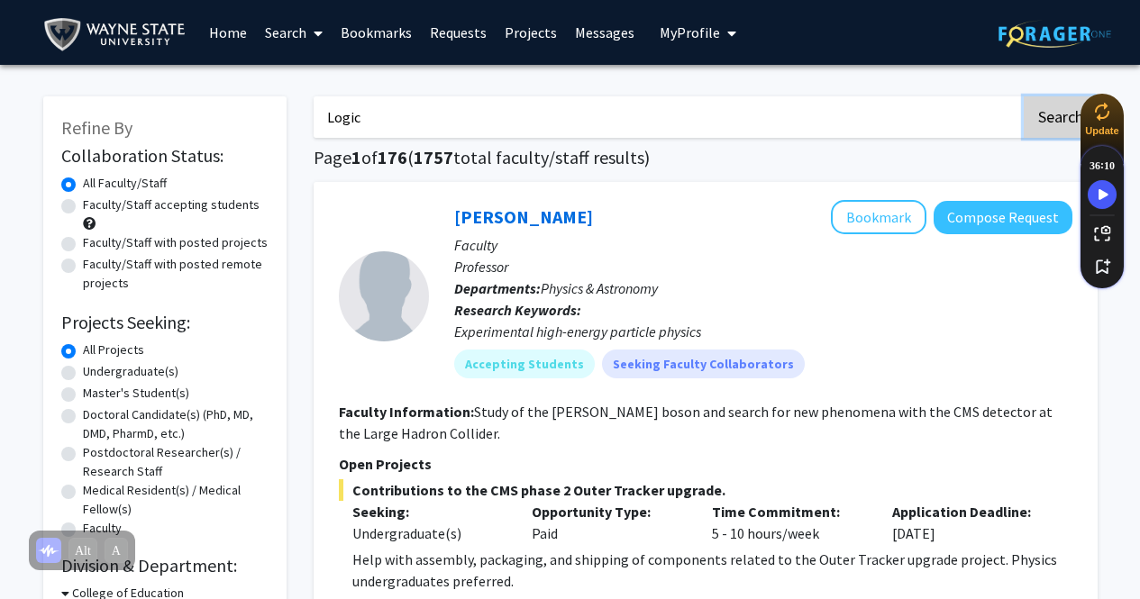
click at [1050, 107] on button "Search" at bounding box center [1061, 116] width 74 height 41
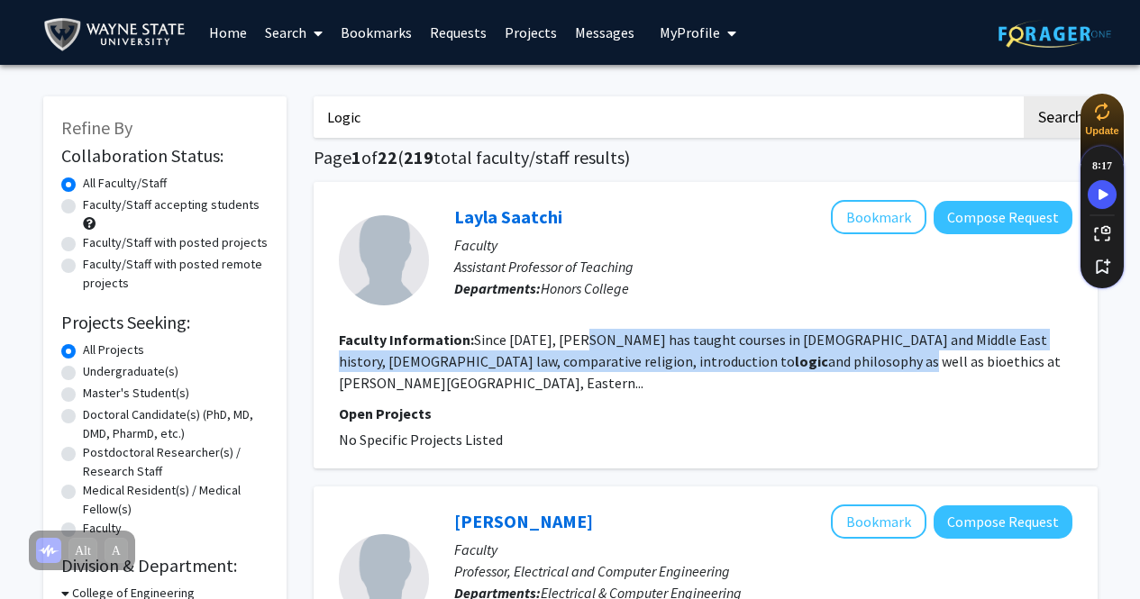
drag, startPoint x: 576, startPoint y: 348, endPoint x: 623, endPoint y: 368, distance: 50.9
click at [623, 368] on fg-read-more "Since 2007, Layla has taught courses in Islamic and Middle East history, Islami…" at bounding box center [700, 361] width 722 height 61
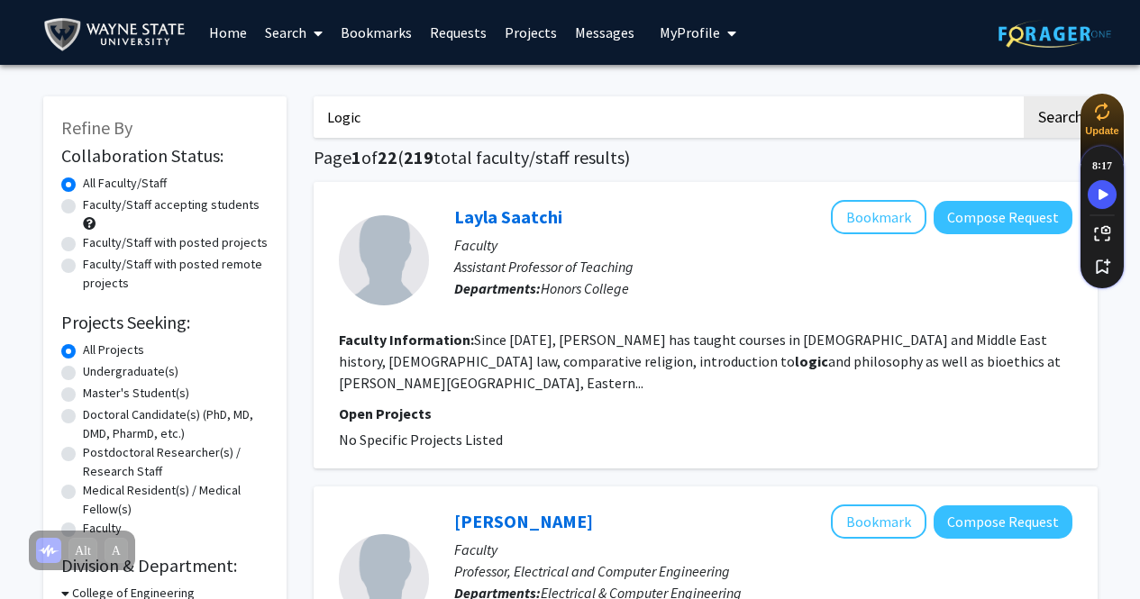
click at [623, 368] on fg-read-more "Since 2007, Layla has taught courses in Islamic and Middle East history, Islami…" at bounding box center [700, 361] width 722 height 61
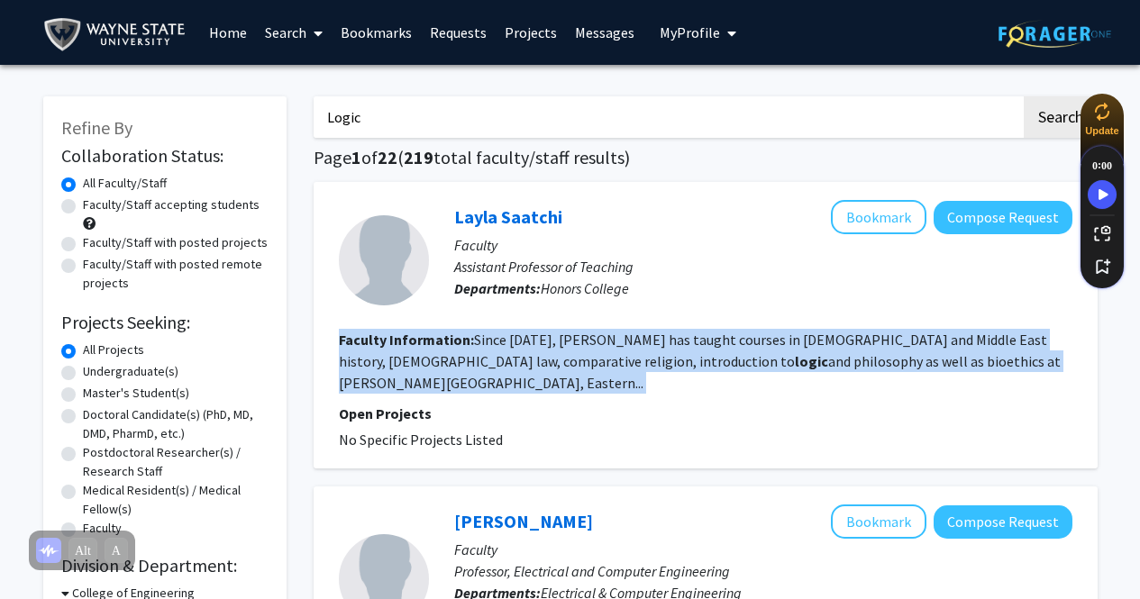
click at [623, 368] on fg-read-more "Since 2007, Layla has taught courses in Islamic and Middle East history, Islami…" at bounding box center [700, 361] width 722 height 61
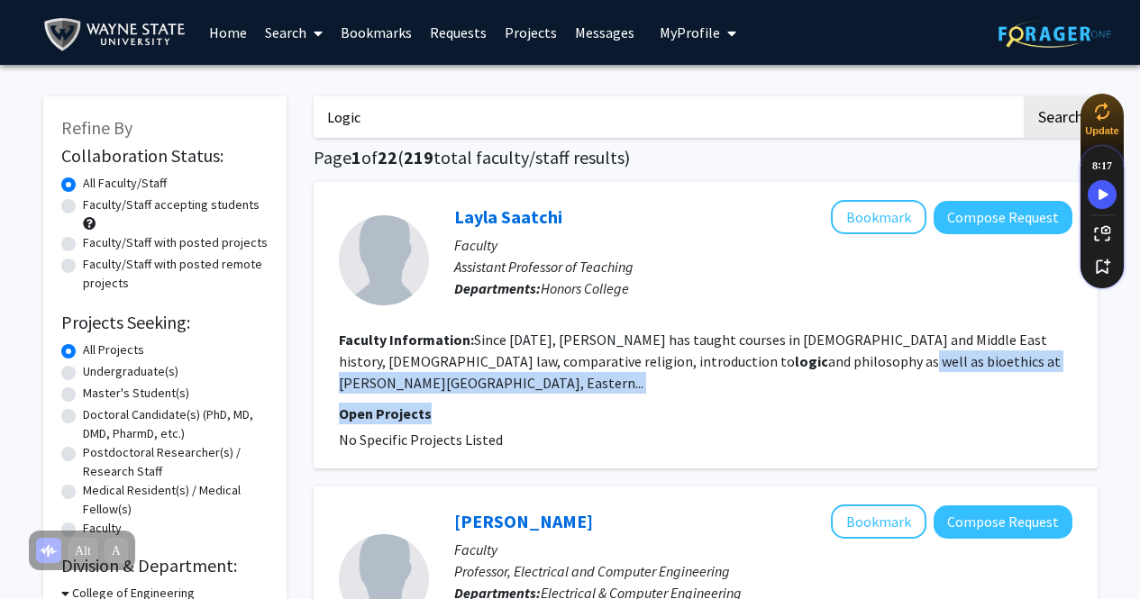
drag, startPoint x: 623, startPoint y: 368, endPoint x: 839, endPoint y: 396, distance: 218.1
click at [839, 396] on fg-search-faculty "Layla Saatchi Bookmark Compose Request Faculty Assistant Professor of Teaching …" at bounding box center [706, 325] width 734 height 251
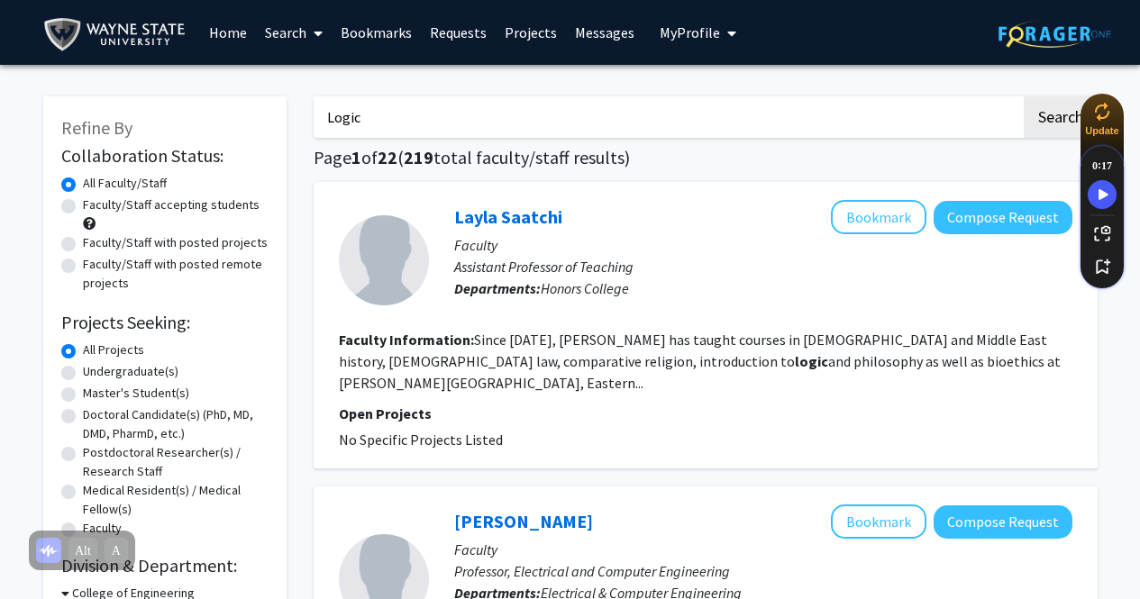
click at [777, 345] on fg-read-more "Since 2007, Layla has taught courses in Islamic and Middle East history, Islami…" at bounding box center [700, 361] width 722 height 61
drag, startPoint x: 678, startPoint y: 338, endPoint x: 558, endPoint y: 337, distance: 119.9
click at [575, 342] on fg-read-more "Since 2007, Layla has taught courses in Islamic and Middle East history, Islami…" at bounding box center [700, 361] width 722 height 61
click at [558, 337] on fg-read-more "Since 2007, Layla has taught courses in Islamic and Middle East history, Islami…" at bounding box center [700, 361] width 722 height 61
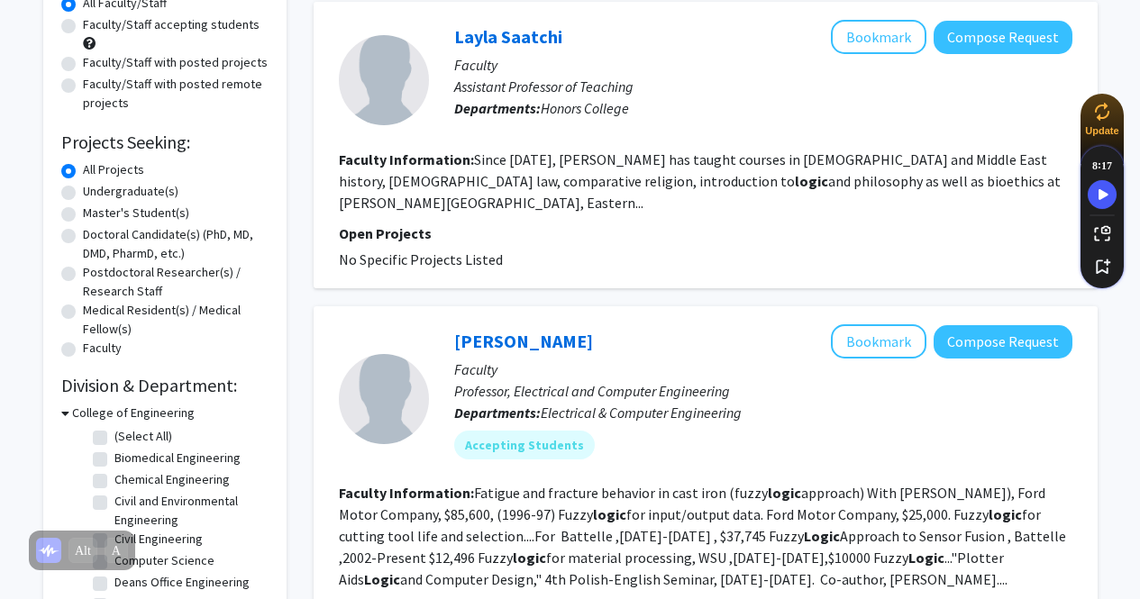
scroll to position [270, 0]
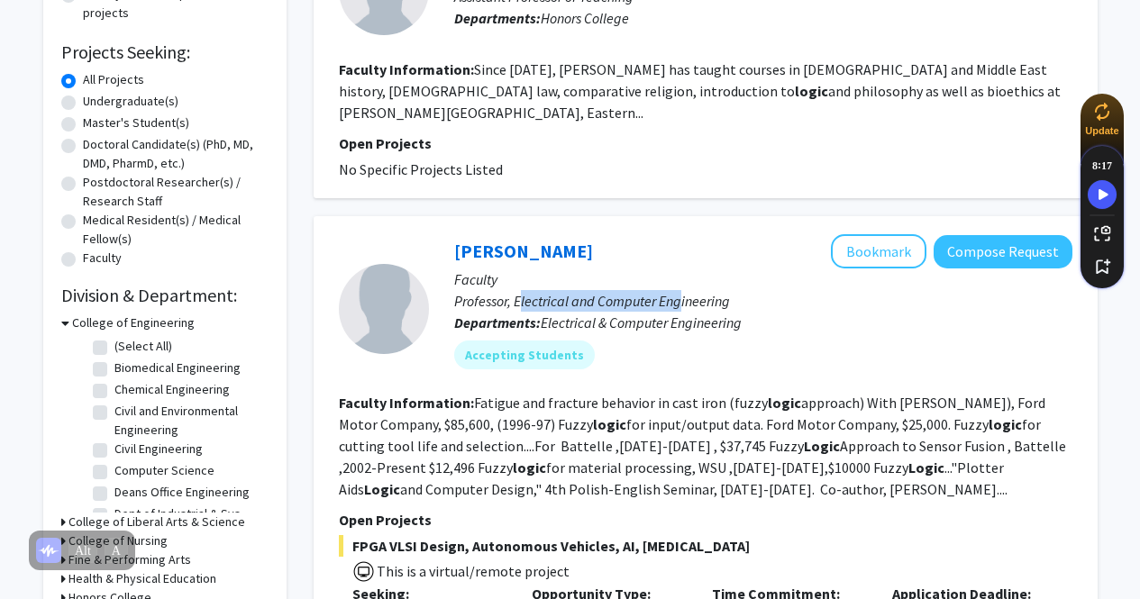
drag, startPoint x: 521, startPoint y: 271, endPoint x: 680, endPoint y: 284, distance: 159.1
click at [680, 290] on p "Professor, Electrical and Computer Engineering" at bounding box center [763, 301] width 618 height 22
click at [684, 314] on span "Electrical & Computer Engineering" at bounding box center [641, 323] width 201 height 18
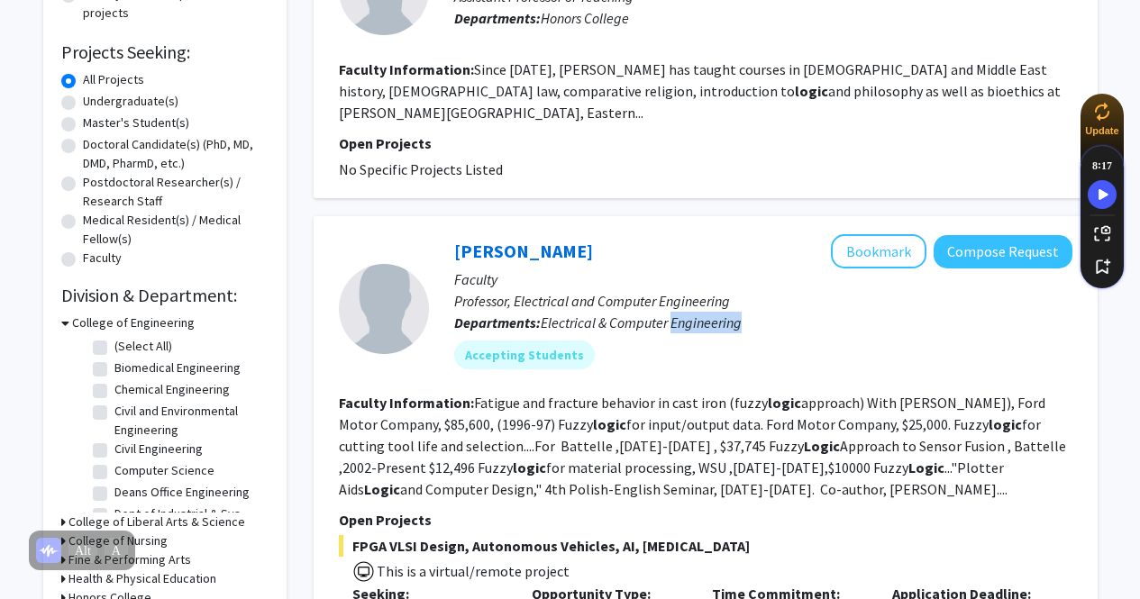
click at [684, 314] on span "Electrical & Computer Engineering" at bounding box center [641, 323] width 201 height 18
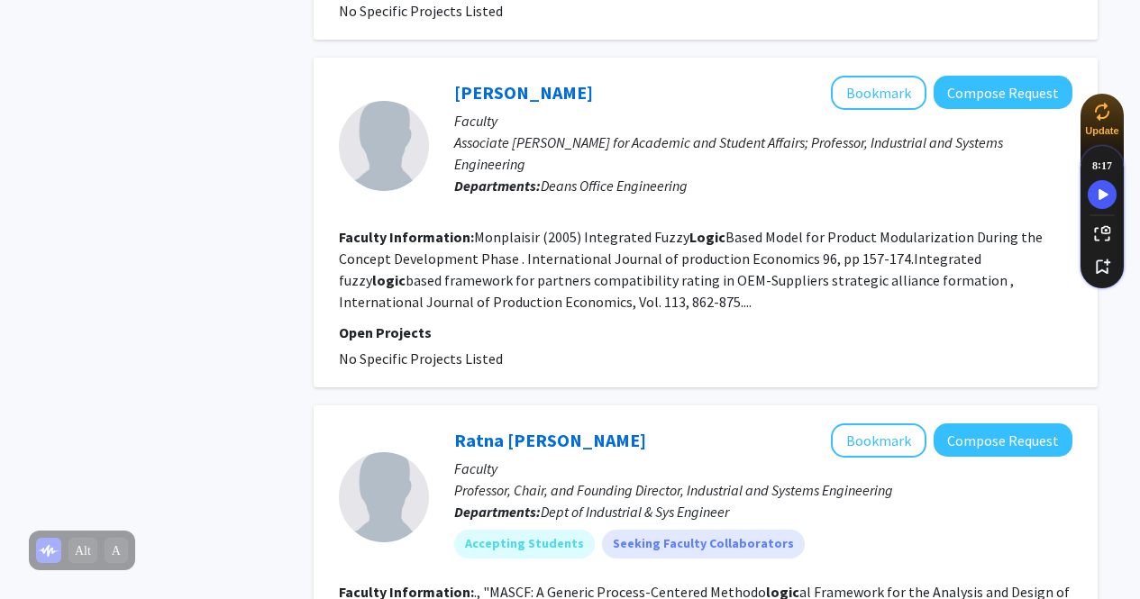
scroll to position [0, 0]
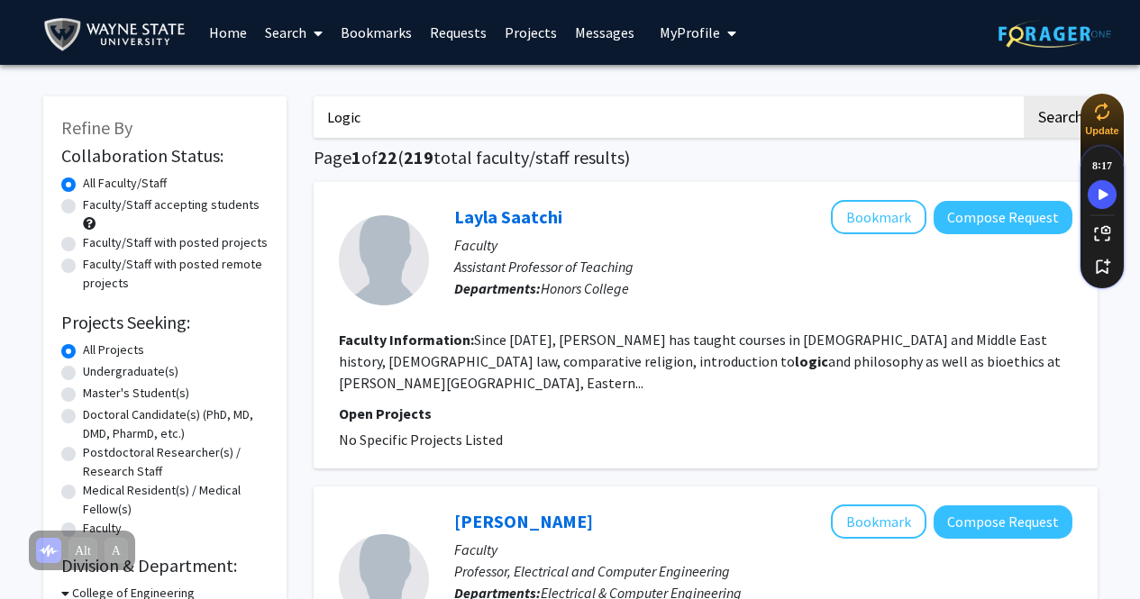
click at [743, 116] on input "Logic" at bounding box center [668, 116] width 708 height 41
drag, startPoint x: 743, startPoint y: 116, endPoint x: 290, endPoint y: 98, distance: 452.8
type input "Philosophy"
click at [1024, 96] on button "Search" at bounding box center [1061, 116] width 74 height 41
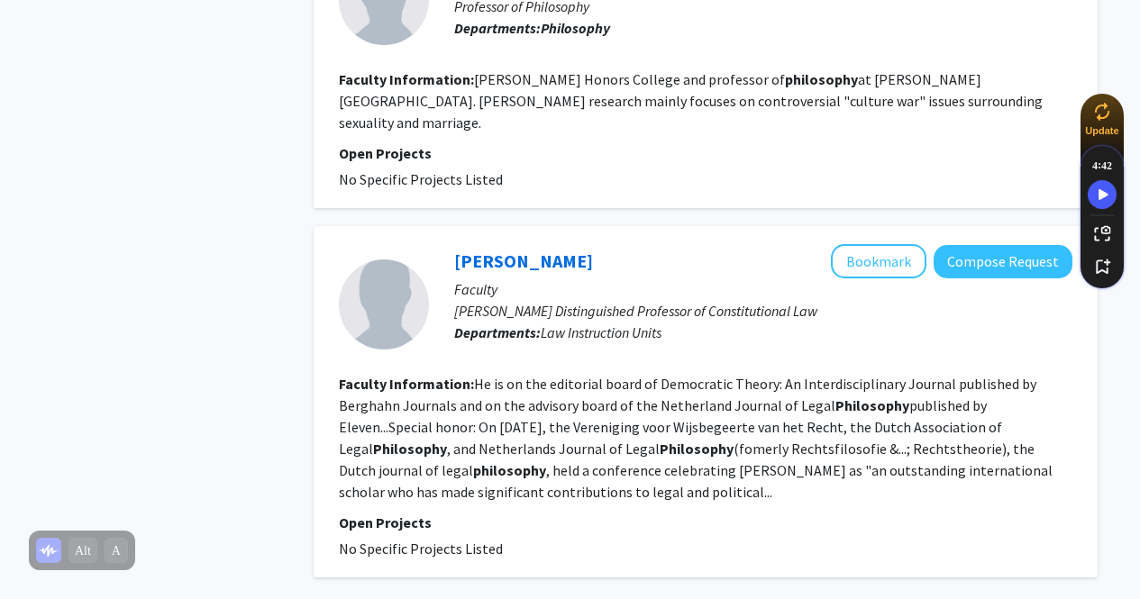
scroll to position [3005, 0]
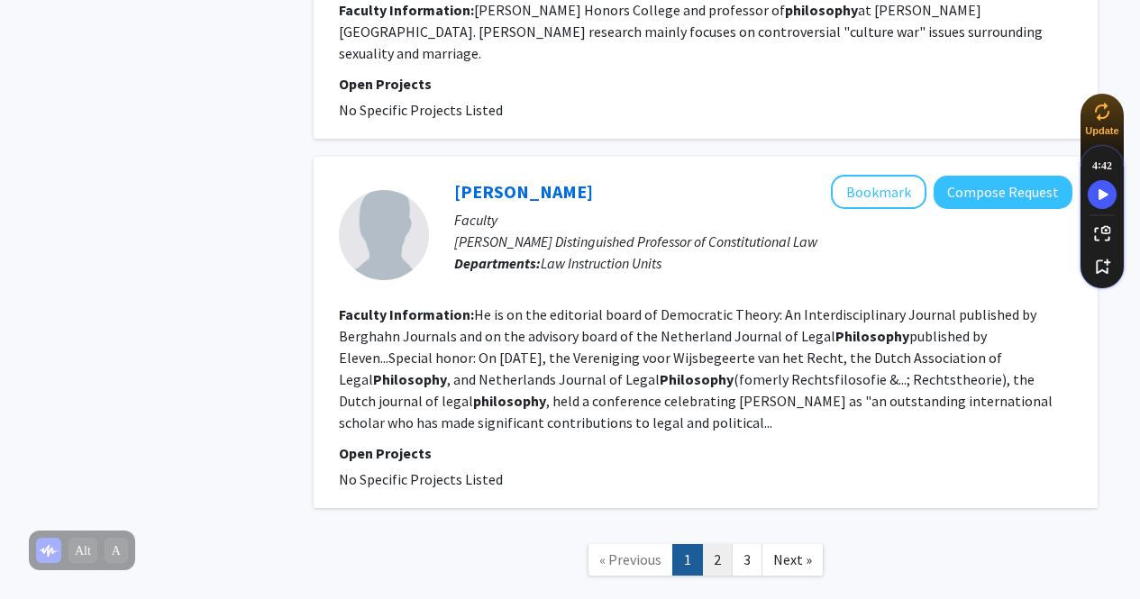
click at [722, 544] on link "2" at bounding box center [717, 560] width 31 height 32
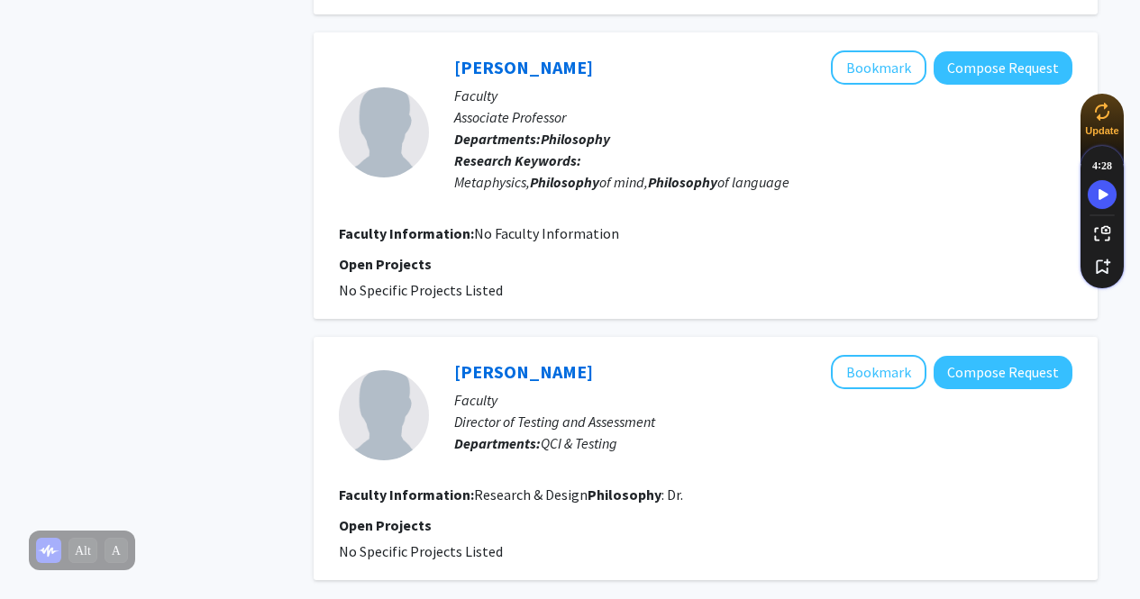
scroll to position [3064, 0]
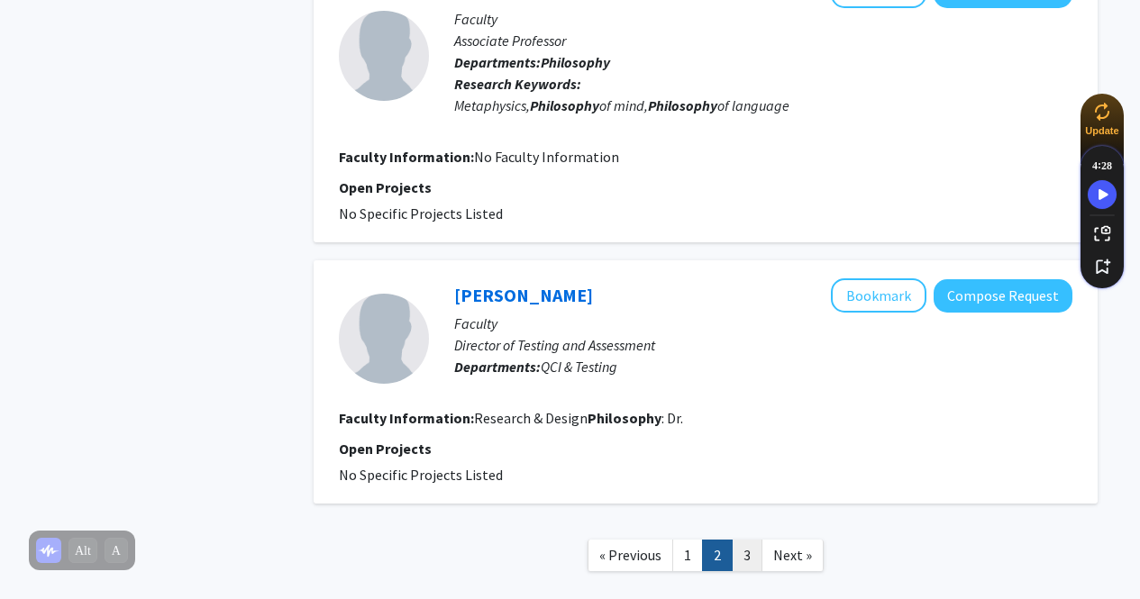
click at [747, 540] on link "3" at bounding box center [747, 556] width 31 height 32
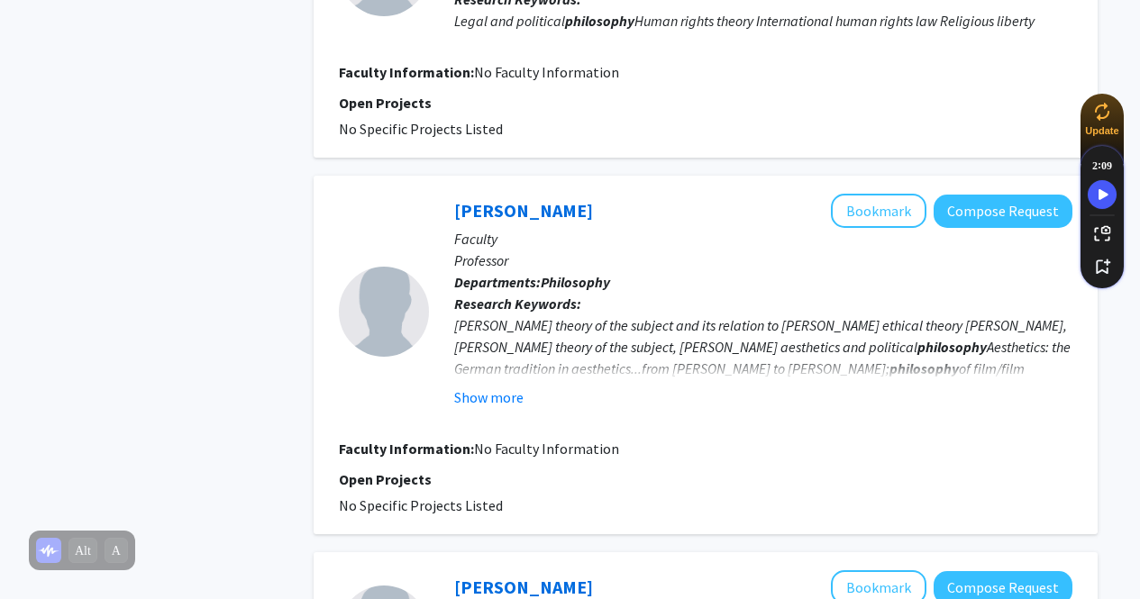
scroll to position [1172, 0]
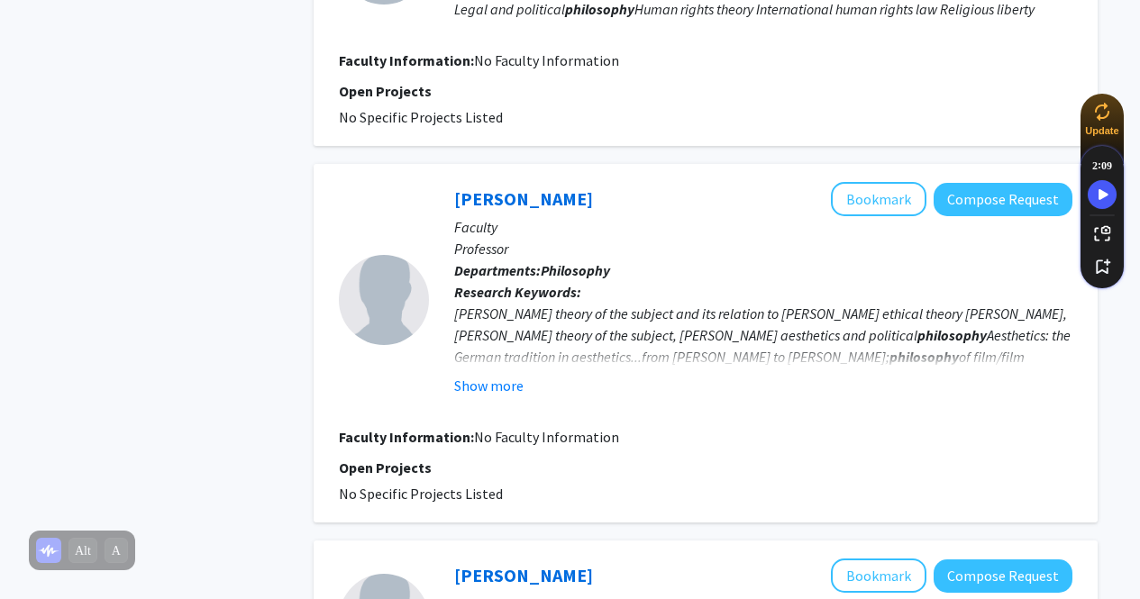
click at [471, 315] on div "Kant's theory of the subject and its relation to Kant's ethical theory Hegel, H…" at bounding box center [763, 378] width 618 height 151
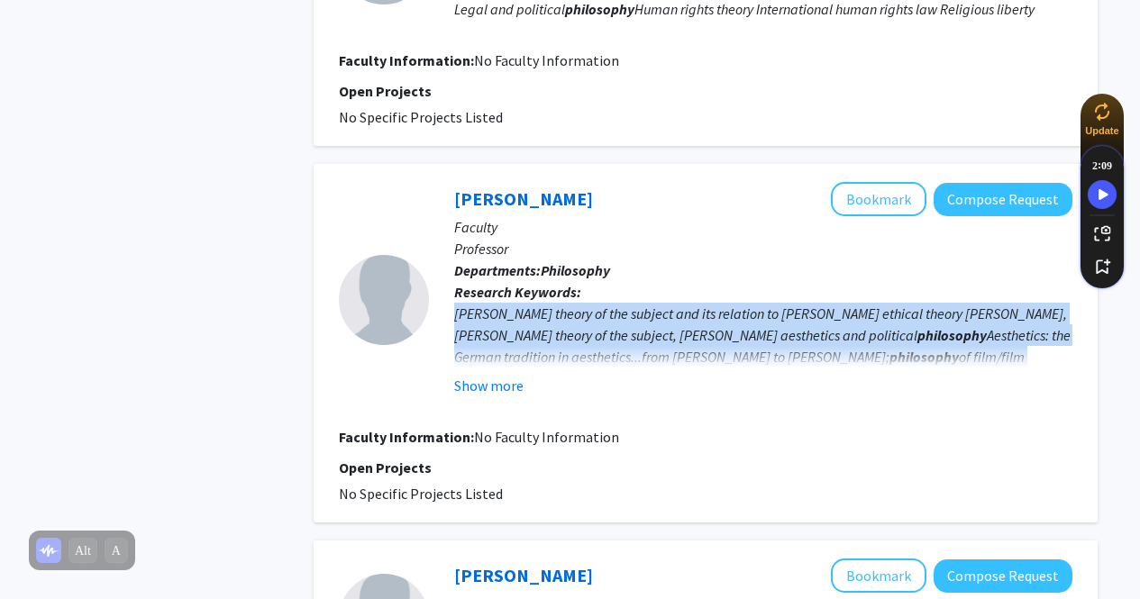
click at [471, 315] on div "Kant's theory of the subject and its relation to Kant's ethical theory Hegel, H…" at bounding box center [763, 378] width 618 height 151
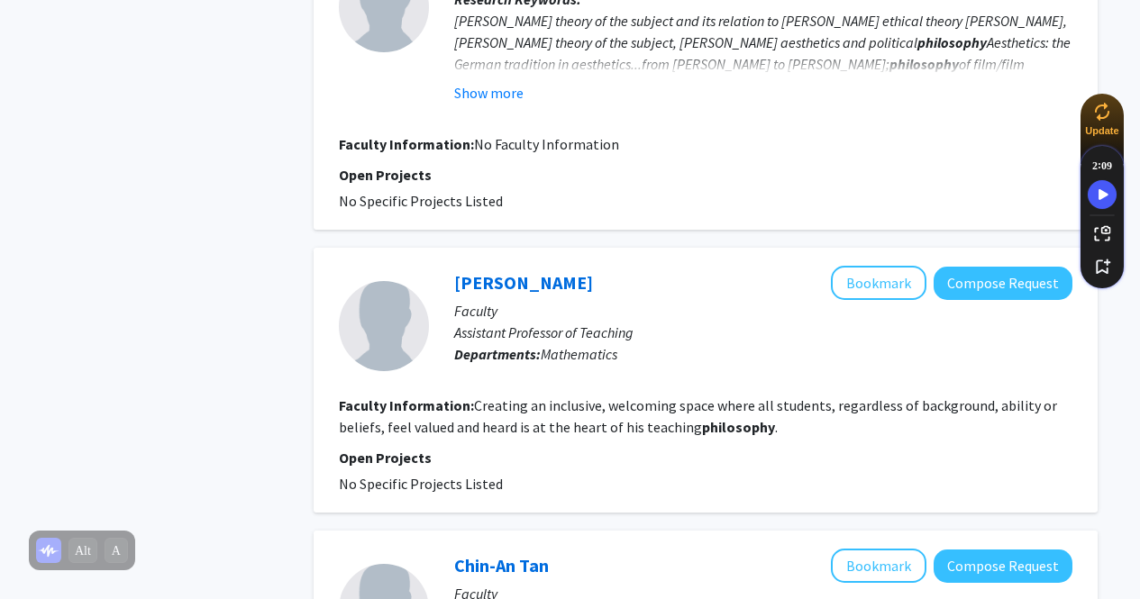
scroll to position [1532, 0]
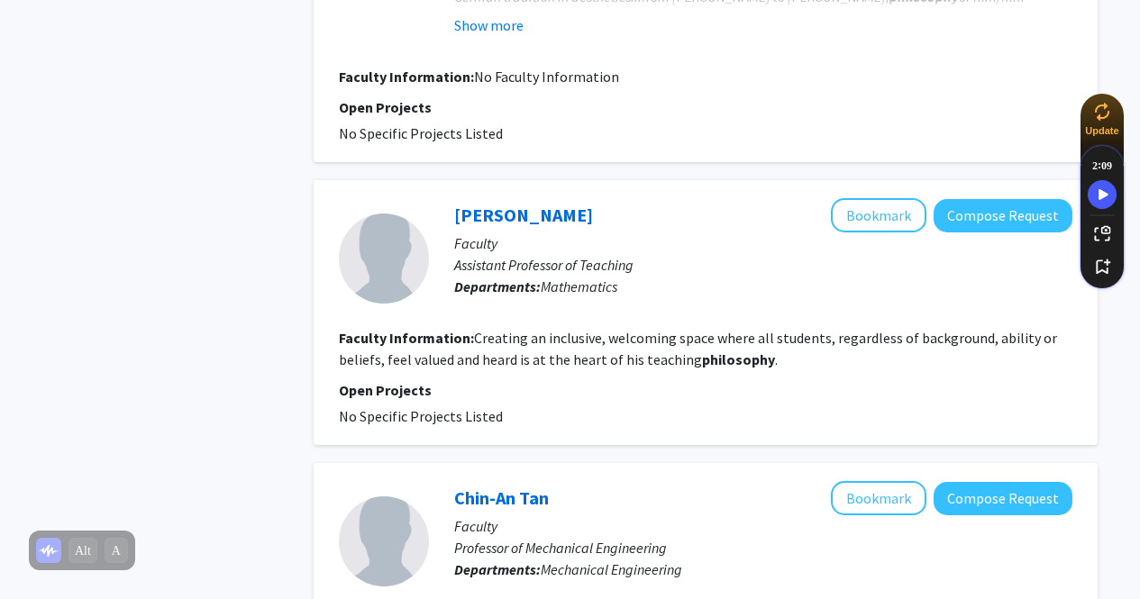
click at [589, 352] on fg-read-more "Creating an inclusive, welcoming space where all students, regardless of backgr…" at bounding box center [698, 349] width 718 height 40
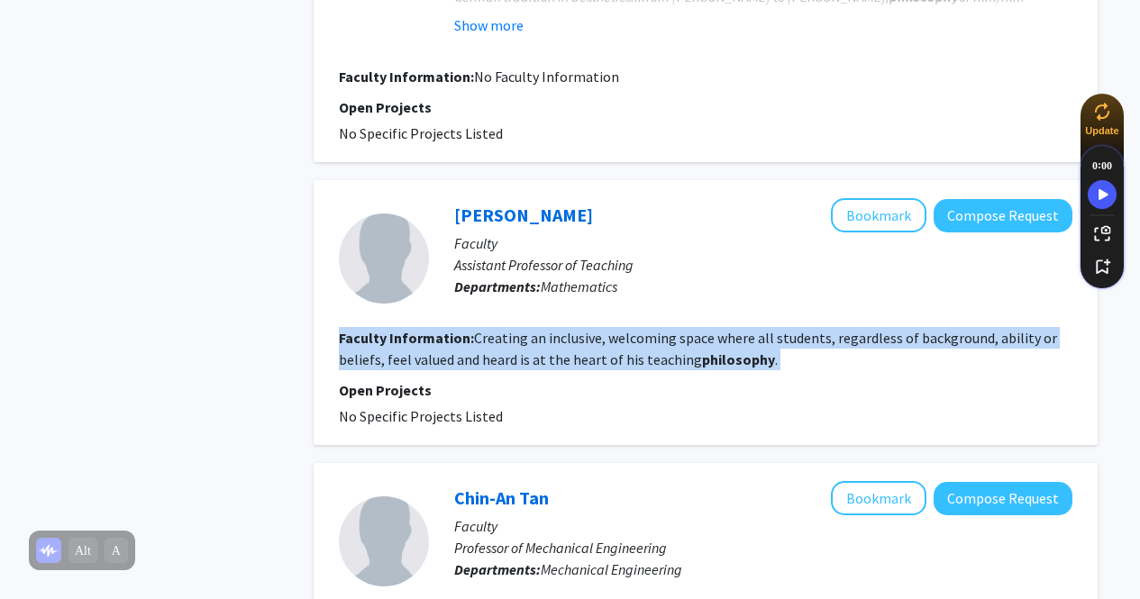
click at [589, 352] on fg-read-more "Creating an inclusive, welcoming space where all students, regardless of backgr…" at bounding box center [698, 349] width 718 height 40
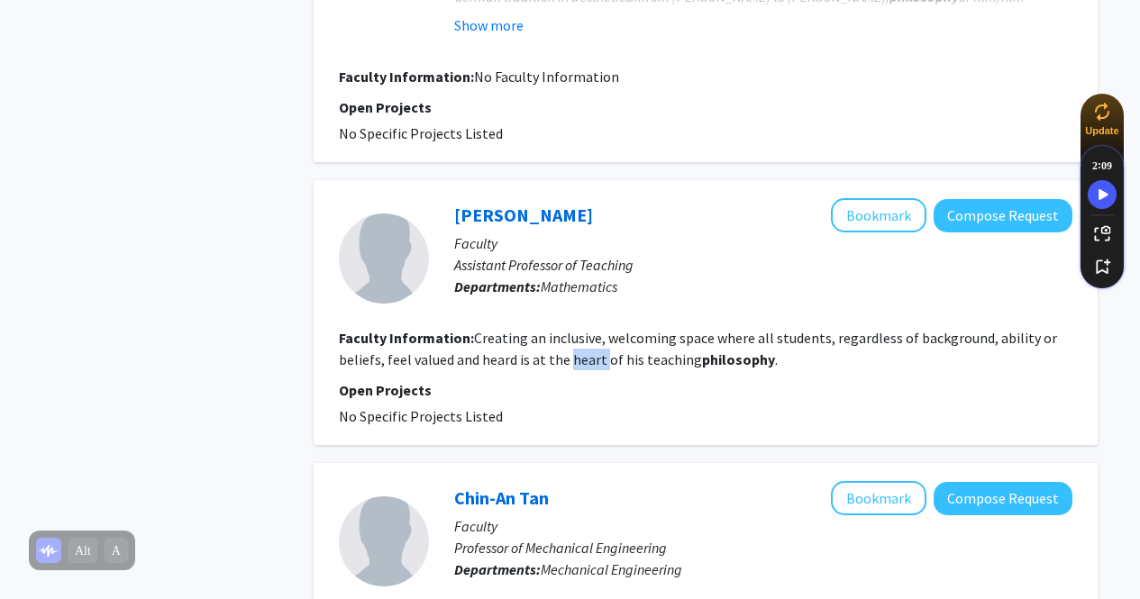
click at [589, 352] on fg-read-more "Creating an inclusive, welcoming space where all students, regardless of backgr…" at bounding box center [698, 349] width 718 height 40
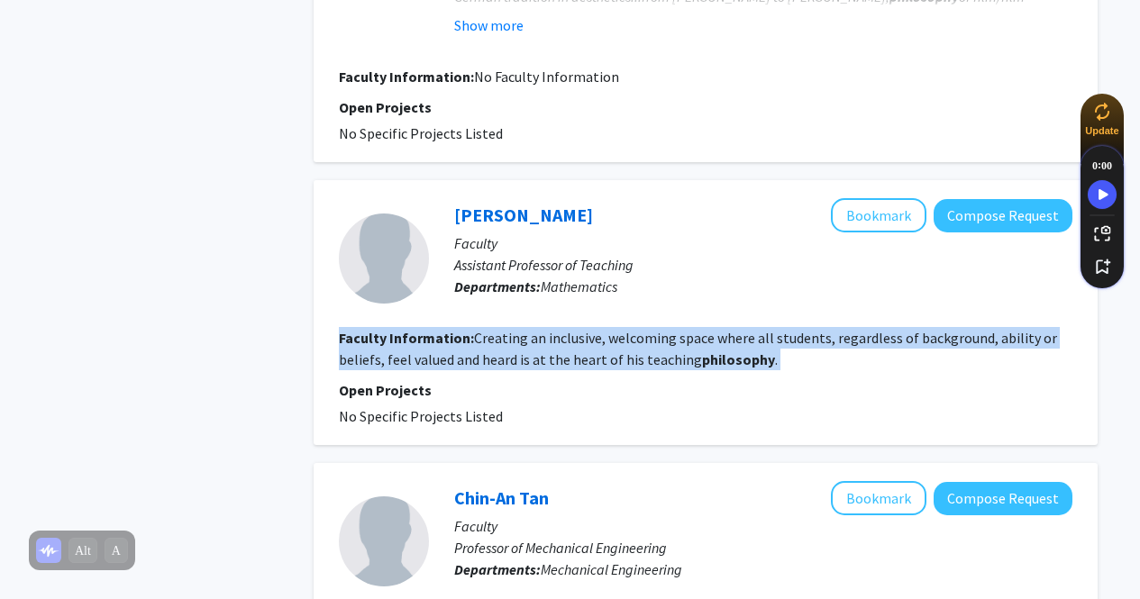
click at [589, 353] on fg-read-more "Creating an inclusive, welcoming space where all students, regardless of backgr…" at bounding box center [698, 349] width 718 height 40
click at [582, 340] on fg-read-more "Creating an inclusive, welcoming space where all students, regardless of backgr…" at bounding box center [698, 349] width 718 height 40
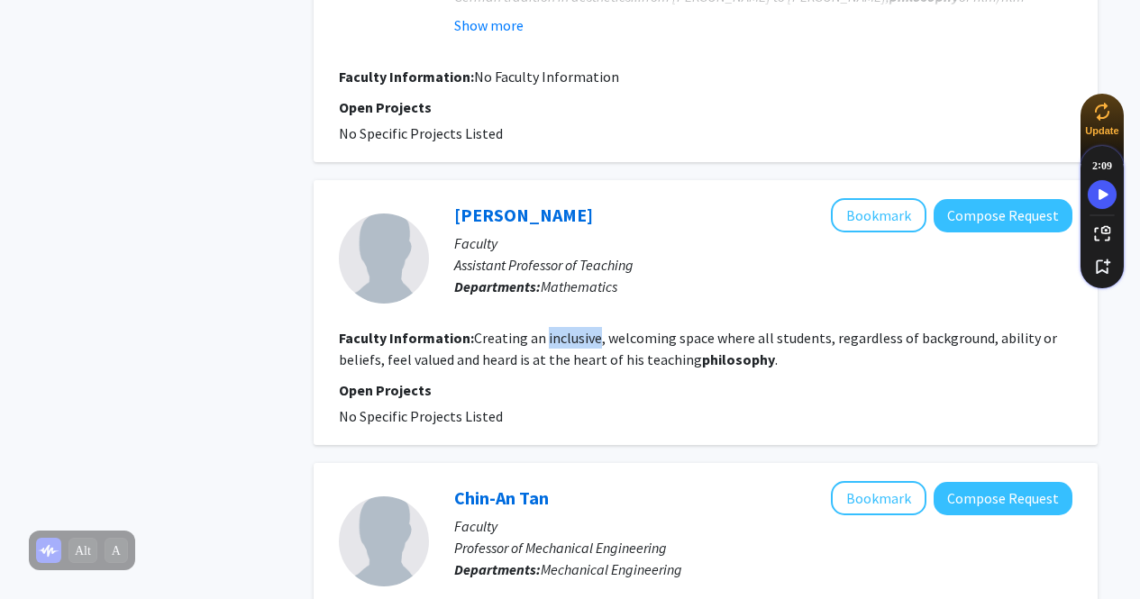
click at [582, 340] on fg-read-more "Creating an inclusive, welcoming space where all students, regardless of backgr…" at bounding box center [698, 349] width 718 height 40
click at [580, 363] on fg-read-more "Creating an inclusive, welcoming space where all students, regardless of backgr…" at bounding box center [698, 349] width 718 height 40
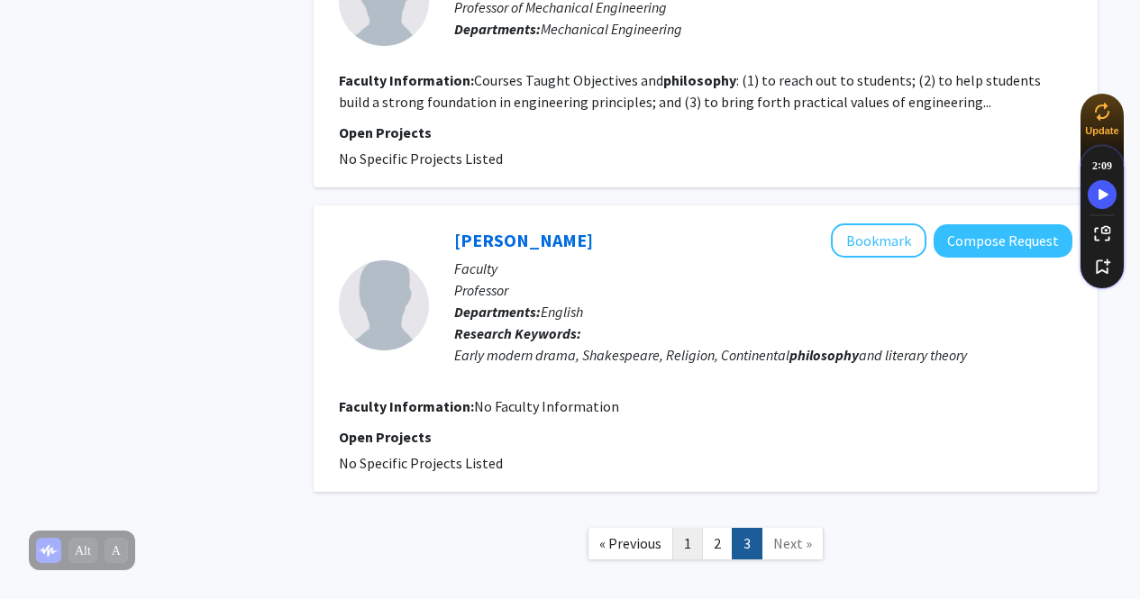
click at [680, 545] on link "1" at bounding box center [687, 544] width 31 height 32
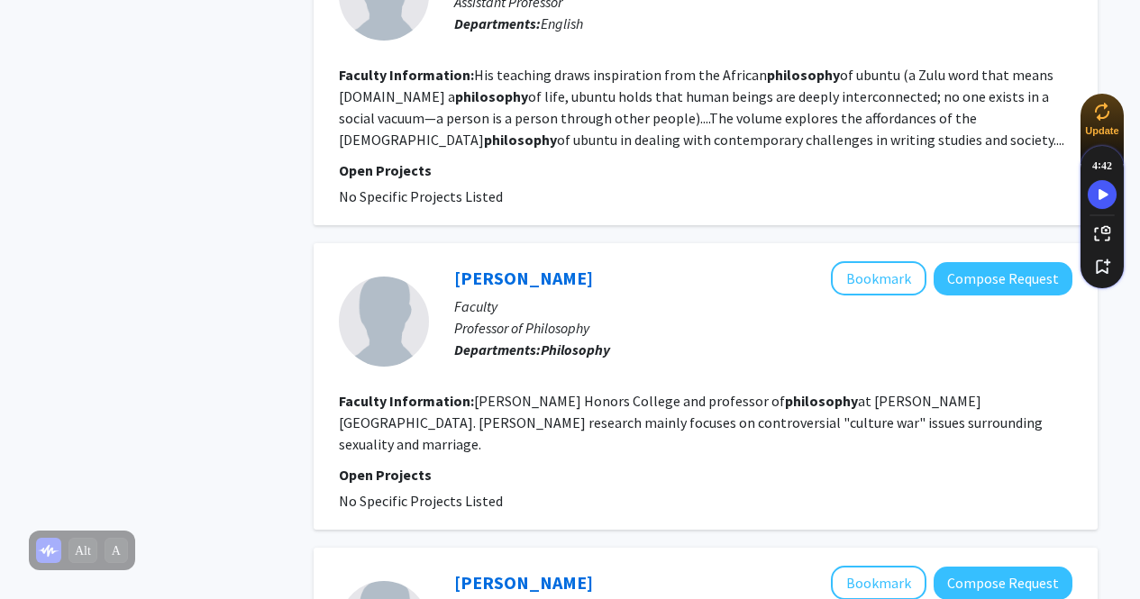
scroll to position [3005, 0]
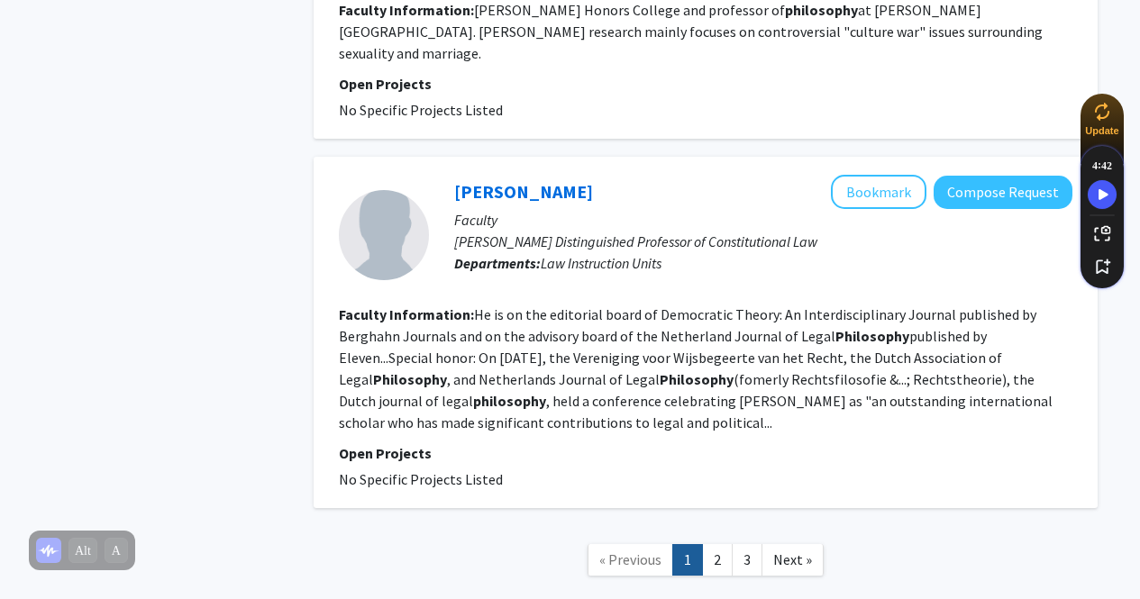
click at [721, 544] on link "2" at bounding box center [717, 560] width 31 height 32
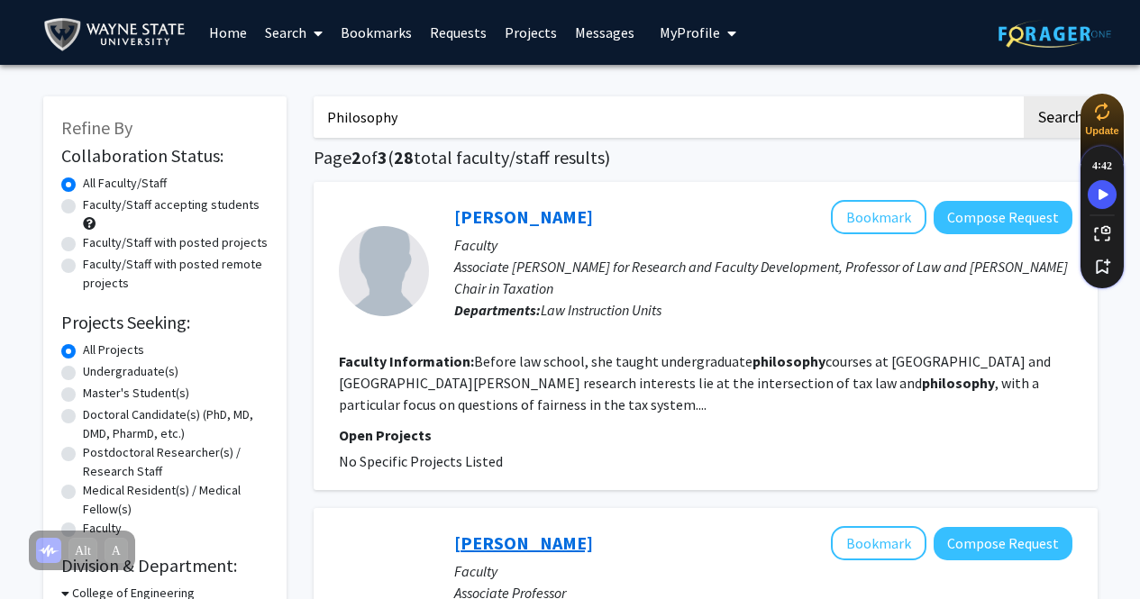
click at [563, 543] on link "[PERSON_NAME]" at bounding box center [523, 543] width 139 height 23
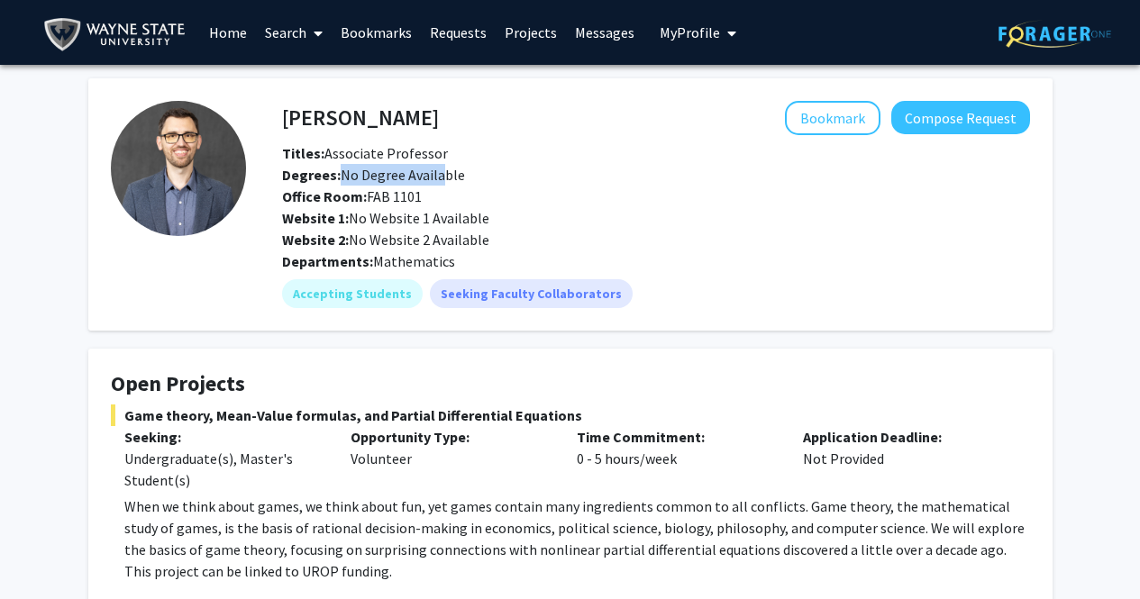
drag, startPoint x: 373, startPoint y: 173, endPoint x: 435, endPoint y: 180, distance: 62.6
click at [435, 180] on div "Degrees: No Degree Available" at bounding box center [656, 175] width 775 height 22
click at [435, 180] on span "Degrees: No Degree Available" at bounding box center [373, 175] width 183 height 18
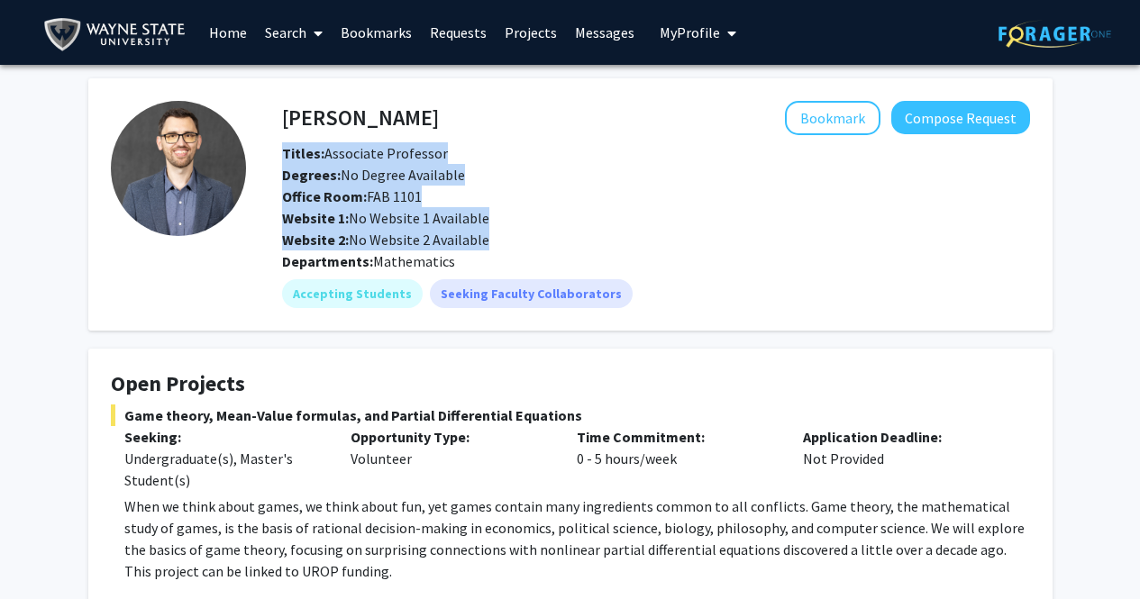
click at [435, 180] on span "Degrees: No Degree Available" at bounding box center [373, 175] width 183 height 18
click at [433, 187] on div "Office Room: FAB 1101" at bounding box center [656, 197] width 775 height 22
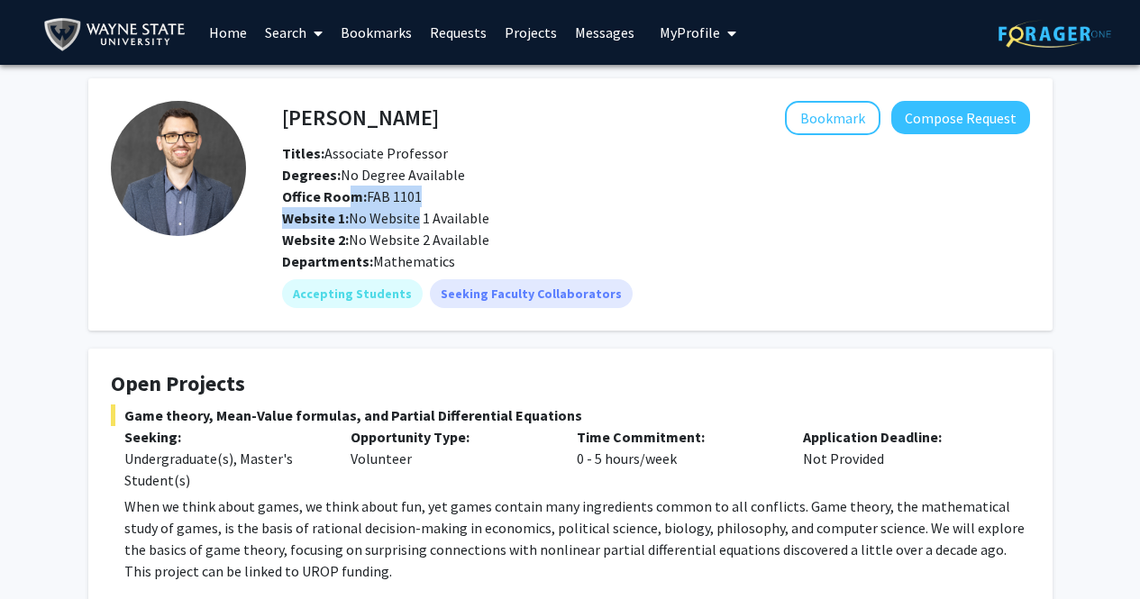
drag, startPoint x: 408, startPoint y: 210, endPoint x: 344, endPoint y: 204, distance: 64.3
click at [345, 205] on div "Titles: Associate Professor Degrees: No Degree Available Office Room: FAB 1101 …" at bounding box center [656, 196] width 775 height 108
click at [344, 204] on b "Office Room:" at bounding box center [324, 196] width 85 height 18
drag, startPoint x: 385, startPoint y: 211, endPoint x: 434, endPoint y: 217, distance: 49.1
click at [433, 217] on div "Website 1: No Website 1 Available" at bounding box center [656, 218] width 775 height 22
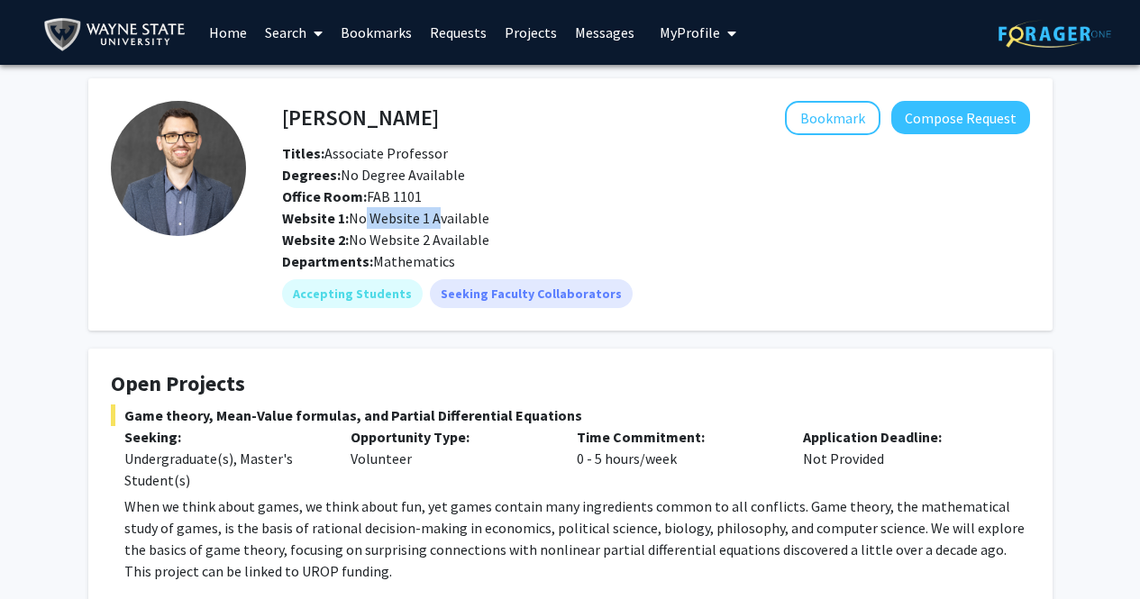
click at [434, 217] on span "Website 1: No Website 1 Available" at bounding box center [385, 218] width 207 height 18
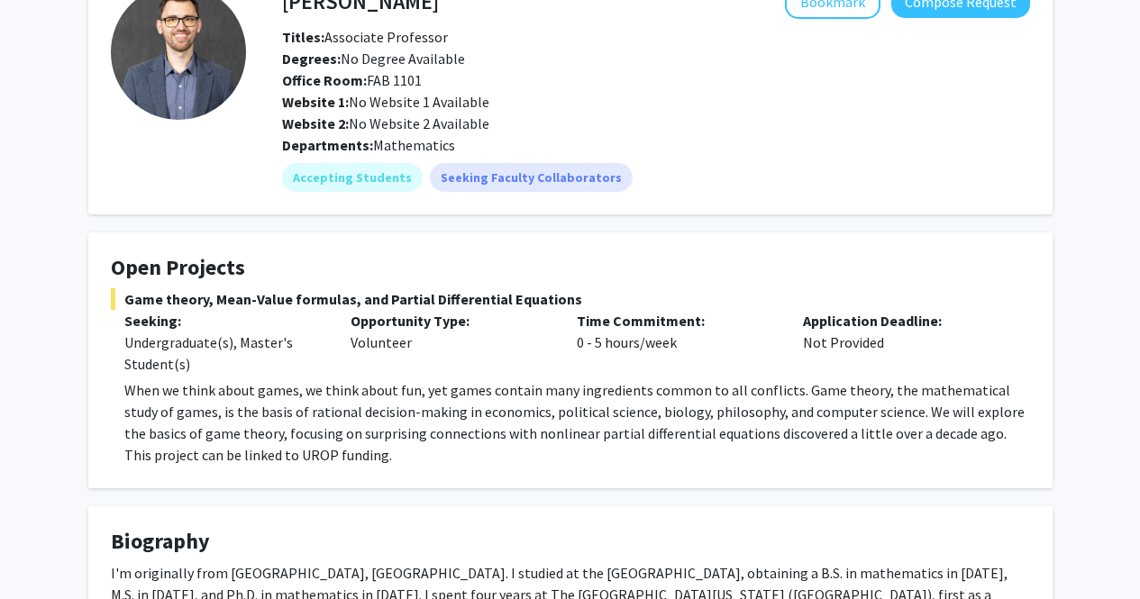
scroll to position [270, 0]
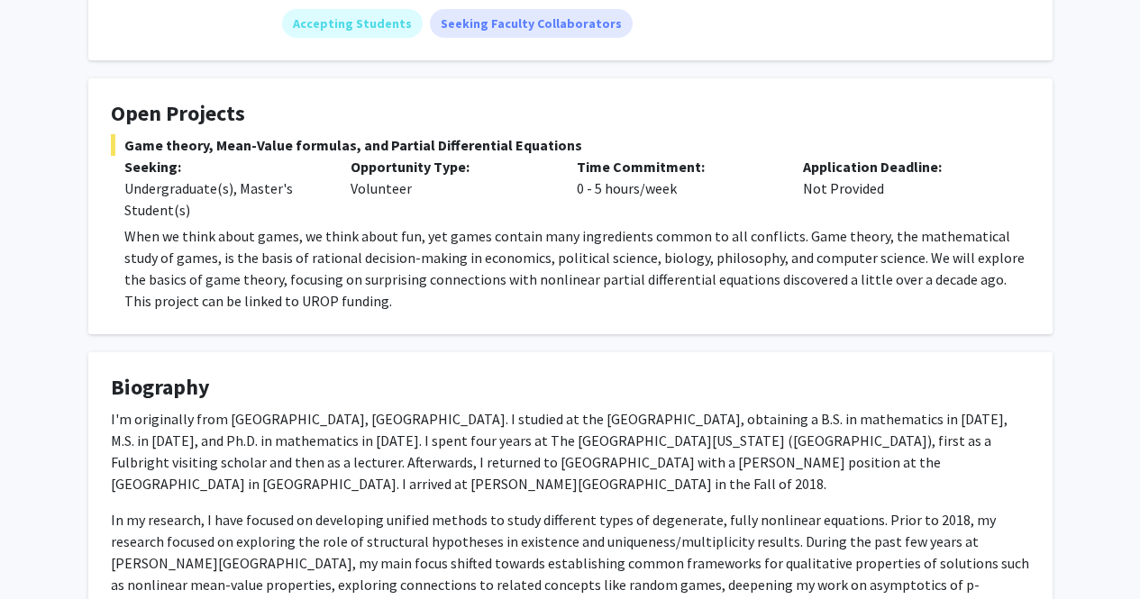
drag, startPoint x: 351, startPoint y: 178, endPoint x: 414, endPoint y: 178, distance: 63.1
click at [414, 178] on div "Opportunity Type: Volunteer" at bounding box center [450, 188] width 226 height 65
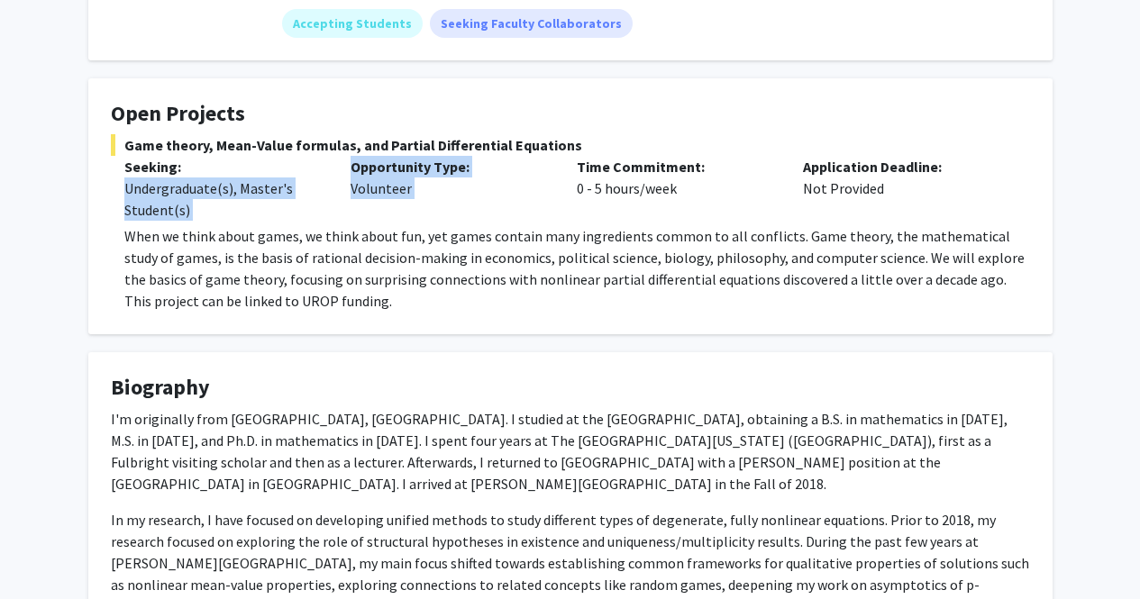
drag, startPoint x: 414, startPoint y: 178, endPoint x: 205, endPoint y: 196, distance: 208.9
click at [205, 196] on div "Seeking: Undergraduate(s), Master's Student(s) Opportunity Type: Volunteer Time…" at bounding box center [556, 188] width 919 height 65
click at [205, 196] on div "Undergraduate(s), Master's Student(s)" at bounding box center [223, 199] width 199 height 43
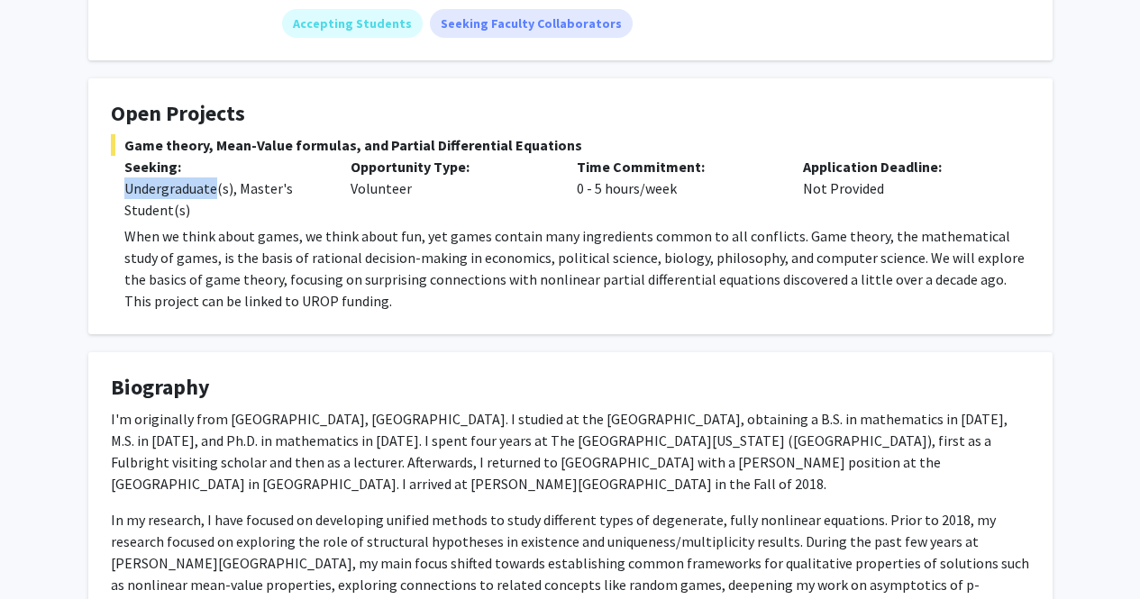
click at [205, 196] on div "Undergraduate(s), Master's Student(s)" at bounding box center [223, 199] width 199 height 43
drag, startPoint x: 310, startPoint y: 148, endPoint x: 346, endPoint y: 149, distance: 36.1
click at [346, 149] on span "Game theory, Mean-Value formulas, and Partial Differential Equations" at bounding box center [570, 145] width 919 height 22
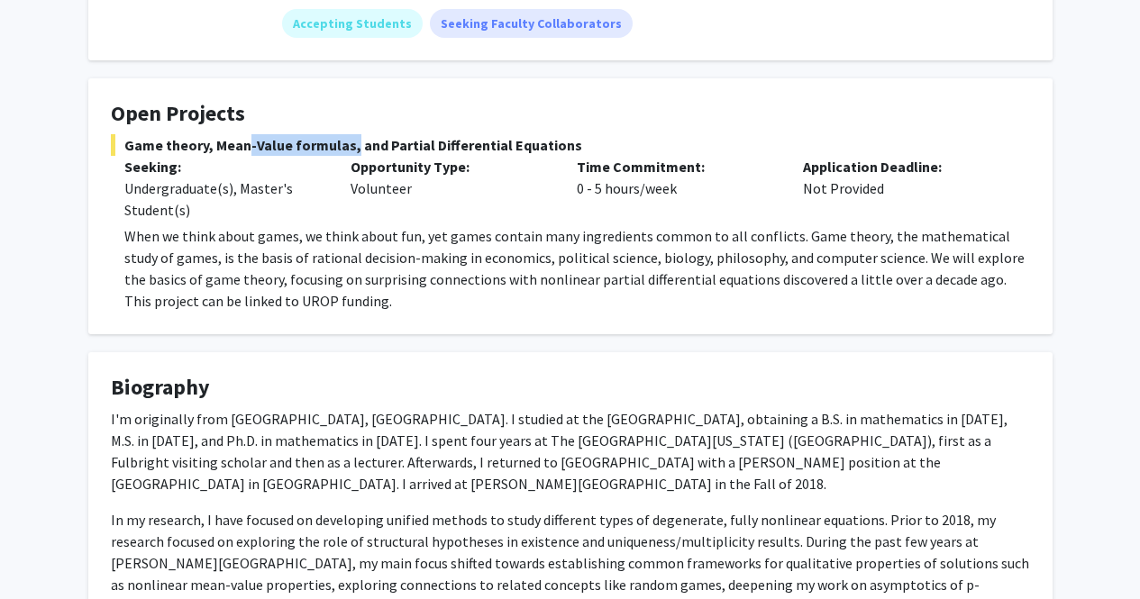
click at [346, 149] on span "Game theory, Mean-Value formulas, and Partial Differential Equations" at bounding box center [570, 145] width 919 height 22
click at [397, 279] on span "When we think about games, we think about fun, yet games contain many ingredien…" at bounding box center [574, 268] width 900 height 83
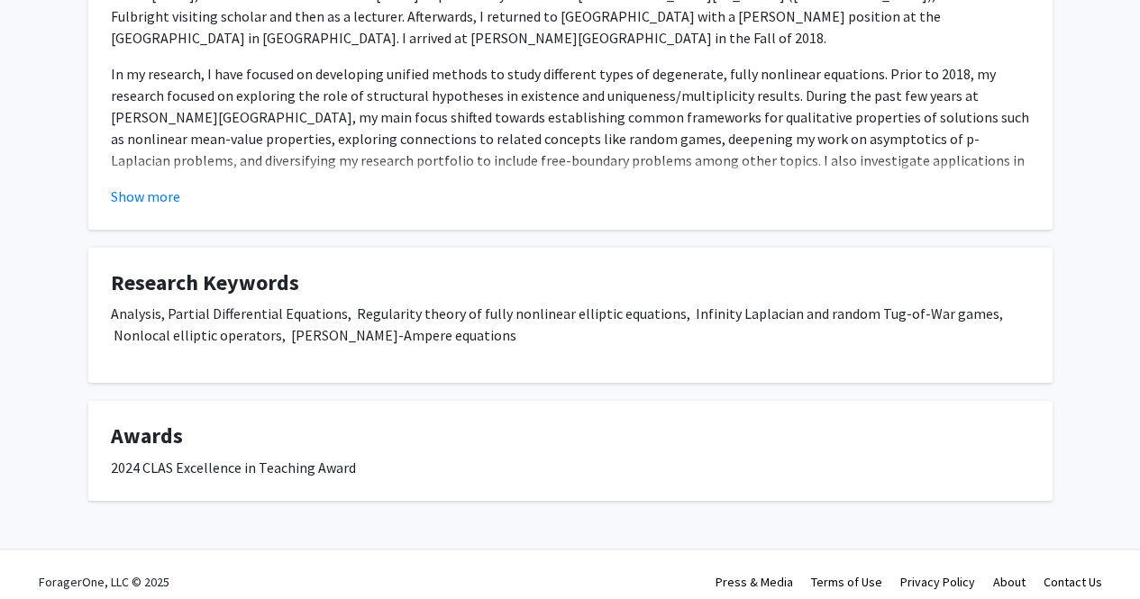
scroll to position [721, 0]
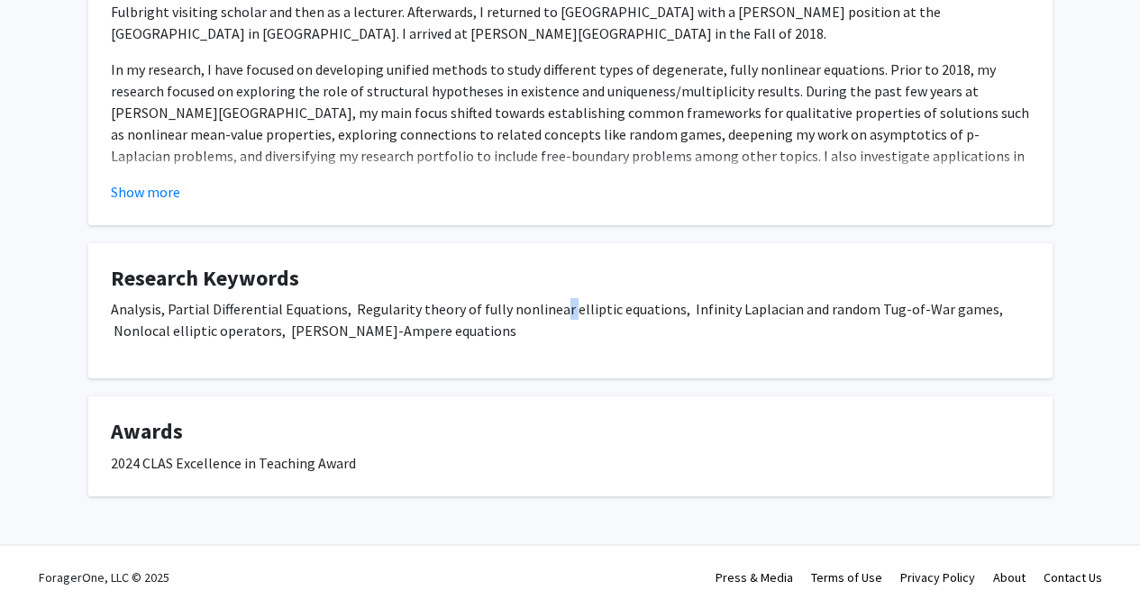
click at [561, 308] on p "Analysis, Partial Differential Equations, Regularity theory of fully nonlinear …" at bounding box center [570, 319] width 919 height 43
click at [672, 291] on fg-card-title "Research Keywords" at bounding box center [570, 282] width 919 height 33
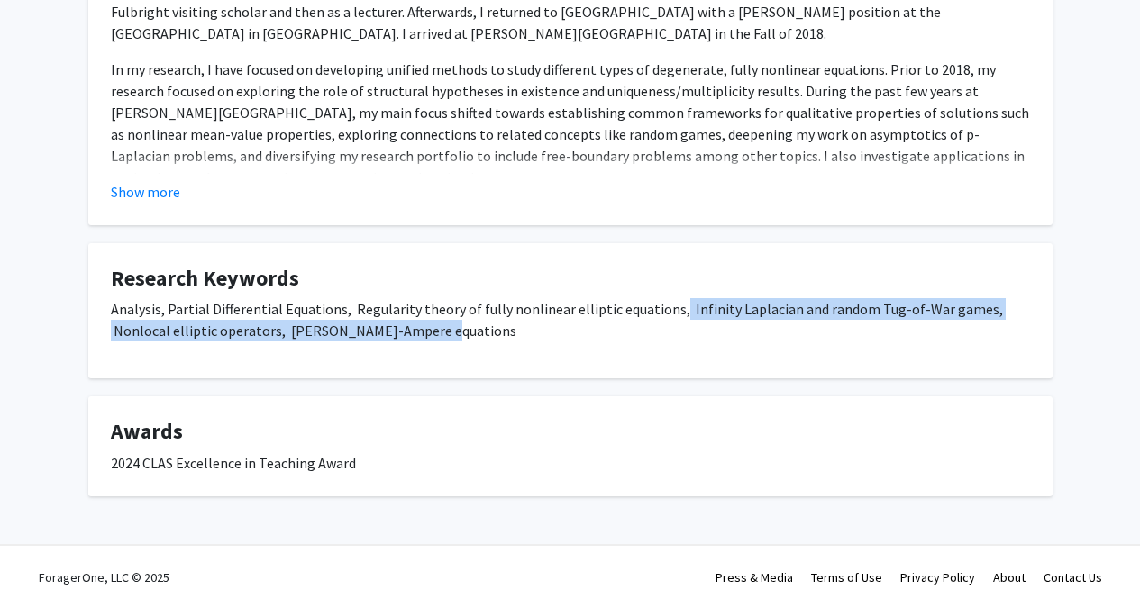
drag, startPoint x: 666, startPoint y: 300, endPoint x: 397, endPoint y: 368, distance: 277.0
click at [397, 368] on fg-card "Research Keywords Analysis, Partial Differential Equations, Regularity theory o…" at bounding box center [570, 311] width 964 height 136
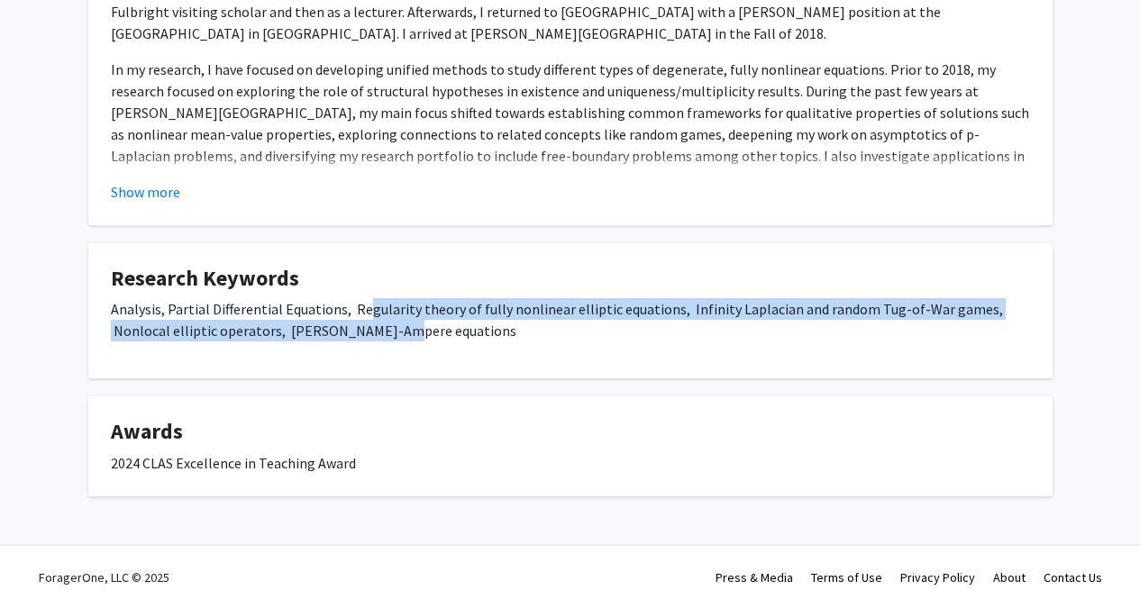
drag, startPoint x: 355, startPoint y: 321, endPoint x: 336, endPoint y: 336, distance: 24.4
click at [337, 340] on p "Analysis, Partial Differential Equations, Regularity theory of fully nonlinear …" at bounding box center [570, 319] width 919 height 43
click at [333, 327] on p "Analysis, Partial Differential Equations, Regularity theory of fully nonlinear …" at bounding box center [570, 319] width 919 height 43
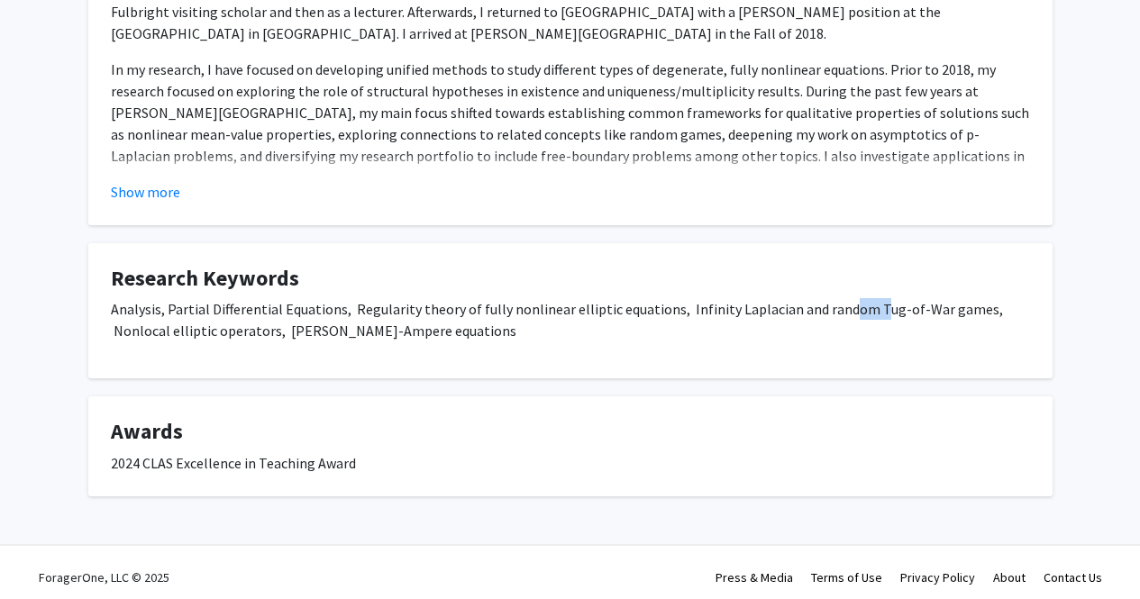
drag, startPoint x: 841, startPoint y: 301, endPoint x: 862, endPoint y: 305, distance: 21.0
click at [862, 305] on p "Analysis, Partial Differential Equations, Regularity theory of fully nonlinear …" at bounding box center [570, 319] width 919 height 43
drag, startPoint x: 717, startPoint y: 318, endPoint x: 799, endPoint y: 309, distance: 82.5
click at [799, 309] on p "Analysis, Partial Differential Equations, Regularity theory of fully nonlinear …" at bounding box center [570, 319] width 919 height 43
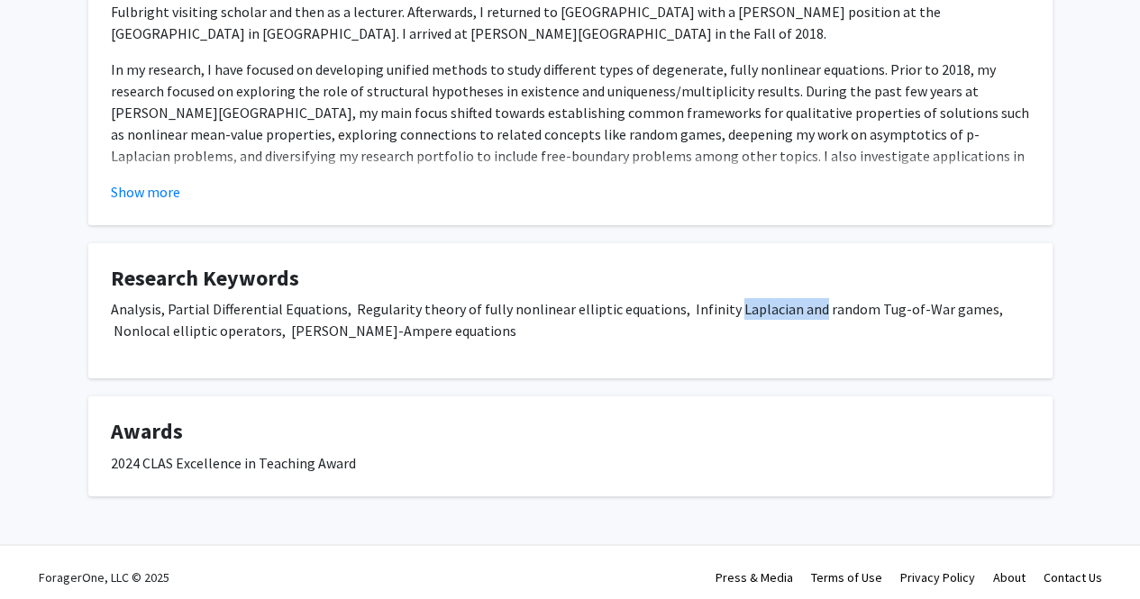
click at [799, 309] on p "Analysis, Partial Differential Equations, Regularity theory of fully nonlinear …" at bounding box center [570, 319] width 919 height 43
click at [726, 309] on p "Analysis, Partial Differential Equations, Regularity theory of fully nonlinear …" at bounding box center [570, 319] width 919 height 43
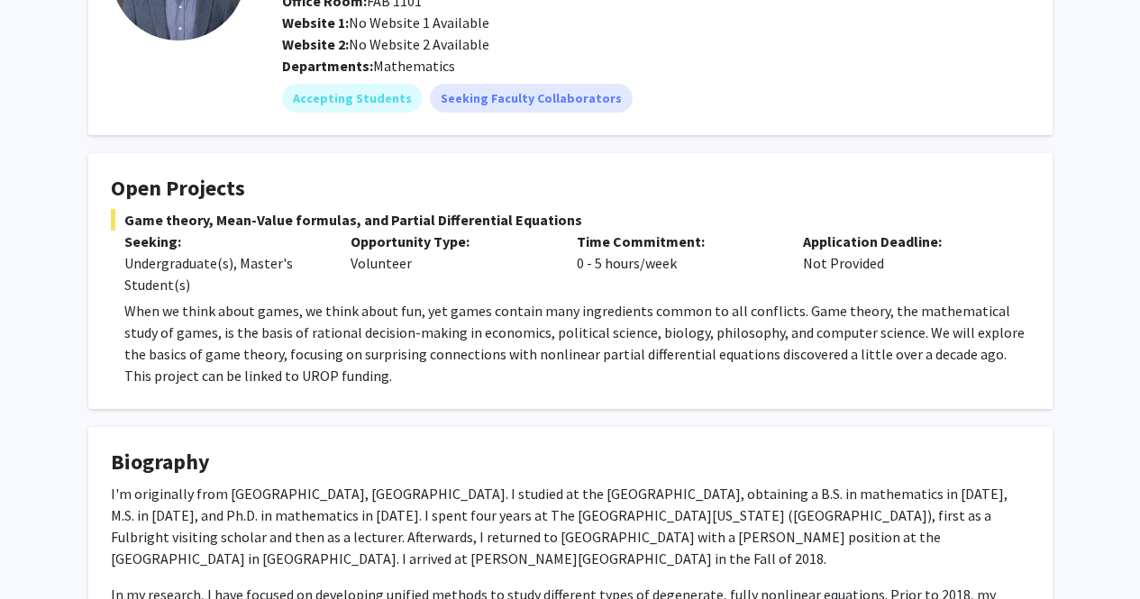
scroll to position [90, 0]
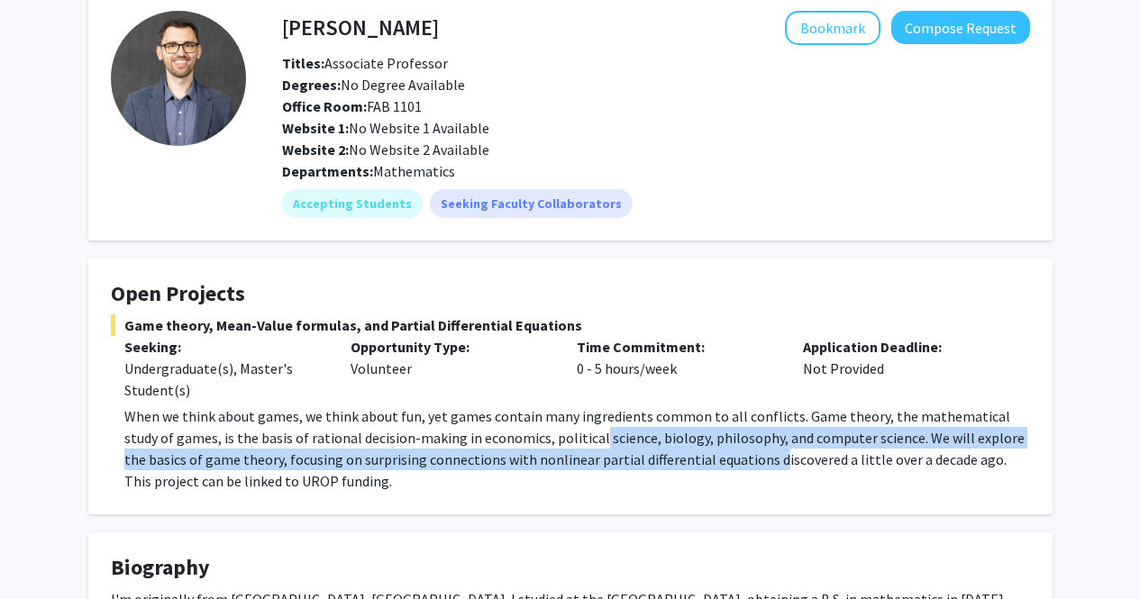
drag, startPoint x: 542, startPoint y: 434, endPoint x: 692, endPoint y: 452, distance: 151.6
click at [692, 452] on span "When we think about games, we think about fun, yet games contain many ingredien…" at bounding box center [574, 448] width 900 height 83
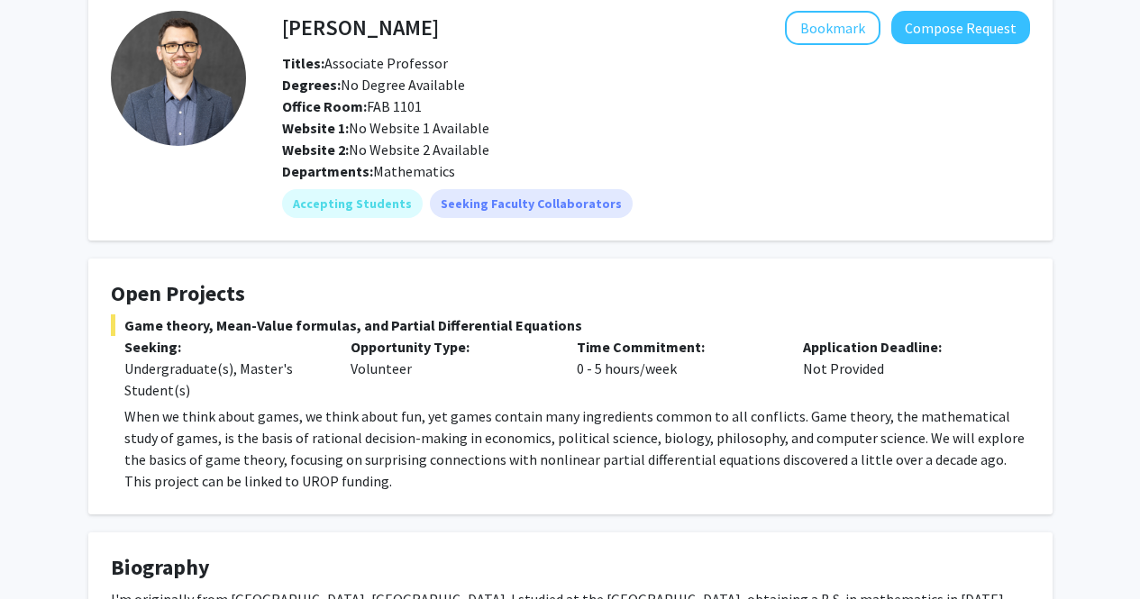
click at [694, 452] on span "When we think about games, we think about fun, yet games contain many ingredien…" at bounding box center [574, 448] width 900 height 83
click at [693, 453] on p "When we think about games, we think about fun, yet games contain many ingredien…" at bounding box center [577, 449] width 906 height 87
click at [693, 453] on span "When we think about games, we think about fun, yet games contain many ingredien…" at bounding box center [574, 448] width 900 height 83
click at [693, 454] on span "When we think about games, we think about fun, yet games contain many ingredien…" at bounding box center [574, 448] width 900 height 83
drag, startPoint x: 607, startPoint y: 461, endPoint x: 708, endPoint y: 463, distance: 101.9
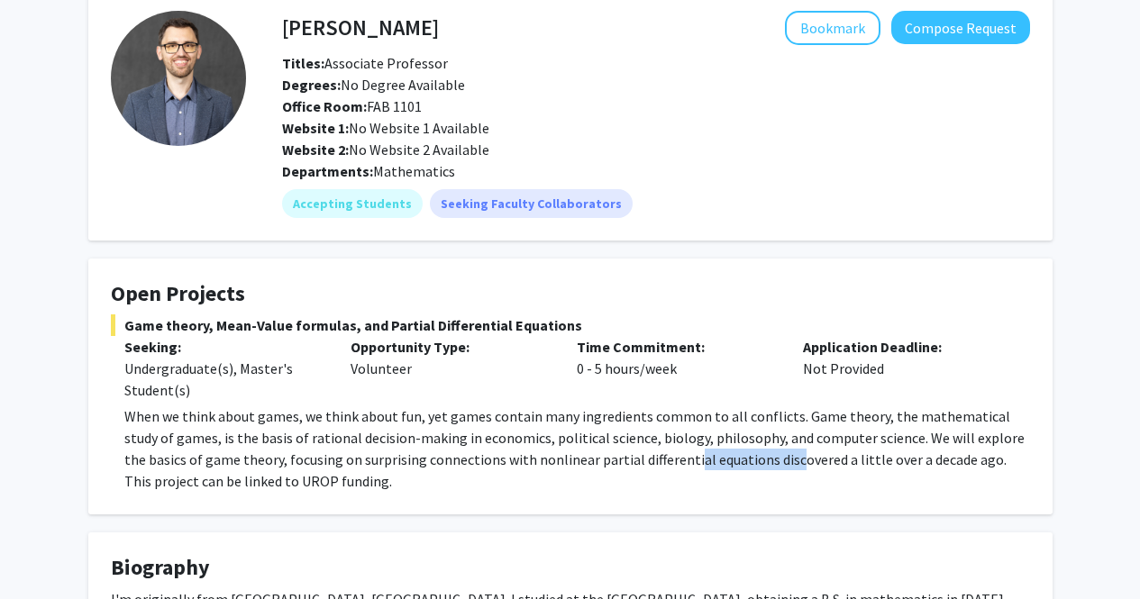
click at [708, 463] on span "When we think about games, we think about fun, yet games contain many ingredien…" at bounding box center [574, 448] width 900 height 83
click at [709, 460] on span "When we think about games, we think about fun, yet games contain many ingredien…" at bounding box center [574, 448] width 900 height 83
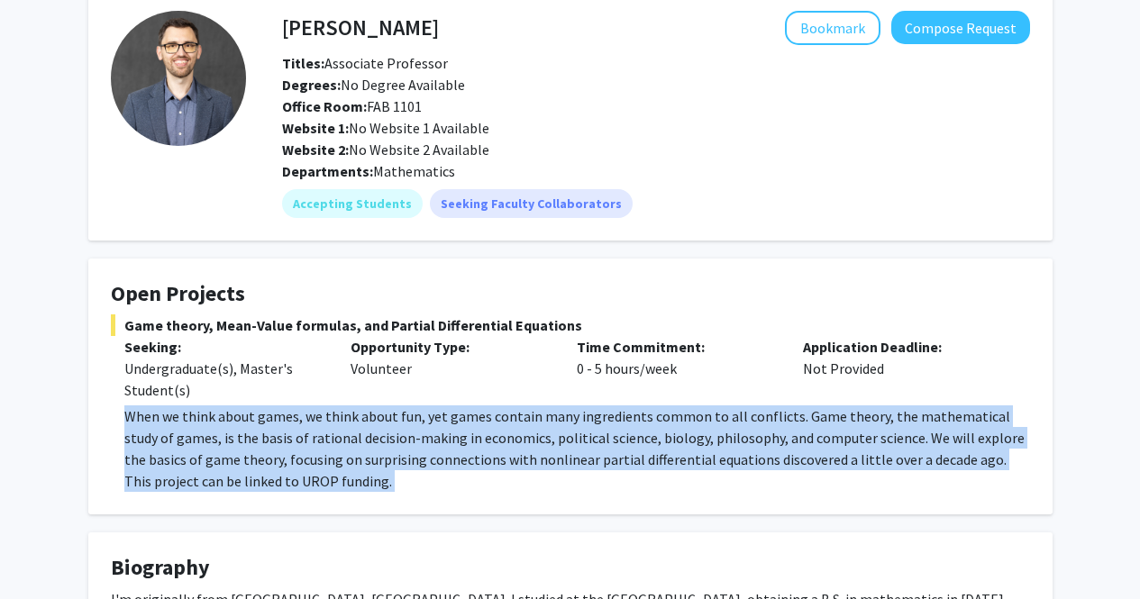
click at [709, 460] on span "When we think about games, we think about fun, yet games contain many ingredien…" at bounding box center [574, 448] width 900 height 83
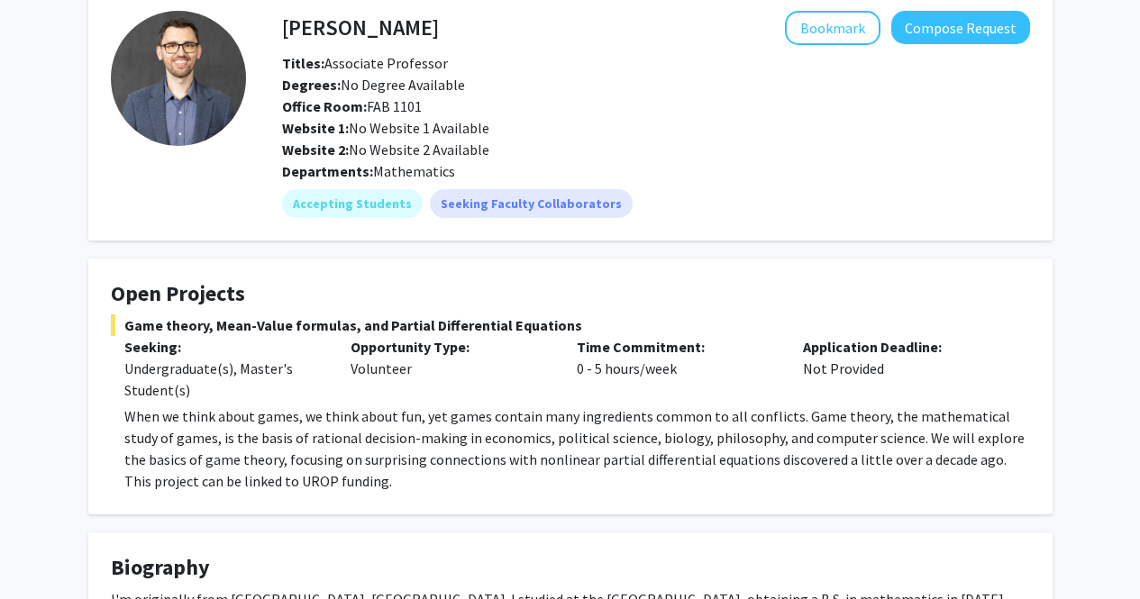
click at [804, 396] on div "Application Deadline: Not Provided" at bounding box center [903, 368] width 226 height 65
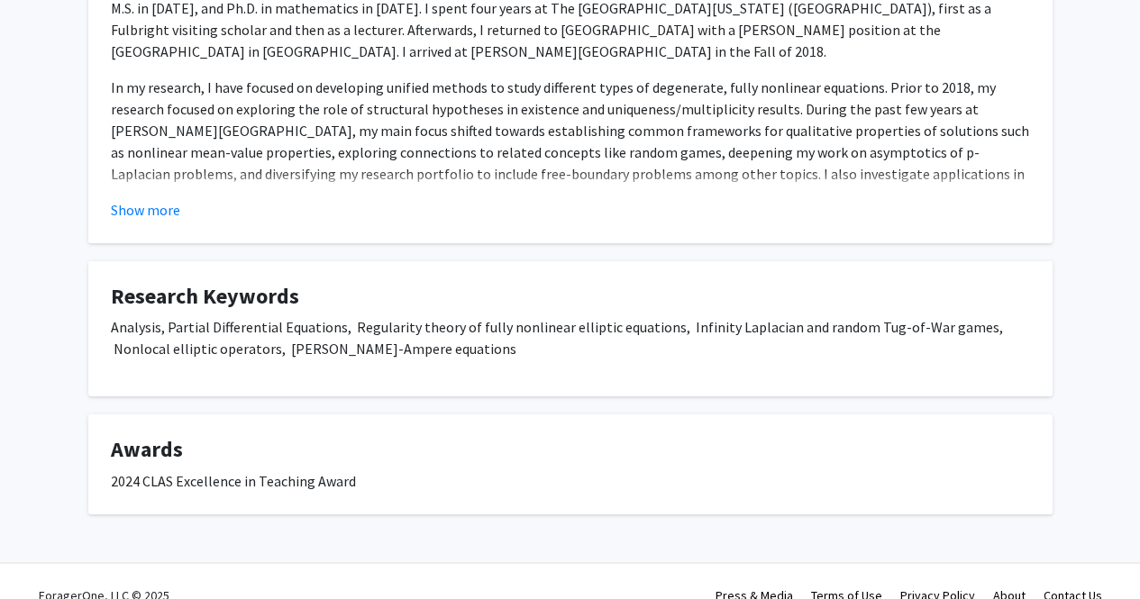
scroll to position [731, 0]
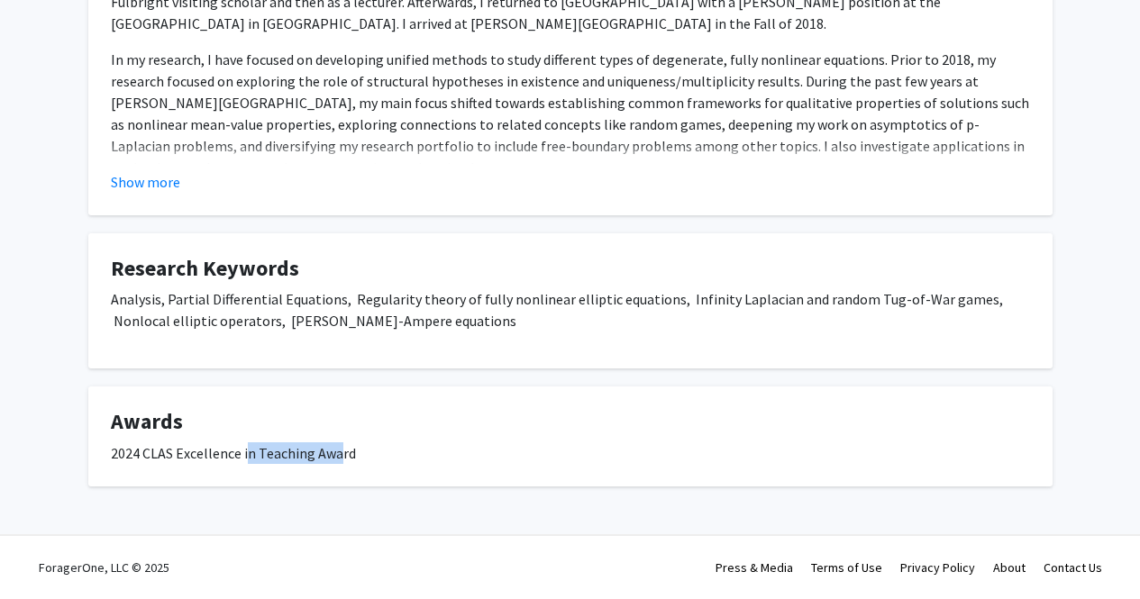
drag, startPoint x: 243, startPoint y: 457, endPoint x: 339, endPoint y: 456, distance: 95.5
click at [339, 456] on div "2024 CLAS Excellence in Teaching Award" at bounding box center [570, 454] width 919 height 22
click at [340, 459] on div "2024 CLAS Excellence in Teaching Award" at bounding box center [570, 454] width 919 height 22
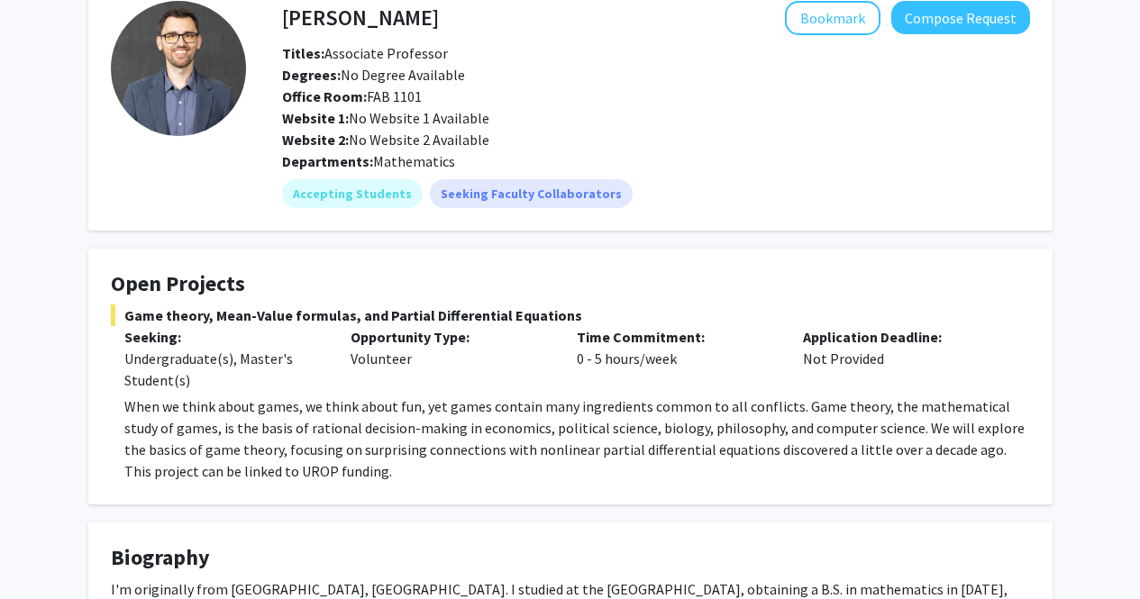
scroll to position [0, 0]
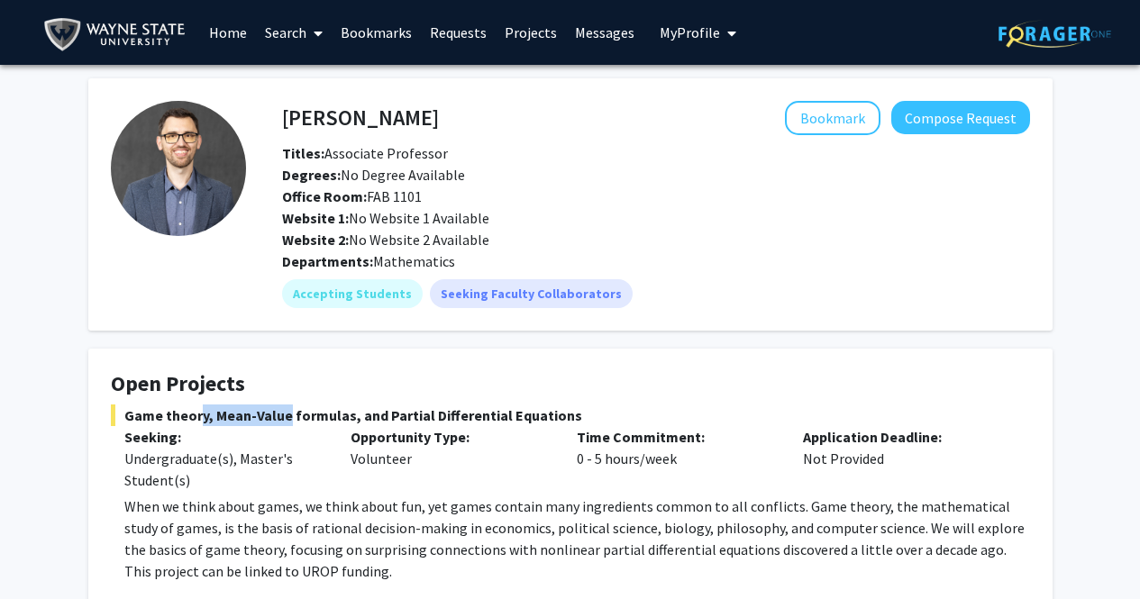
drag, startPoint x: 195, startPoint y: 408, endPoint x: 279, endPoint y: 411, distance: 83.9
click at [279, 411] on span "Game theory, Mean-Value formulas, and Partial Differential Equations" at bounding box center [570, 416] width 919 height 22
drag, startPoint x: 130, startPoint y: 417, endPoint x: 190, endPoint y: 420, distance: 60.4
click at [187, 420] on span "Game theory, Mean-Value formulas, and Partial Differential Equations" at bounding box center [570, 416] width 919 height 22
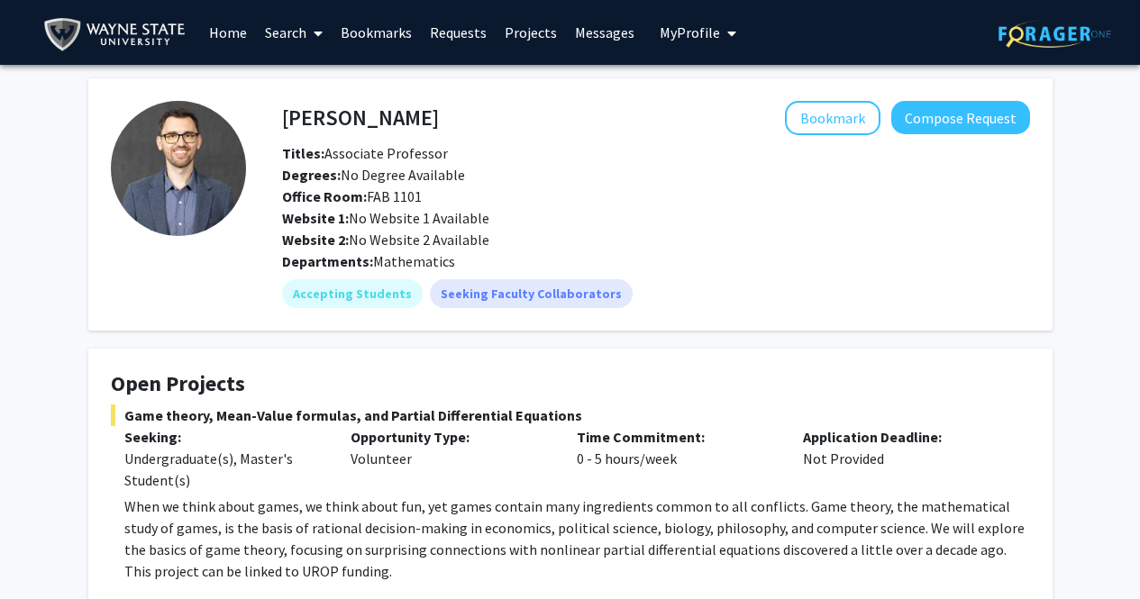
click at [191, 421] on span "Game theory, Mean-Value formulas, and Partial Differential Equations" at bounding box center [570, 416] width 919 height 22
drag, startPoint x: 202, startPoint y: 417, endPoint x: 113, endPoint y: 425, distance: 89.6
click at [113, 425] on span "Game theory, Mean-Value formulas, and Partial Differential Equations" at bounding box center [570, 416] width 919 height 22
click at [205, 397] on fg-card-title "Open Projects" at bounding box center [570, 387] width 919 height 33
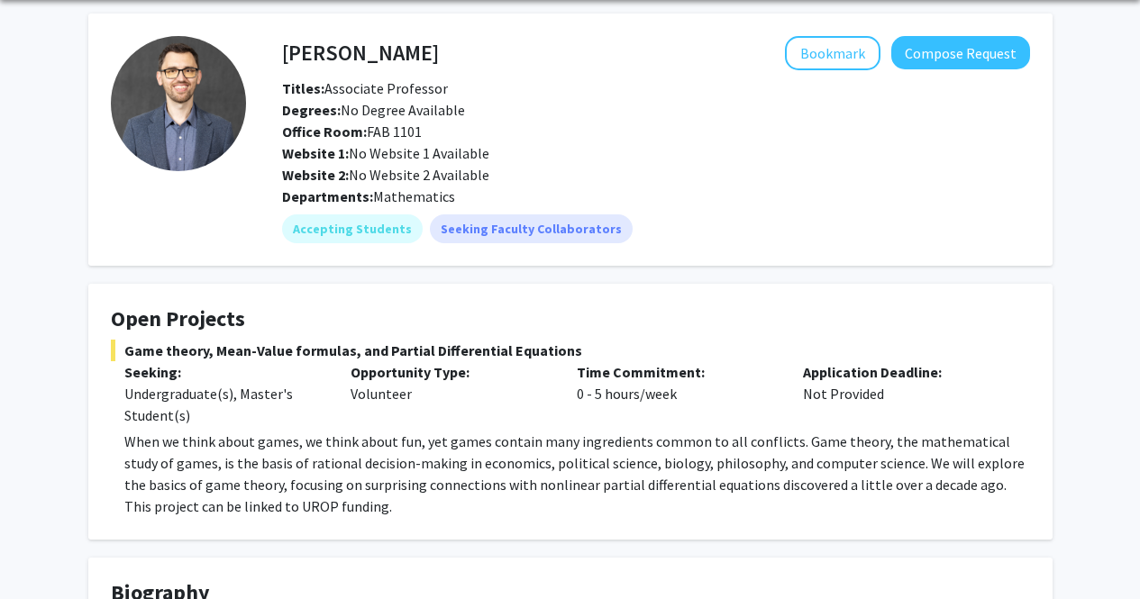
scroll to position [90, 0]
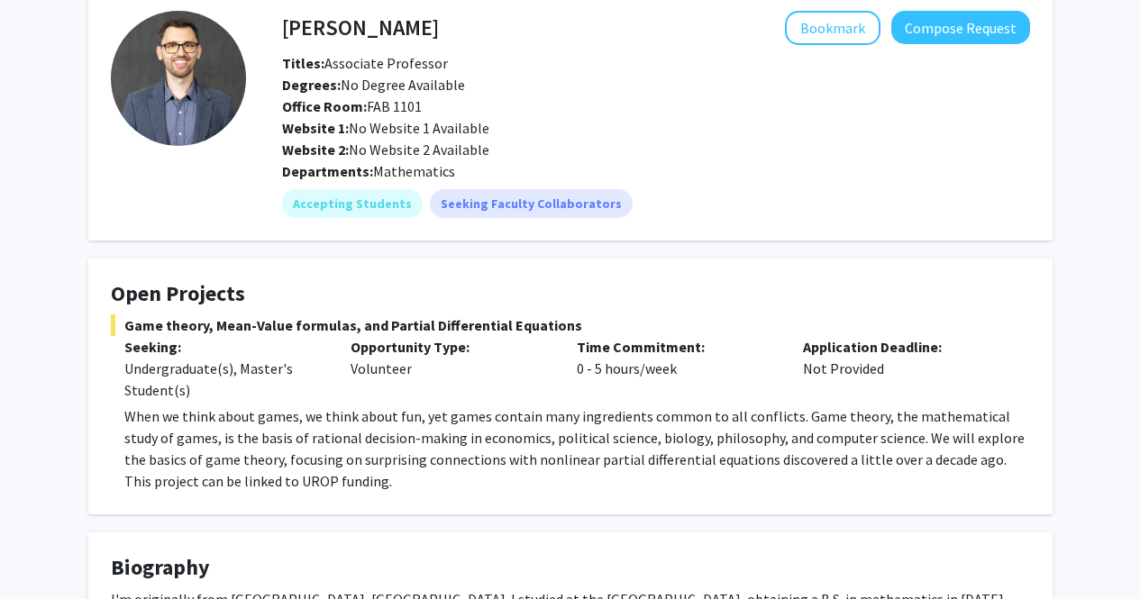
click at [812, 464] on span "When we think about games, we think about fun, yet games contain many ingredien…" at bounding box center [574, 448] width 900 height 83
click at [808, 466] on span "When we think about games, we think about fun, yet games contain many ingredien…" at bounding box center [574, 448] width 900 height 83
click at [803, 458] on span "When we think about games, we think about fun, yet games contain many ingredien…" at bounding box center [574, 448] width 900 height 83
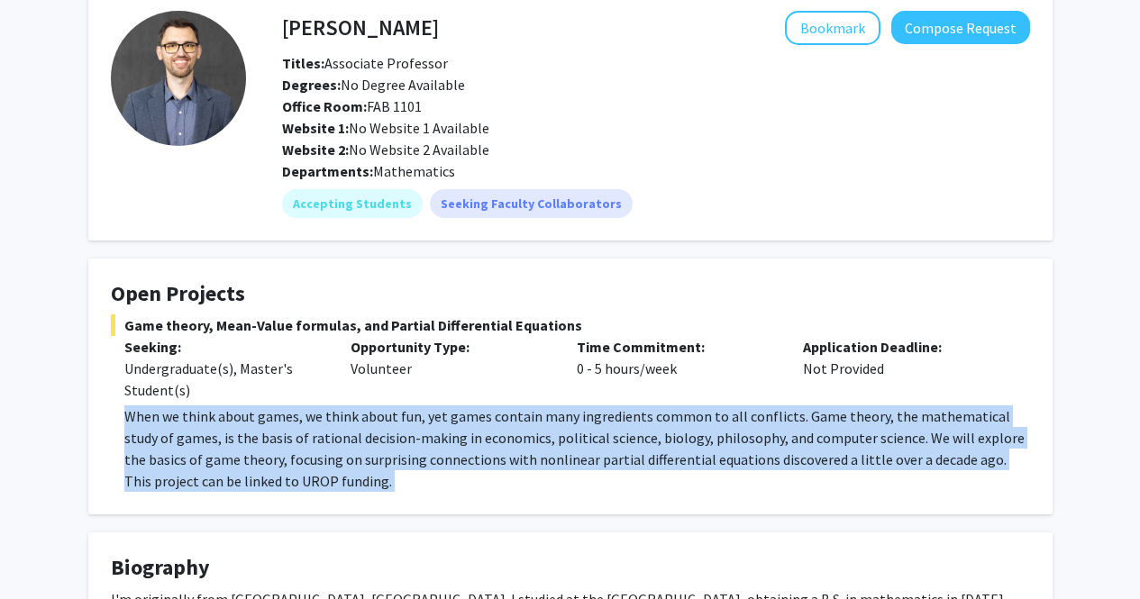
click at [798, 460] on span "When we think about games, we think about fun, yet games contain many ingredien…" at bounding box center [574, 448] width 900 height 83
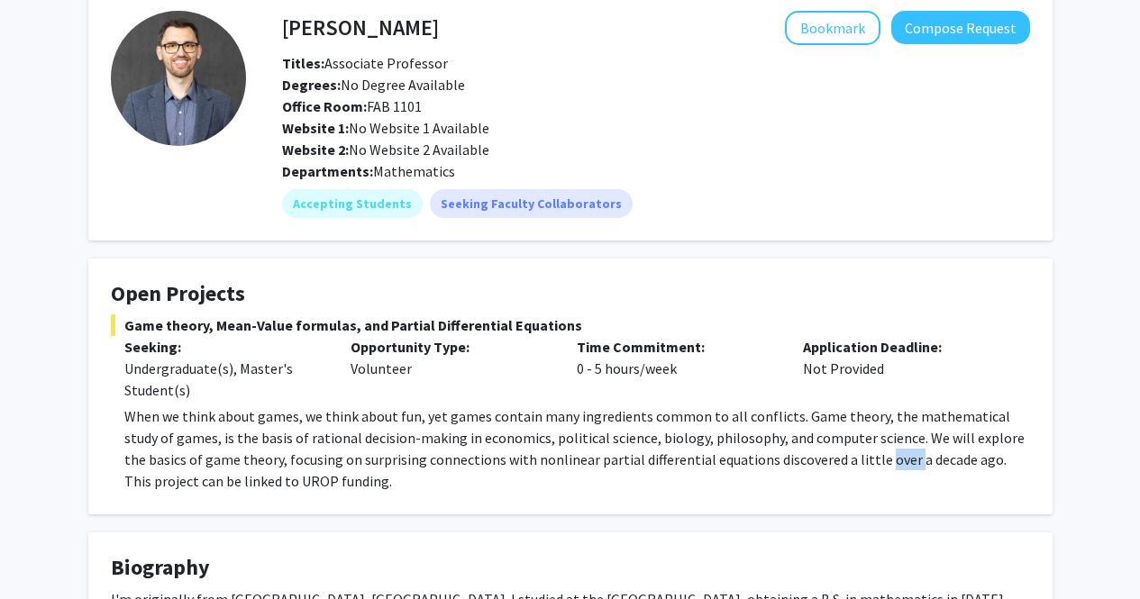
click at [798, 460] on span "When we think about games, we think about fun, yet games contain many ingredien…" at bounding box center [574, 448] width 900 height 83
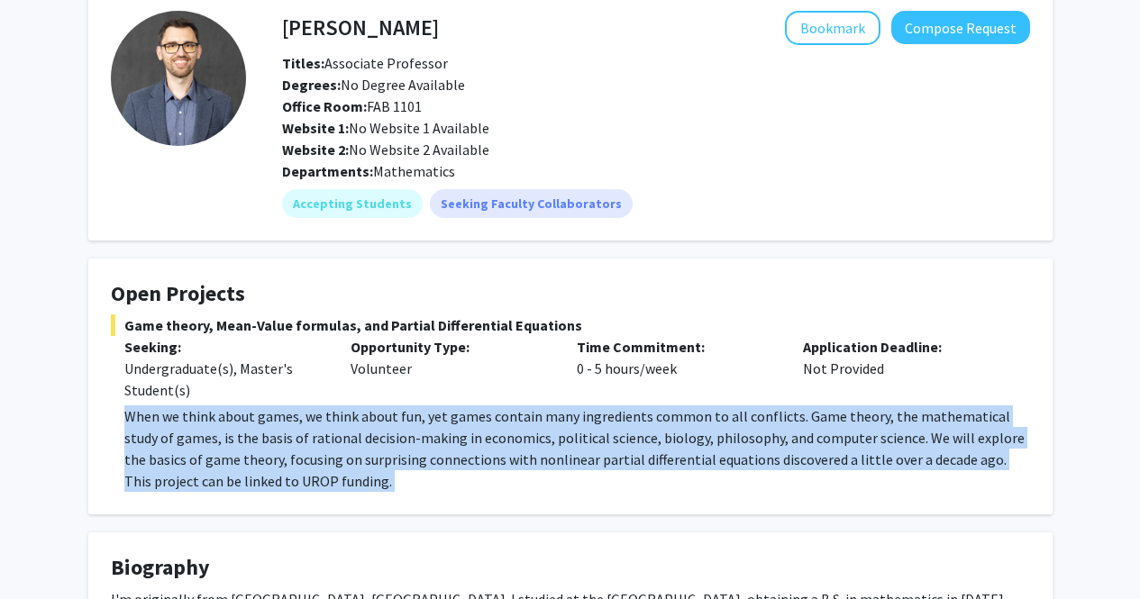
click at [798, 460] on span "When we think about games, we think about fun, yet games contain many ingredien…" at bounding box center [574, 448] width 900 height 83
click at [791, 442] on span "When we think about games, we think about fun, yet games contain many ingredien…" at bounding box center [574, 448] width 900 height 83
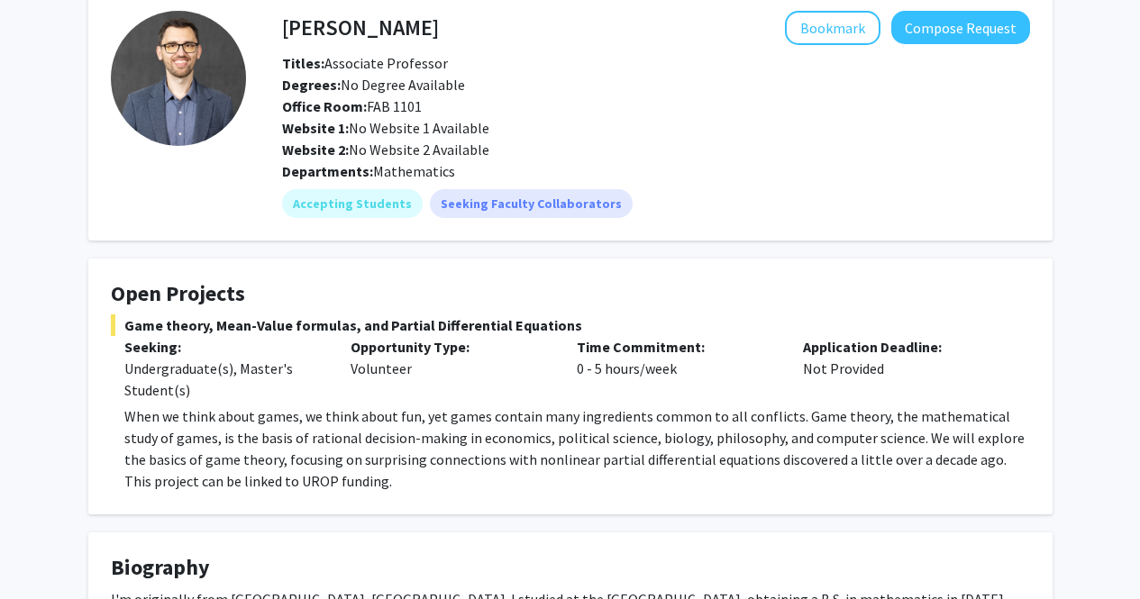
click at [790, 442] on span "When we think about games, we think about fun, yet games contain many ingredien…" at bounding box center [574, 448] width 900 height 83
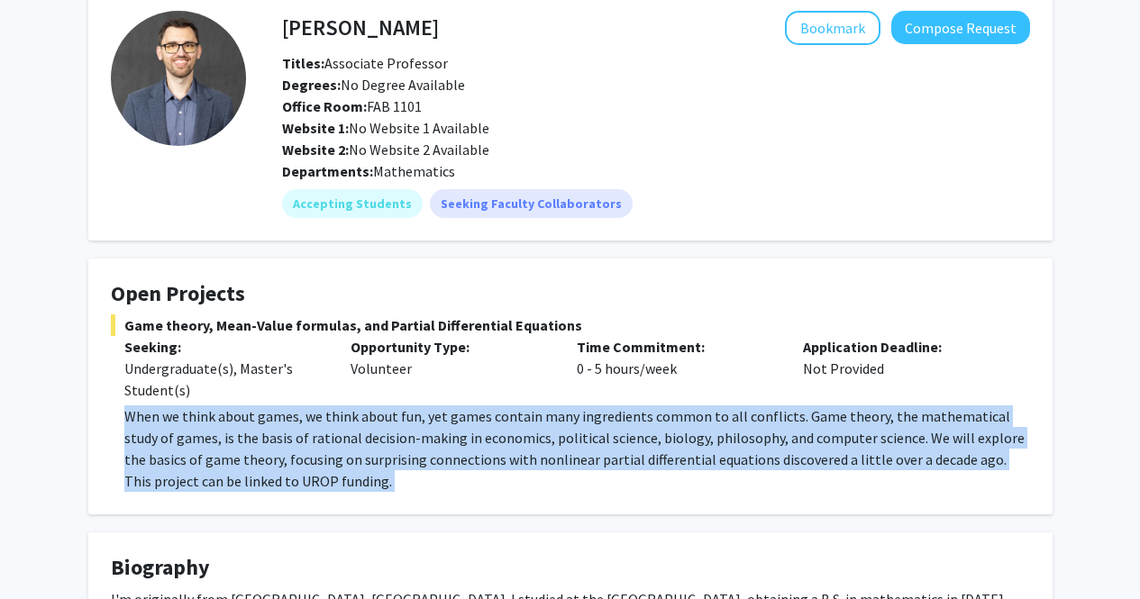
click at [790, 442] on span "When we think about games, we think about fun, yet games contain many ingredien…" at bounding box center [574, 448] width 900 height 83
click at [788, 440] on span "When we think about games, we think about fun, yet games contain many ingredien…" at bounding box center [574, 448] width 900 height 83
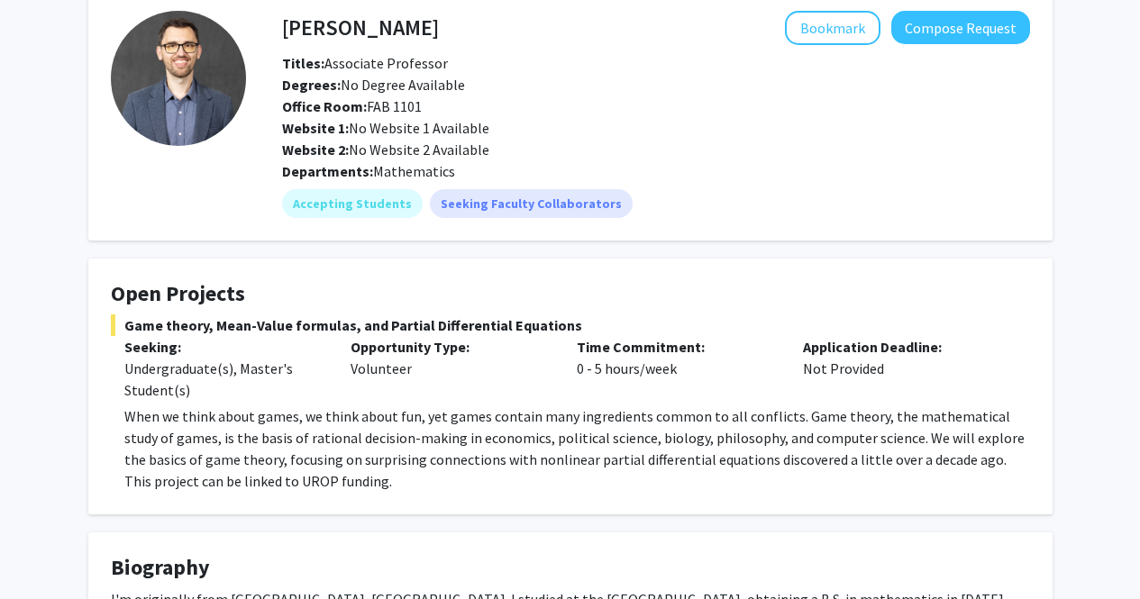
click at [785, 435] on span "When we think about games, we think about fun, yet games contain many ingredien…" at bounding box center [574, 448] width 900 height 83
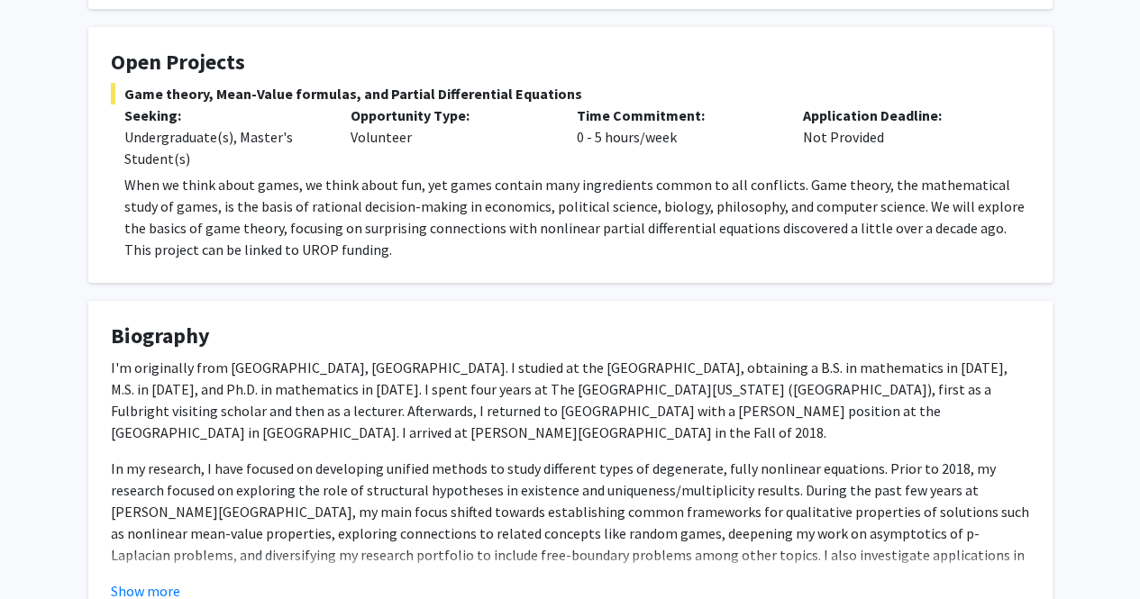
scroll to position [390, 0]
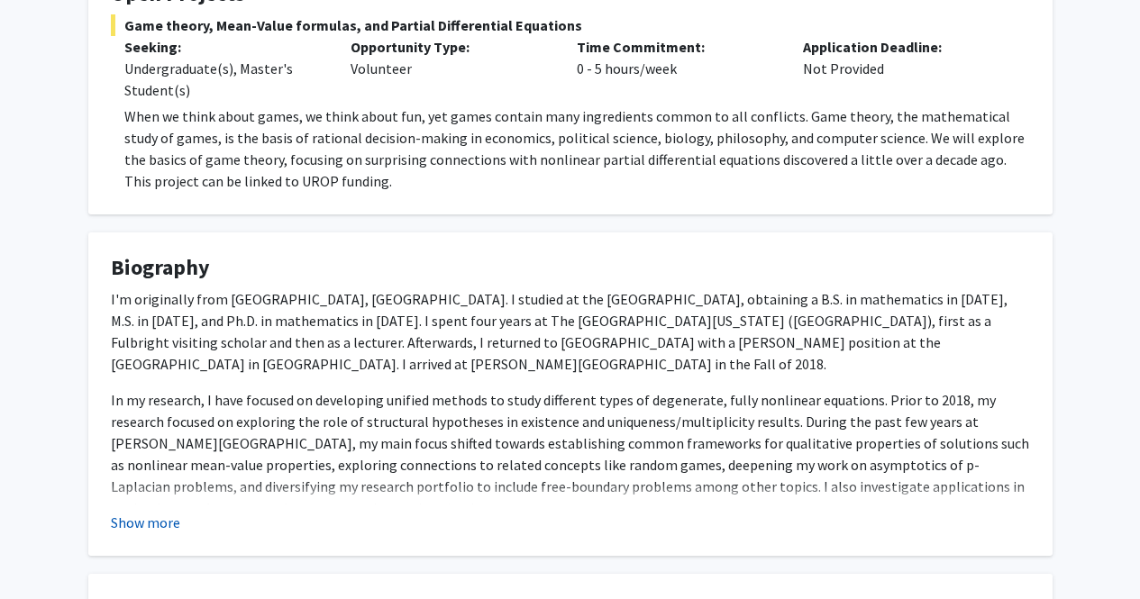
click at [166, 522] on button "Show more" at bounding box center [145, 523] width 69 height 22
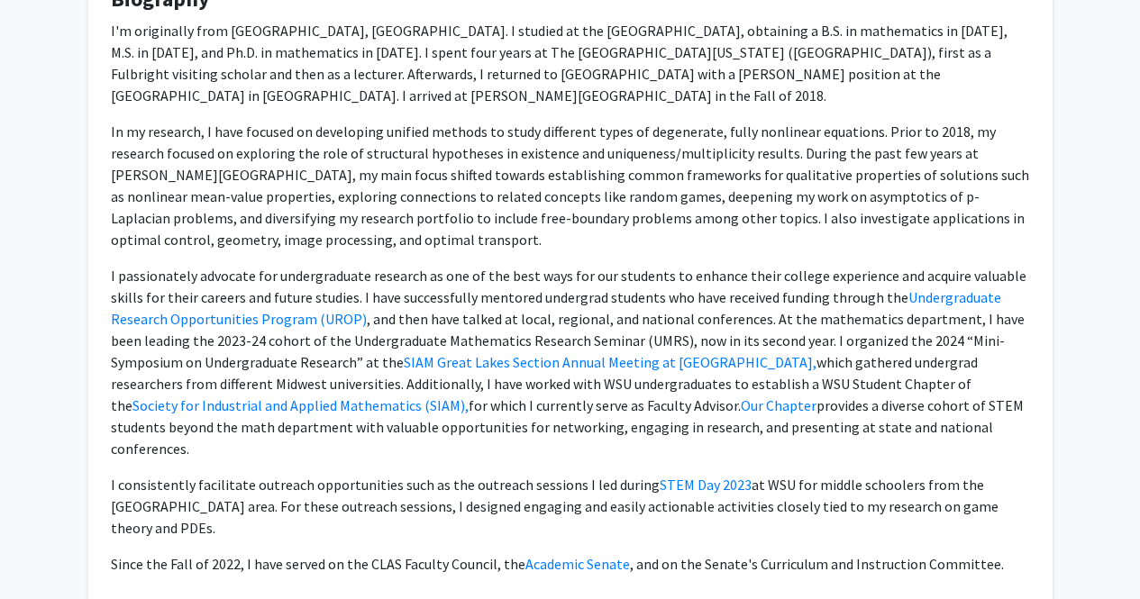
scroll to position [118, 0]
